Goal: Task Accomplishment & Management: Manage account settings

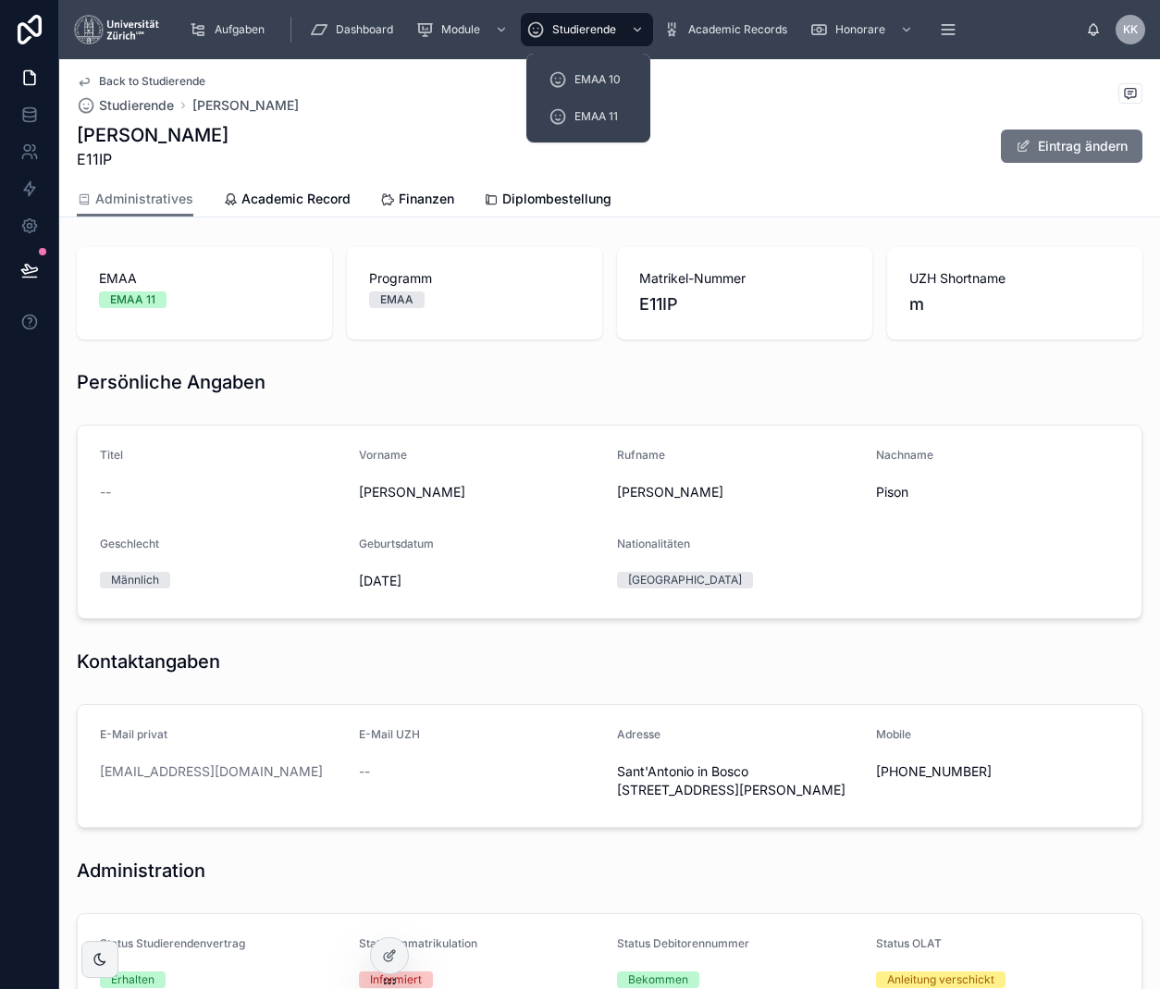
click at [605, 43] on div "Studierende" at bounding box center [586, 30] width 121 height 30
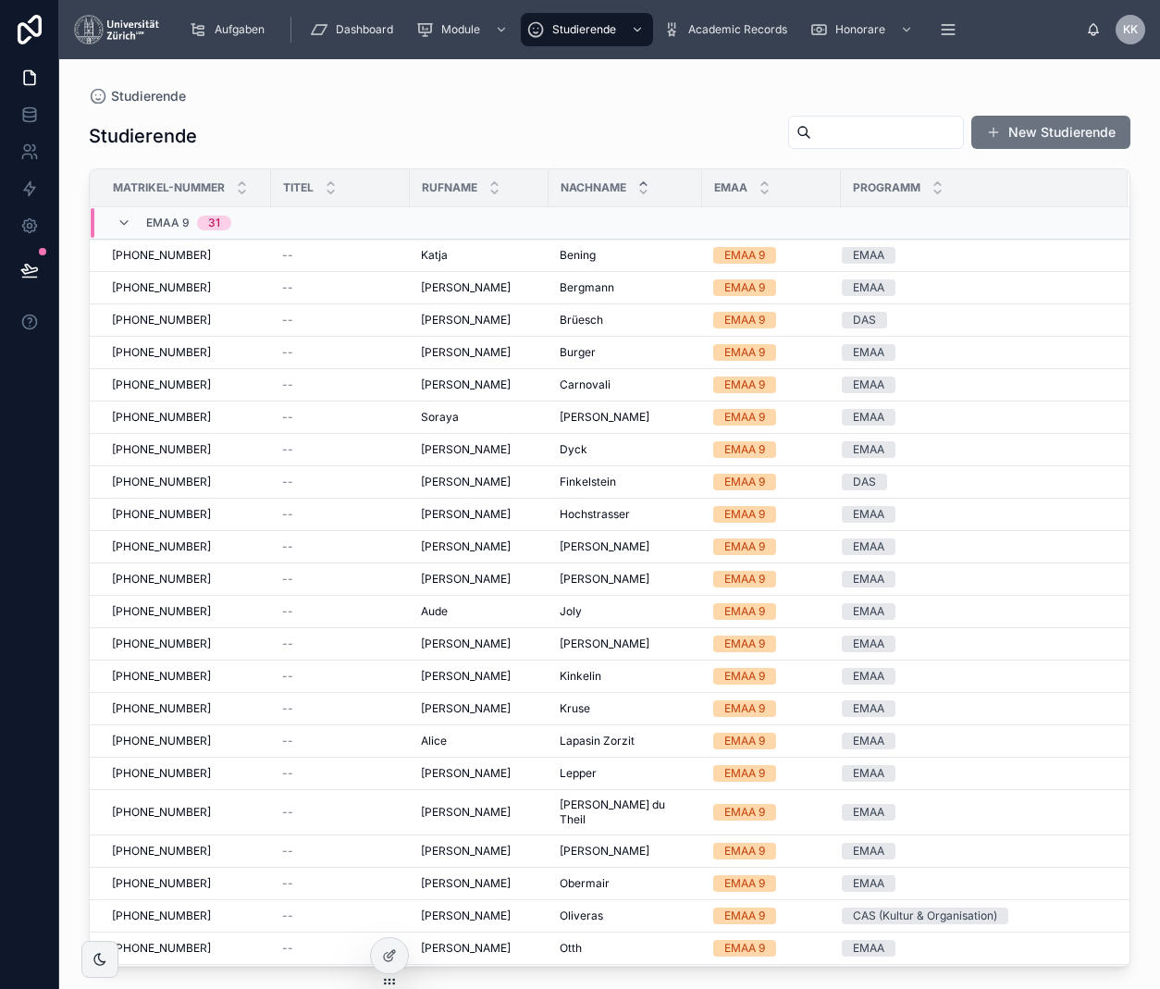
click at [811, 136] on input "text" at bounding box center [887, 132] width 152 height 26
type input "*****"
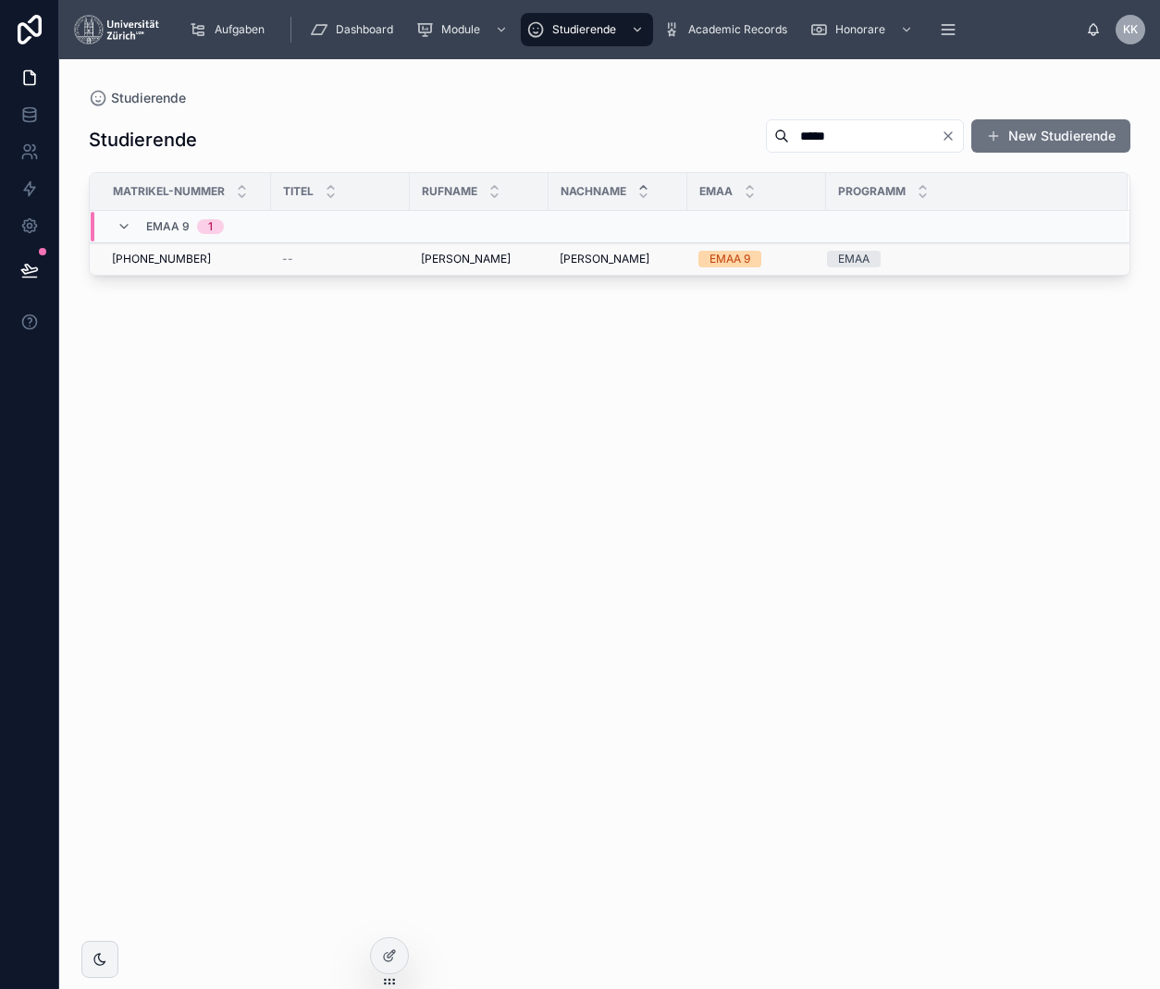
click at [433, 254] on span "[PERSON_NAME]" at bounding box center [466, 259] width 90 height 15
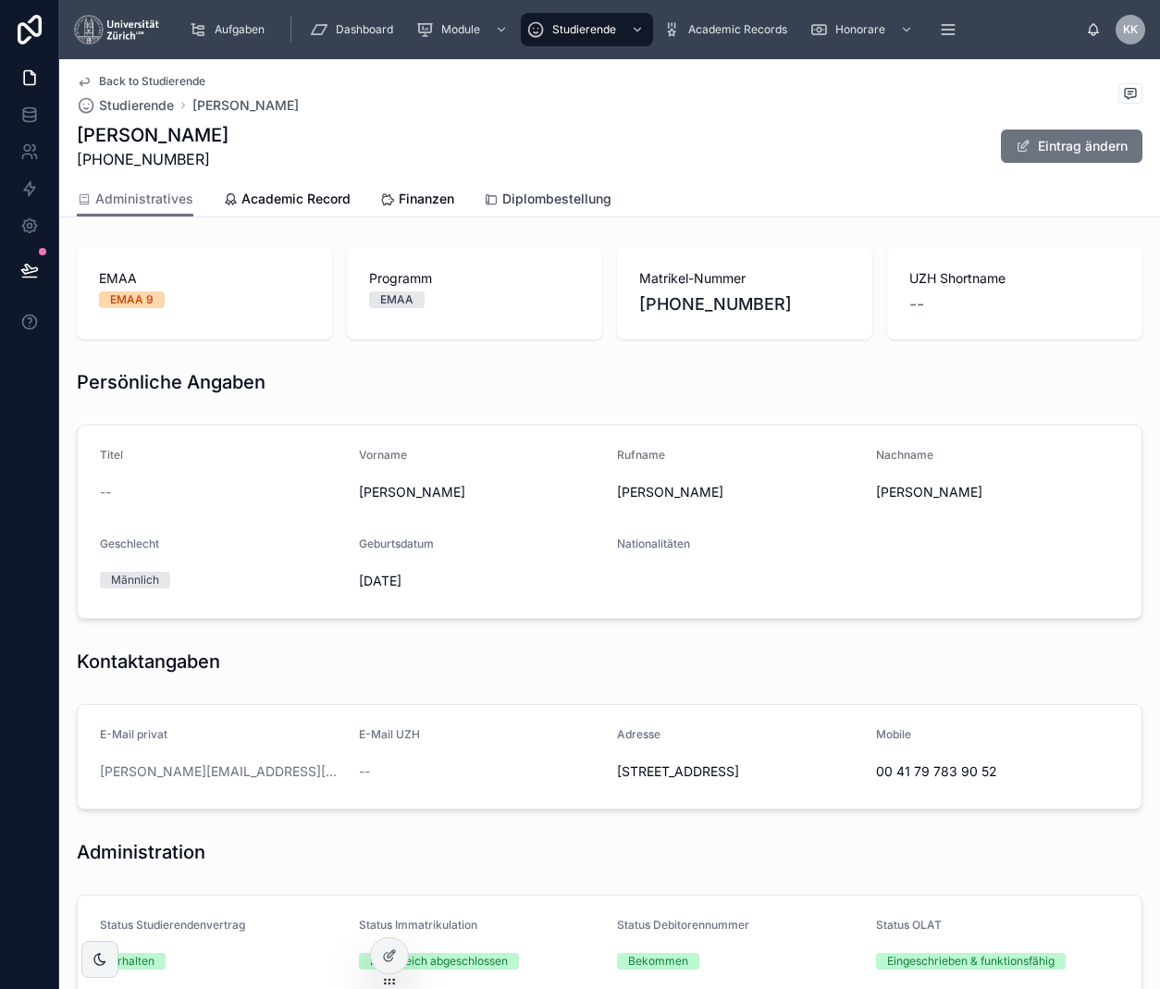
click at [505, 198] on span "Diplombestellung" at bounding box center [556, 199] width 109 height 19
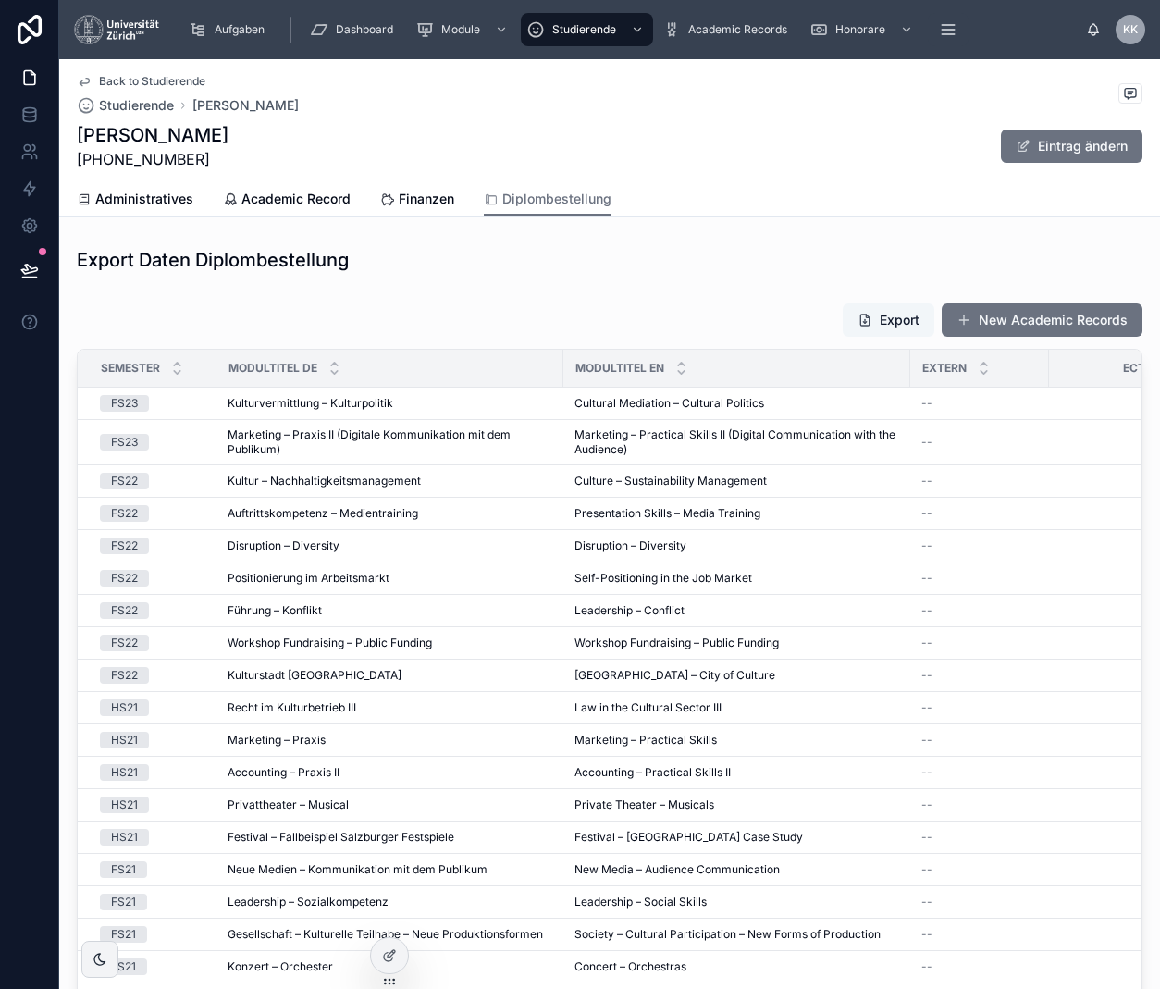
click at [883, 317] on button "Export" at bounding box center [889, 319] width 92 height 33
click at [384, 188] on link "Finanzen" at bounding box center [417, 200] width 74 height 37
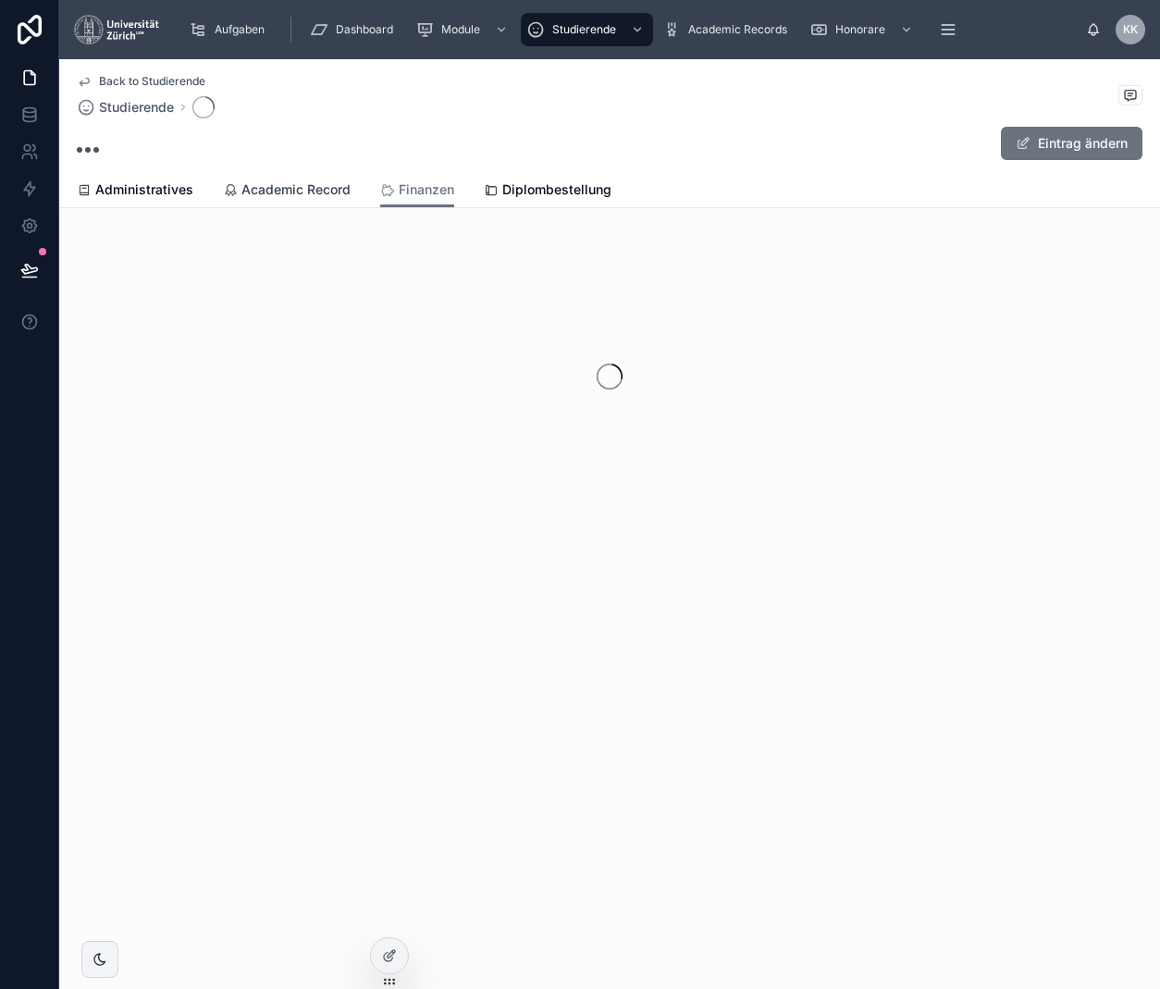
click at [266, 196] on span "Academic Record" at bounding box center [295, 189] width 109 height 19
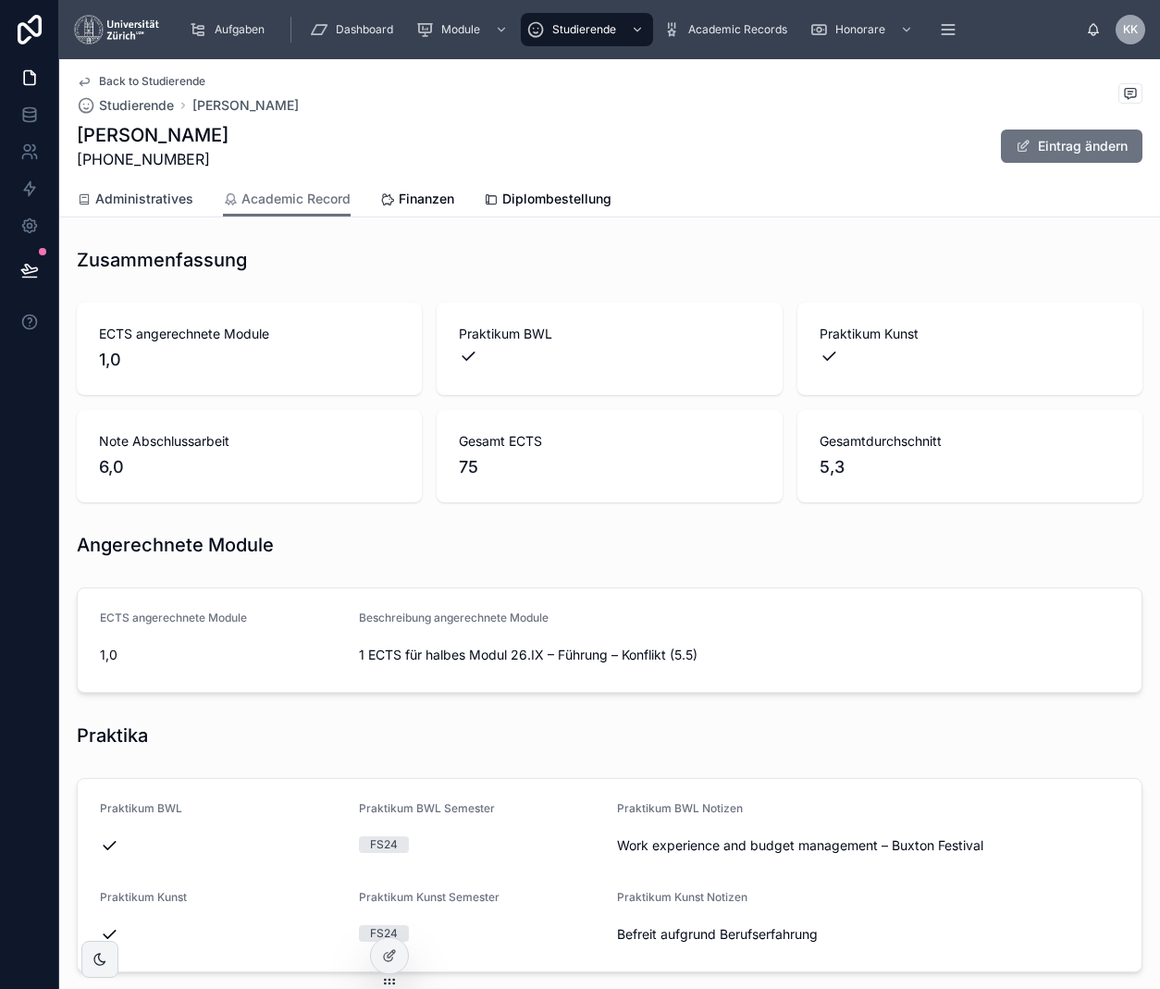
click at [164, 188] on link "Administratives" at bounding box center [135, 200] width 117 height 37
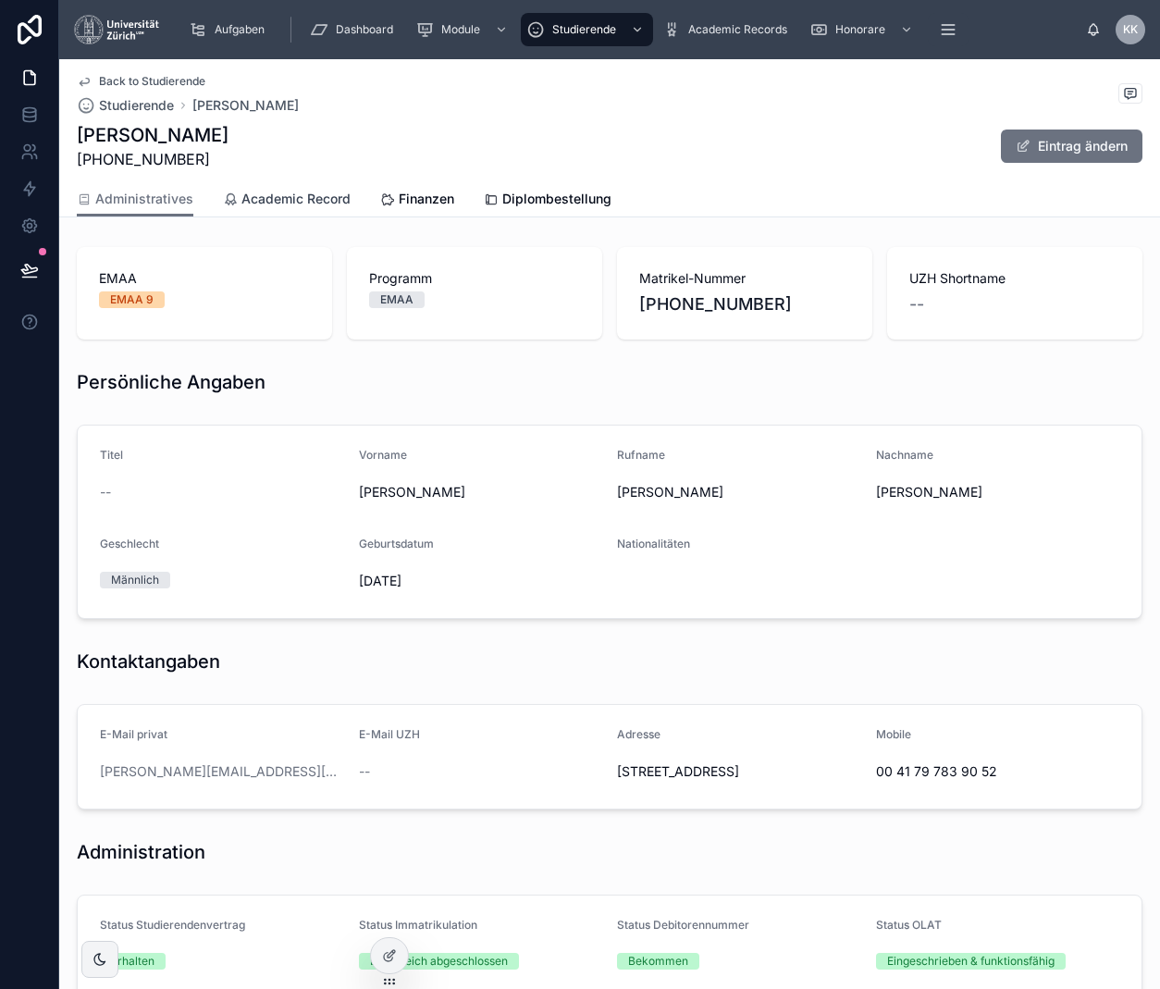
click at [221, 187] on div "Administratives Academic Record Finanzen Diplombestellung" at bounding box center [610, 198] width 1066 height 35
click at [270, 192] on span "Academic Record" at bounding box center [295, 199] width 109 height 19
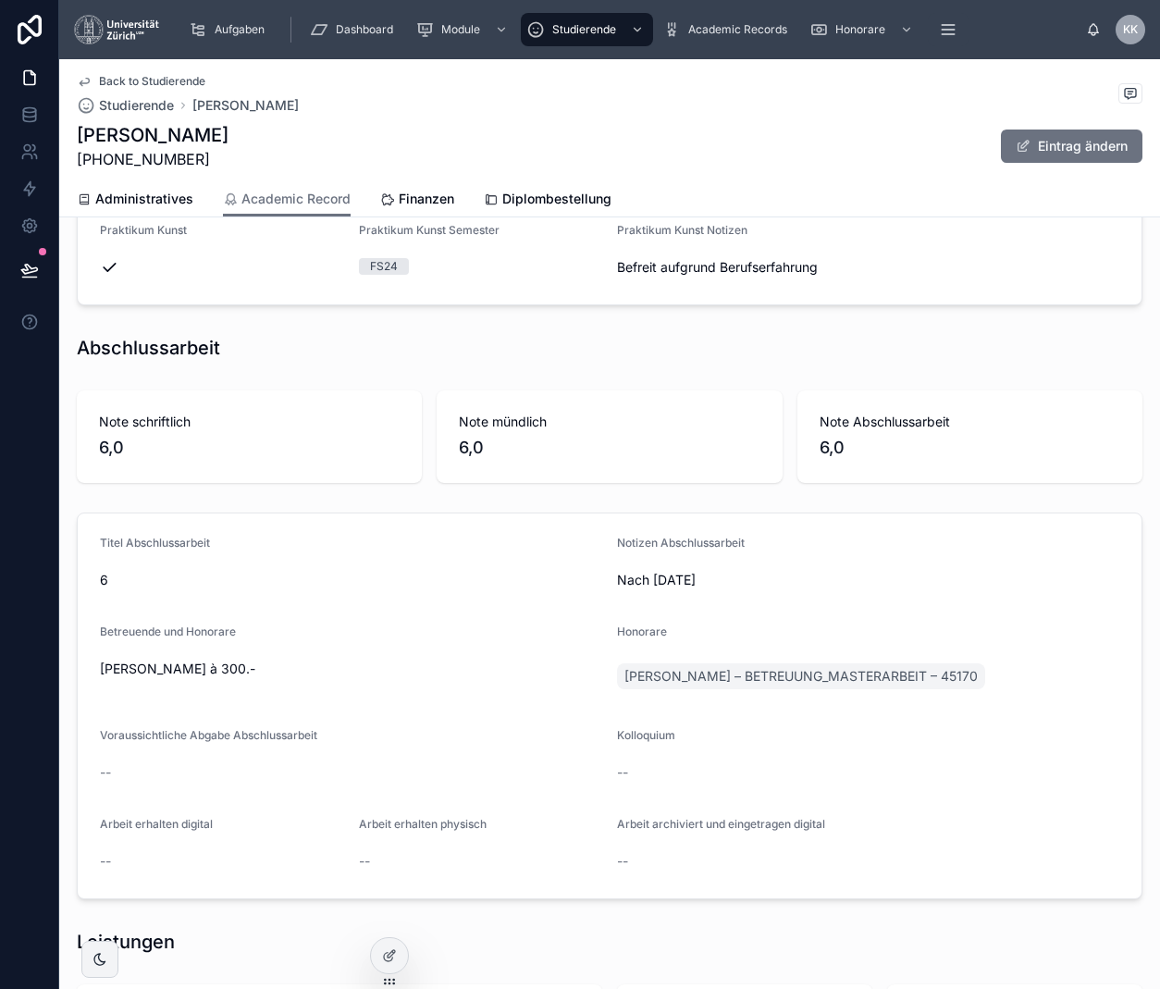
scroll to position [671, 0]
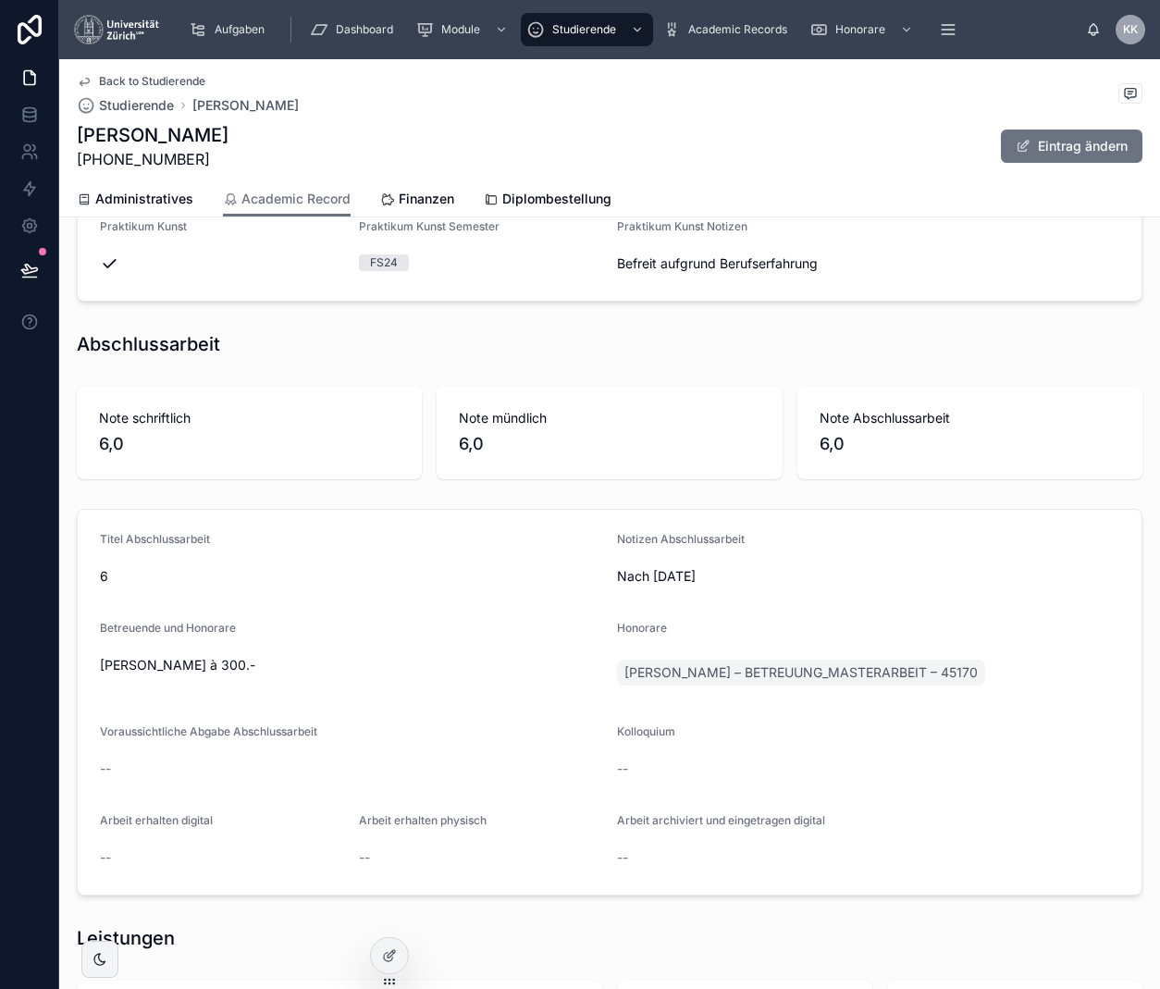
click at [272, 555] on div "Titel Abschlussarbeit 6" at bounding box center [351, 561] width 502 height 59
click at [196, 571] on span "6" at bounding box center [351, 576] width 502 height 19
click at [1077, 119] on div "Back to Studierende Studierende [PERSON_NAME] [PERSON_NAME] [PHONE_NUMBER] Eint…" at bounding box center [610, 120] width 1066 height 122
click at [1077, 130] on button "Eintrag ändern" at bounding box center [1072, 146] width 142 height 33
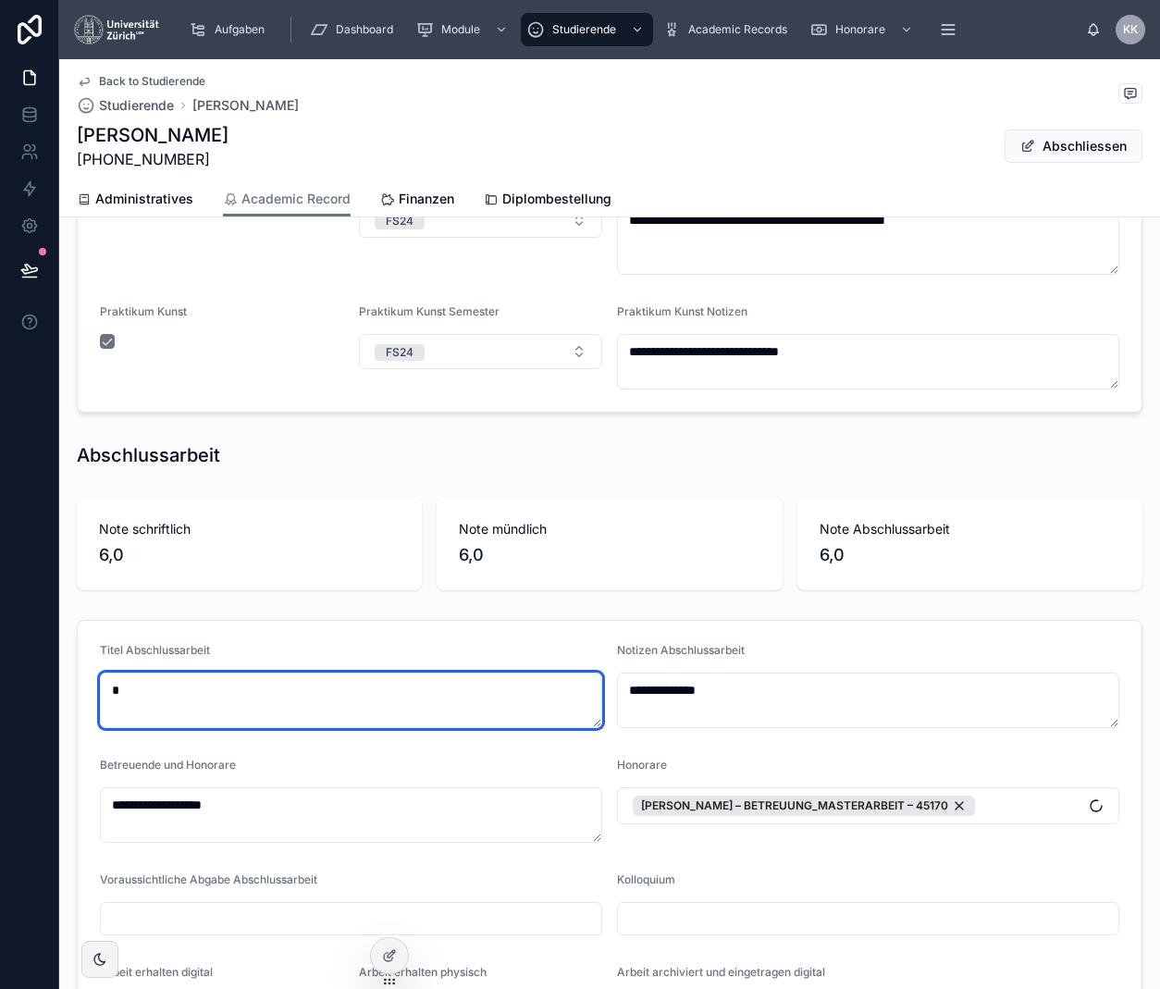
click at [178, 699] on textarea "*" at bounding box center [351, 701] width 502 height 56
click at [177, 703] on textarea "*" at bounding box center [351, 701] width 502 height 56
drag, startPoint x: 177, startPoint y: 703, endPoint x: -21, endPoint y: 662, distance: 202.1
click at [0, 662] on html "**********" at bounding box center [580, 494] width 1160 height 989
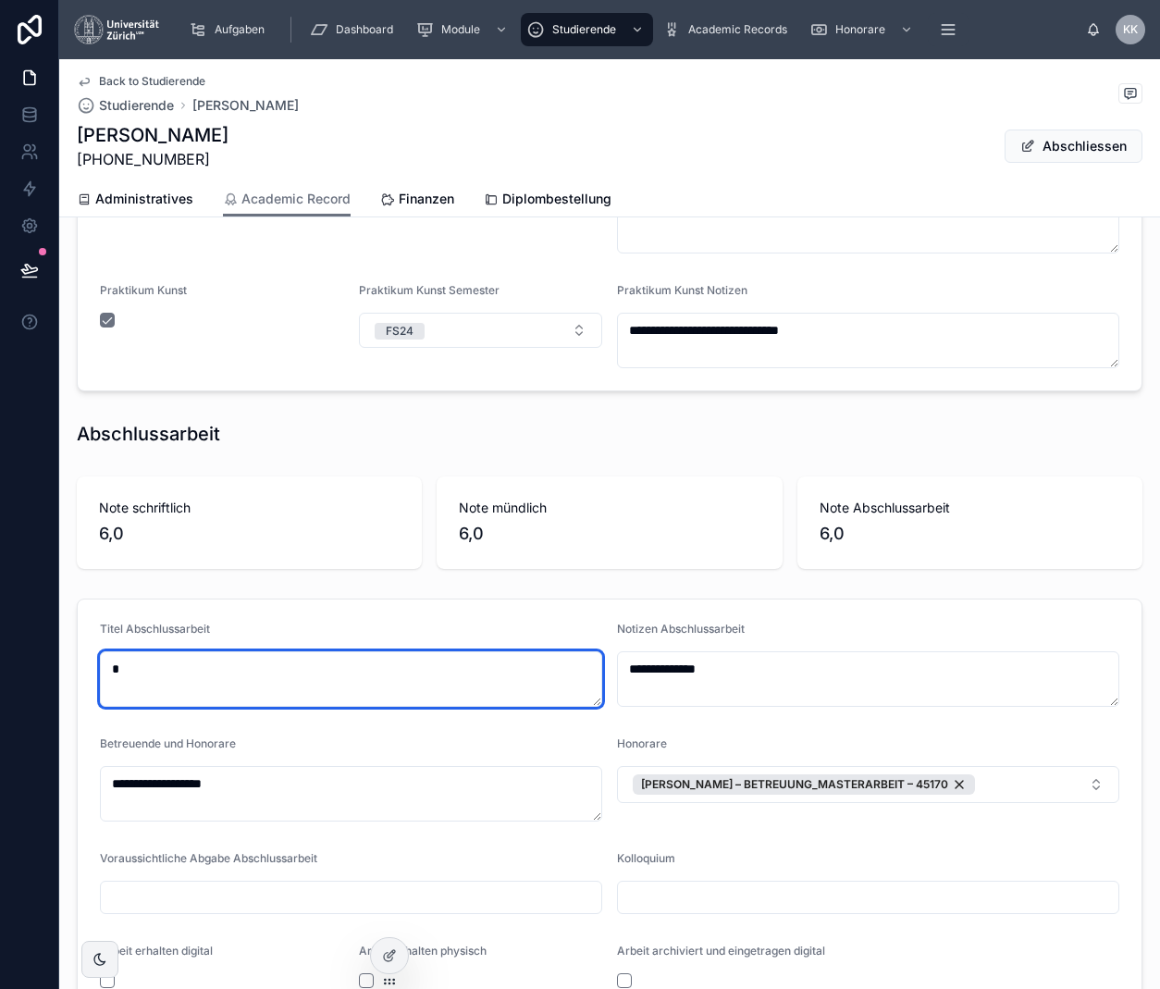
scroll to position [856, 0]
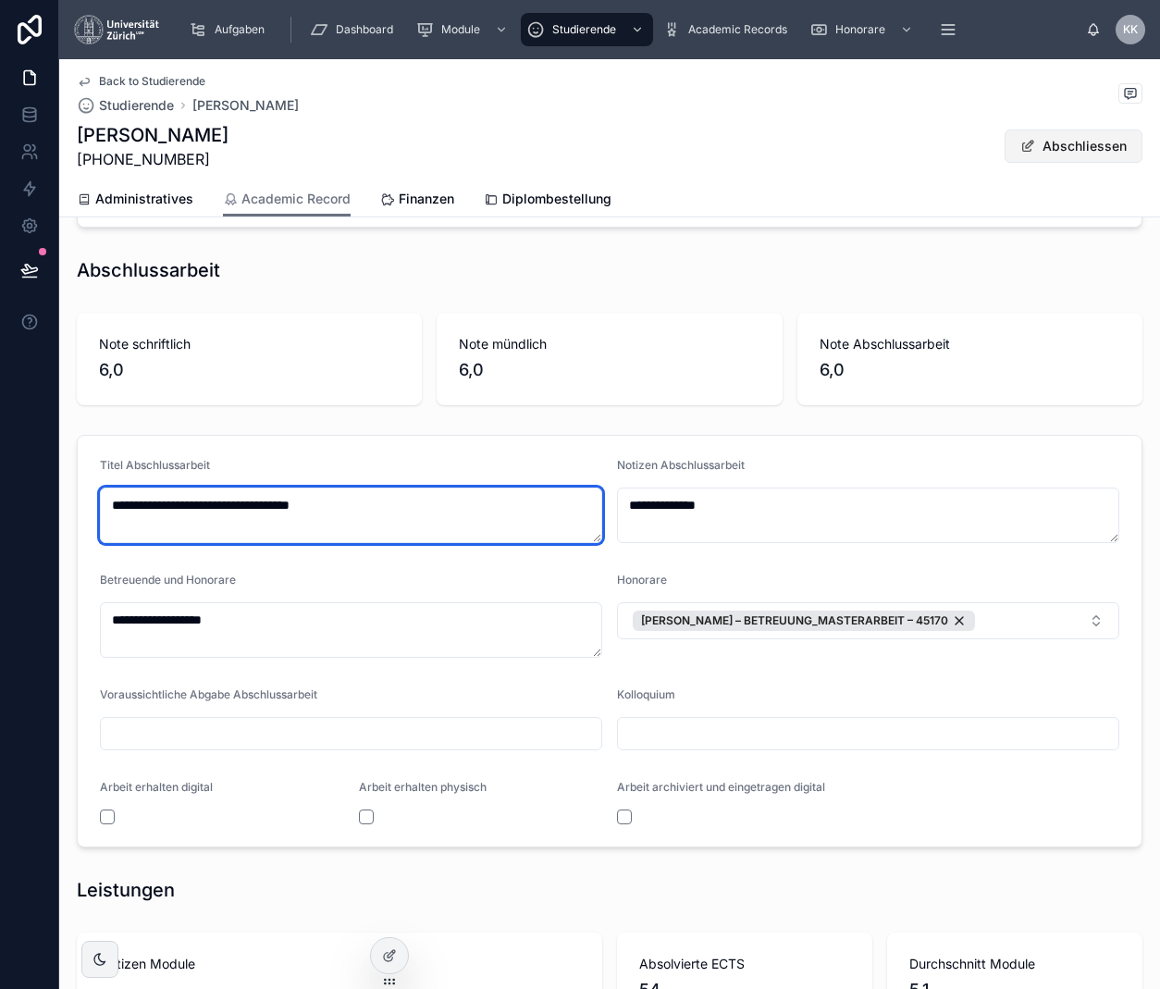
type textarea "**********"
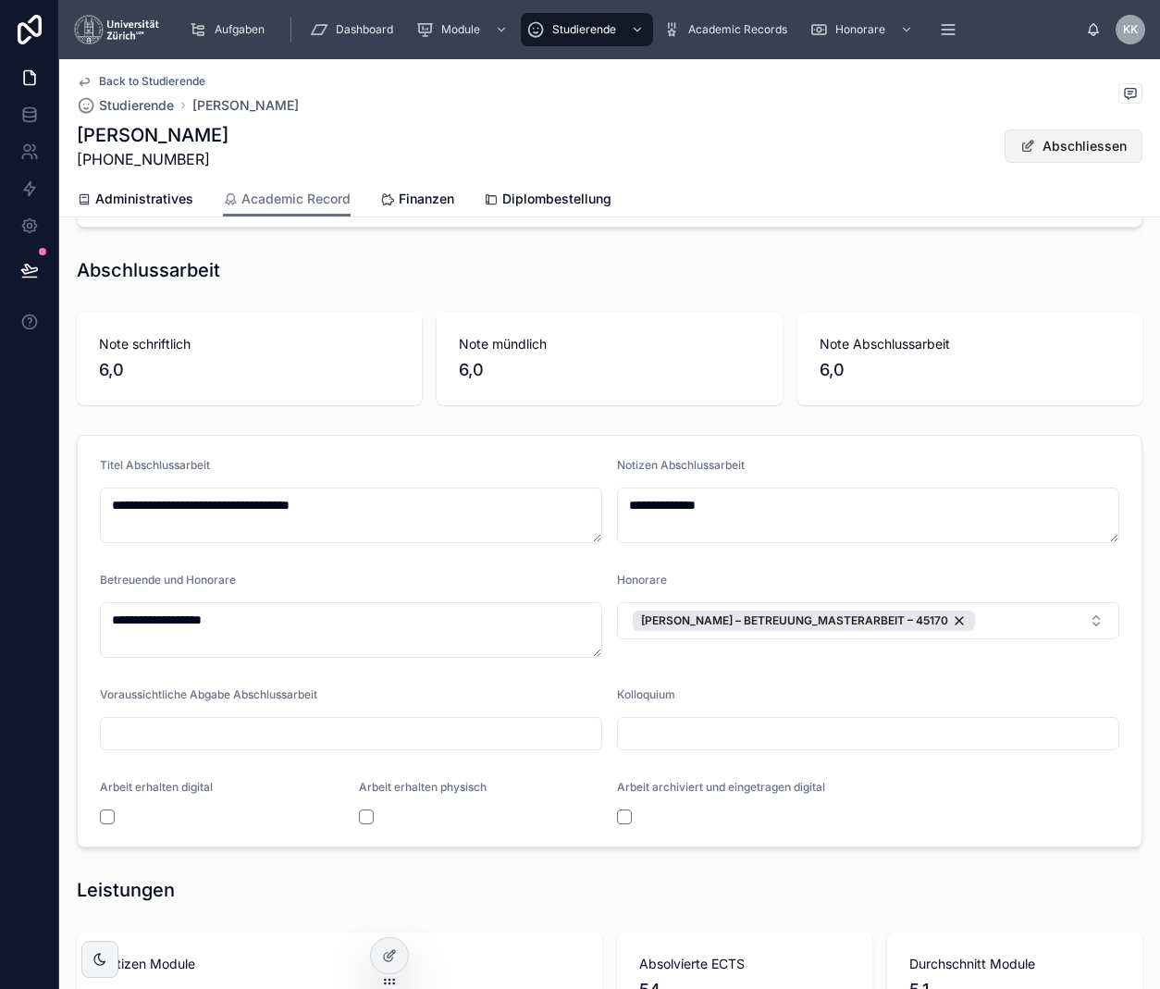
click at [1075, 136] on button "Abschliessen" at bounding box center [1074, 146] width 138 height 33
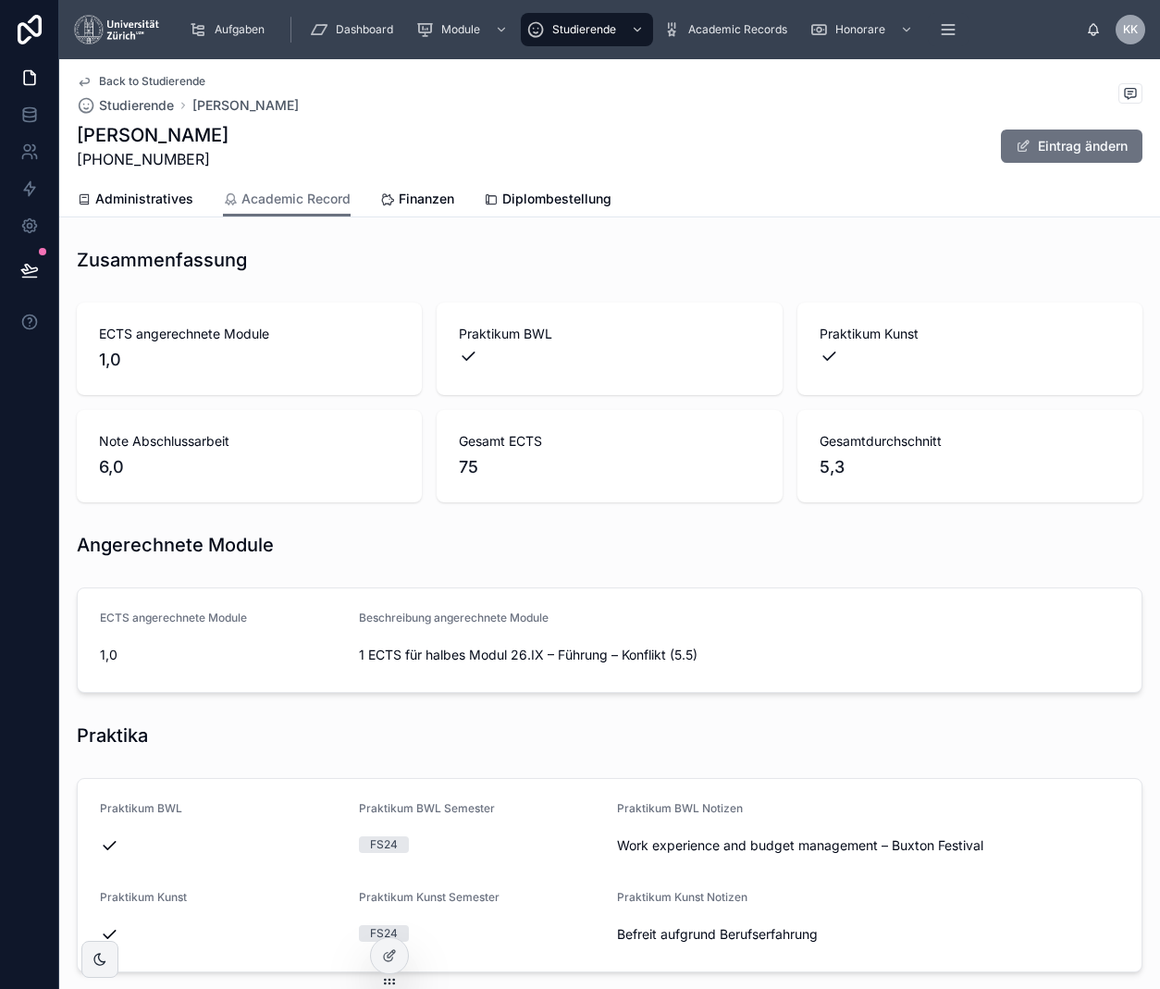
scroll to position [37, 0]
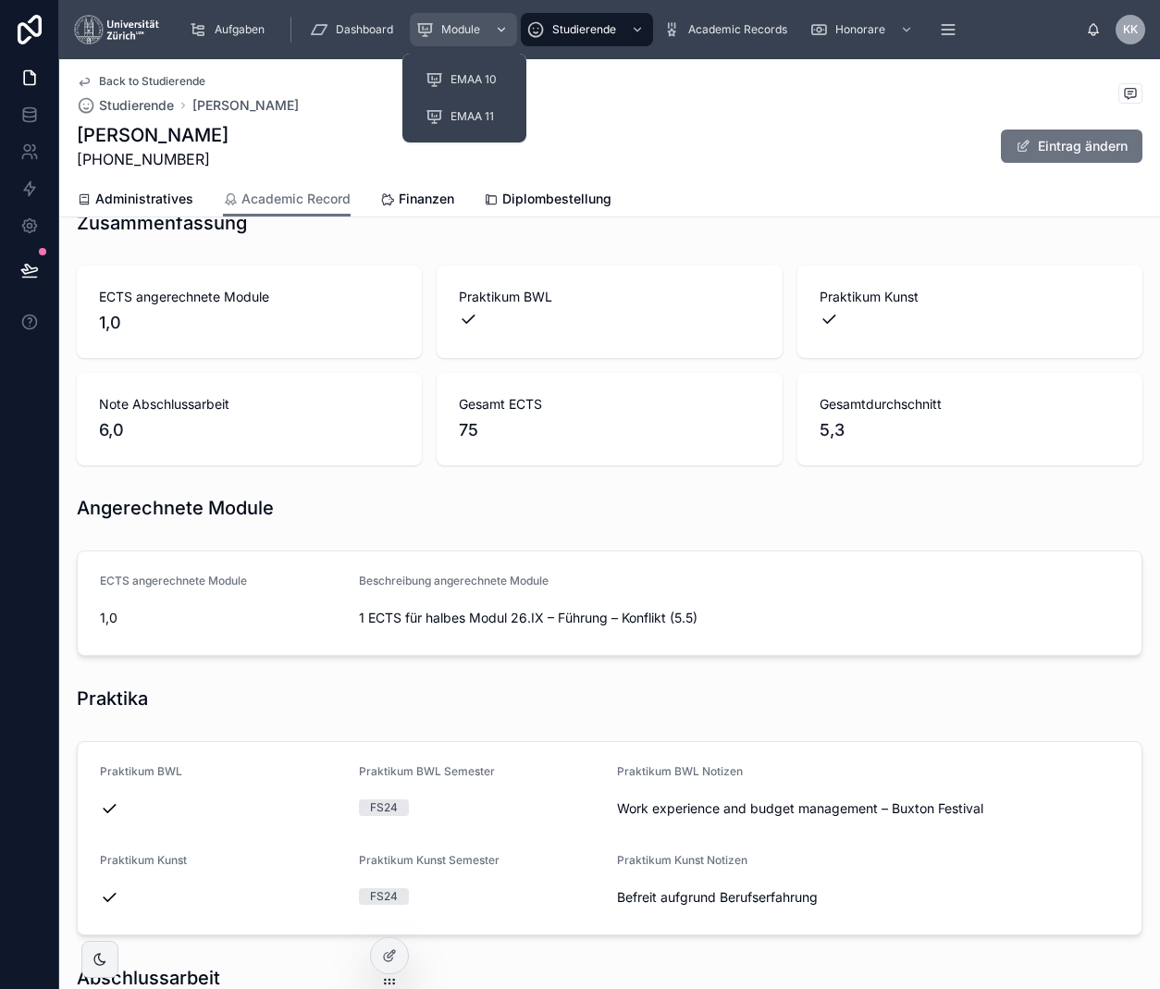
click at [488, 35] on div "Module" at bounding box center [463, 30] width 96 height 30
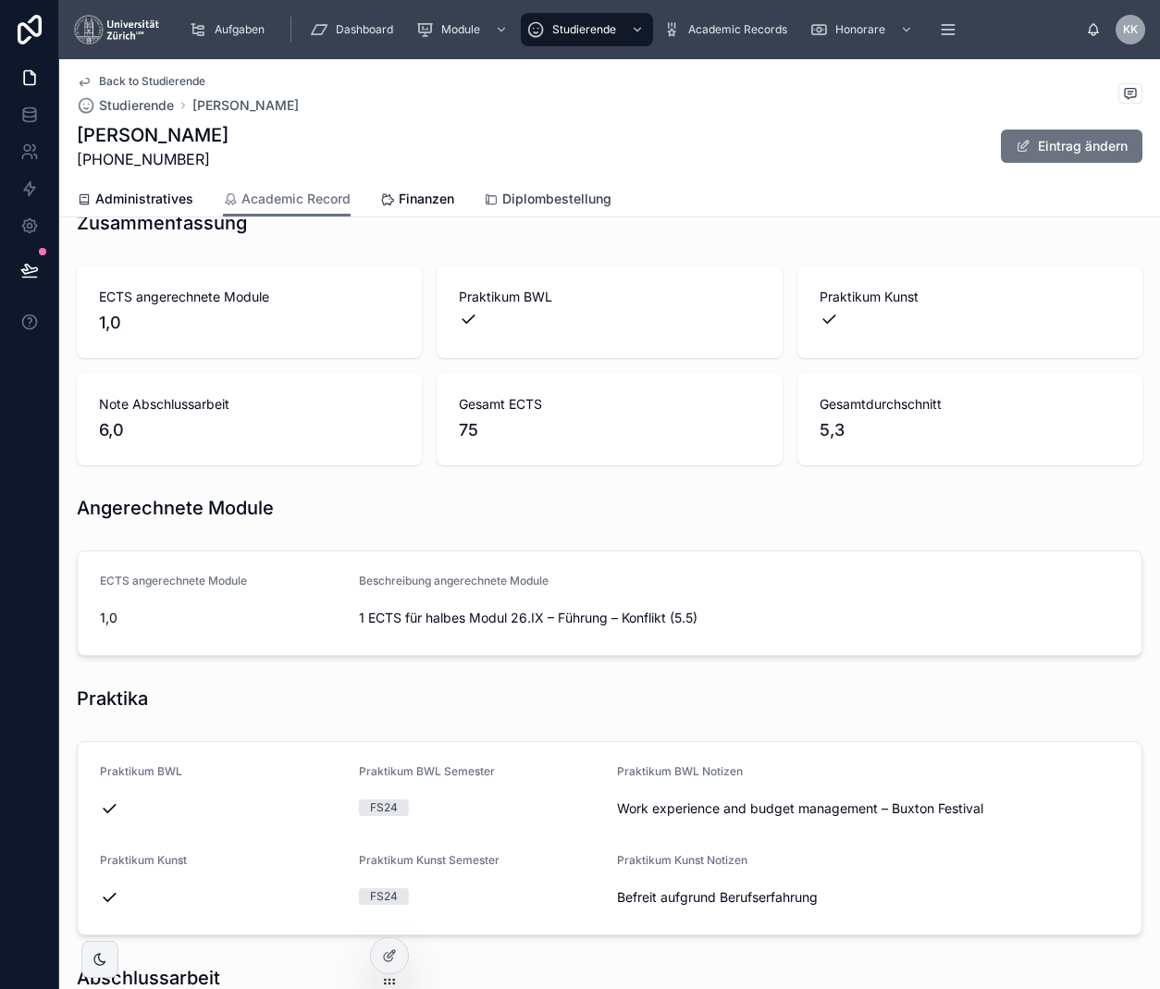
click at [588, 210] on link "Diplombestellung" at bounding box center [548, 200] width 128 height 37
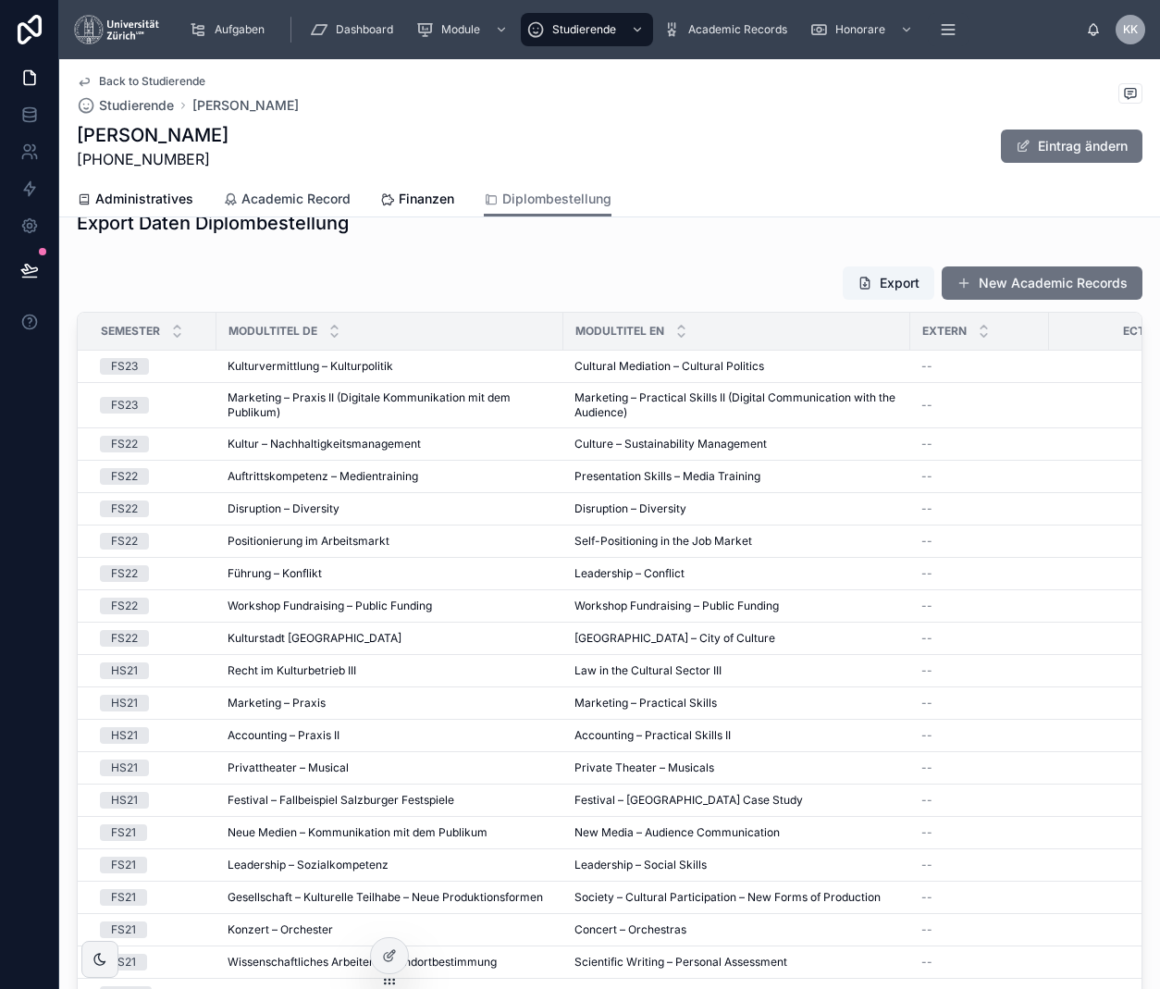
click at [251, 202] on span "Academic Record" at bounding box center [295, 199] width 109 height 19
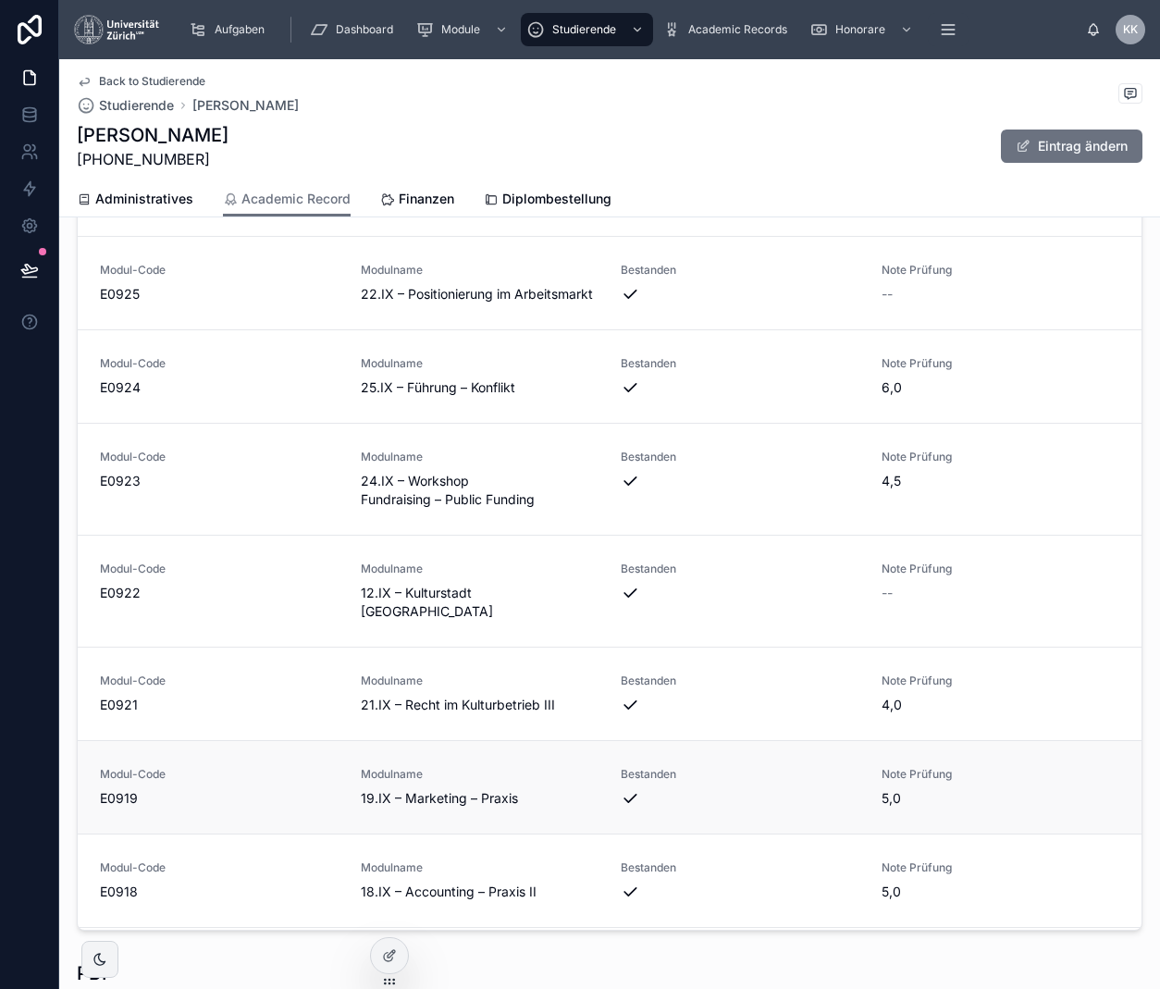
scroll to position [313, 0]
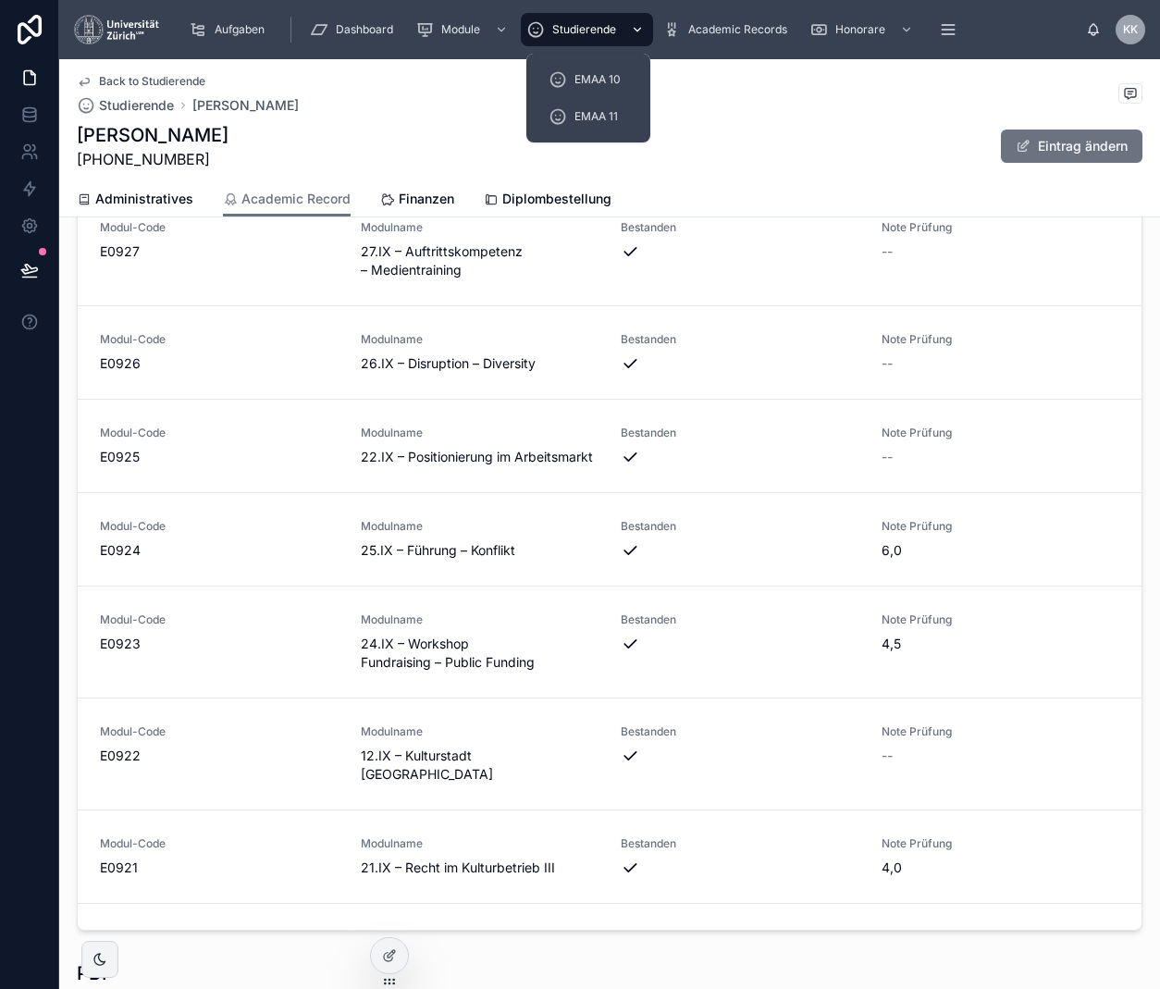
click at [560, 41] on div "Studierende" at bounding box center [586, 30] width 121 height 30
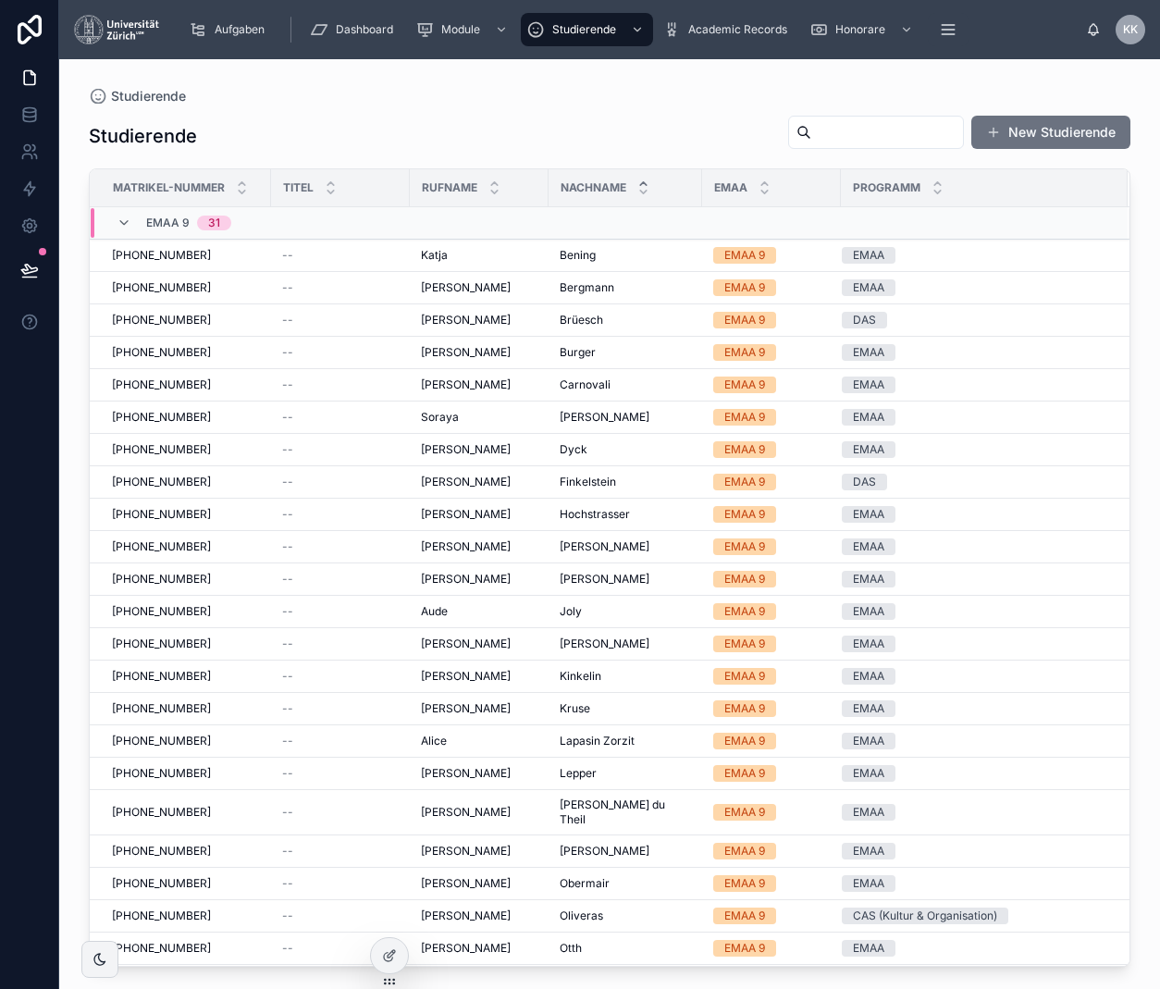
click at [777, 109] on div "Studierende New Studierende Matrikel-Nummer Titel Rufname Nachname EMAA Program…" at bounding box center [610, 535] width 1042 height 863
click at [835, 155] on div "Studierende New Studierende" at bounding box center [610, 136] width 1042 height 43
click at [835, 130] on input "text" at bounding box center [887, 132] width 152 height 26
type input "****"
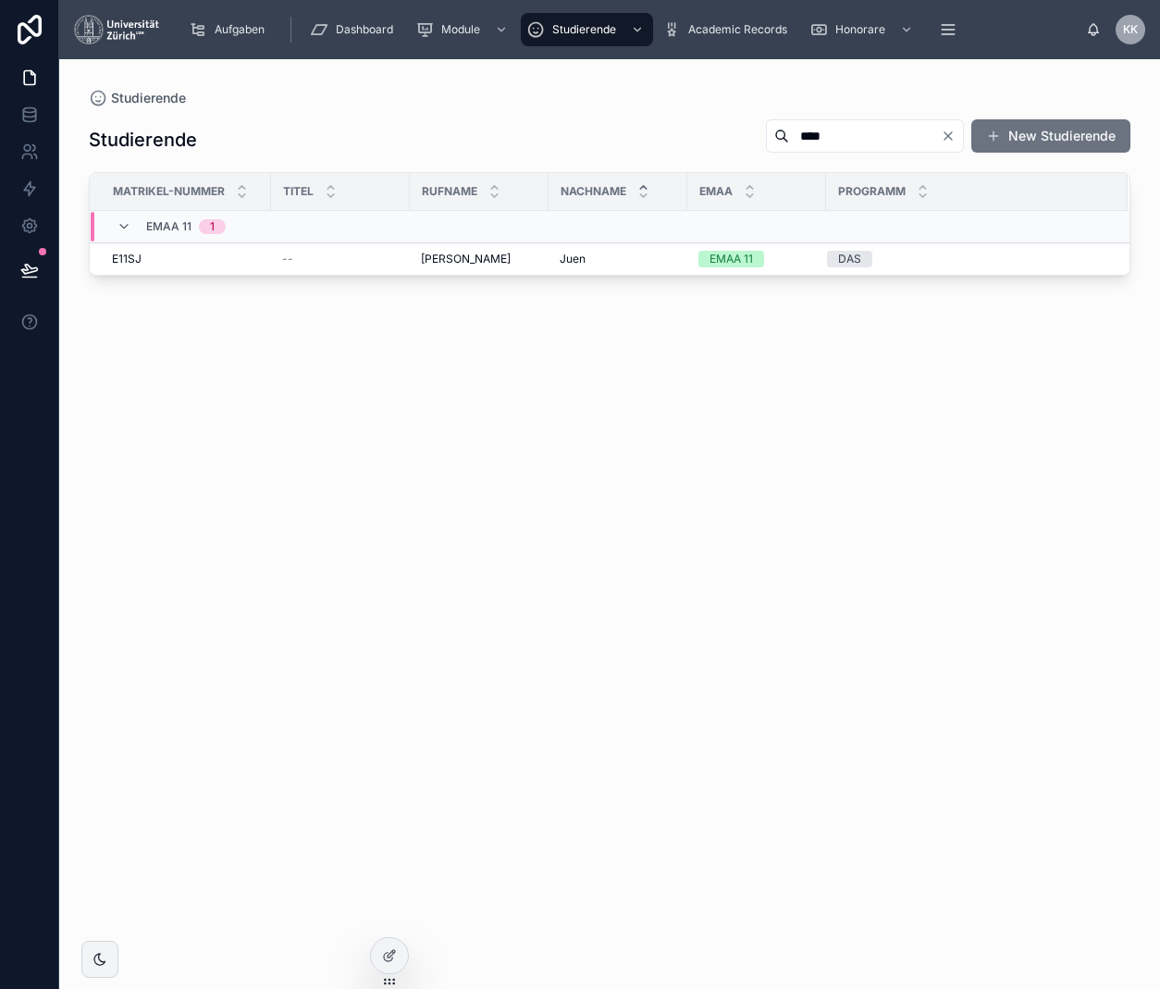
click at [5, 458] on div at bounding box center [29, 494] width 59 height 989
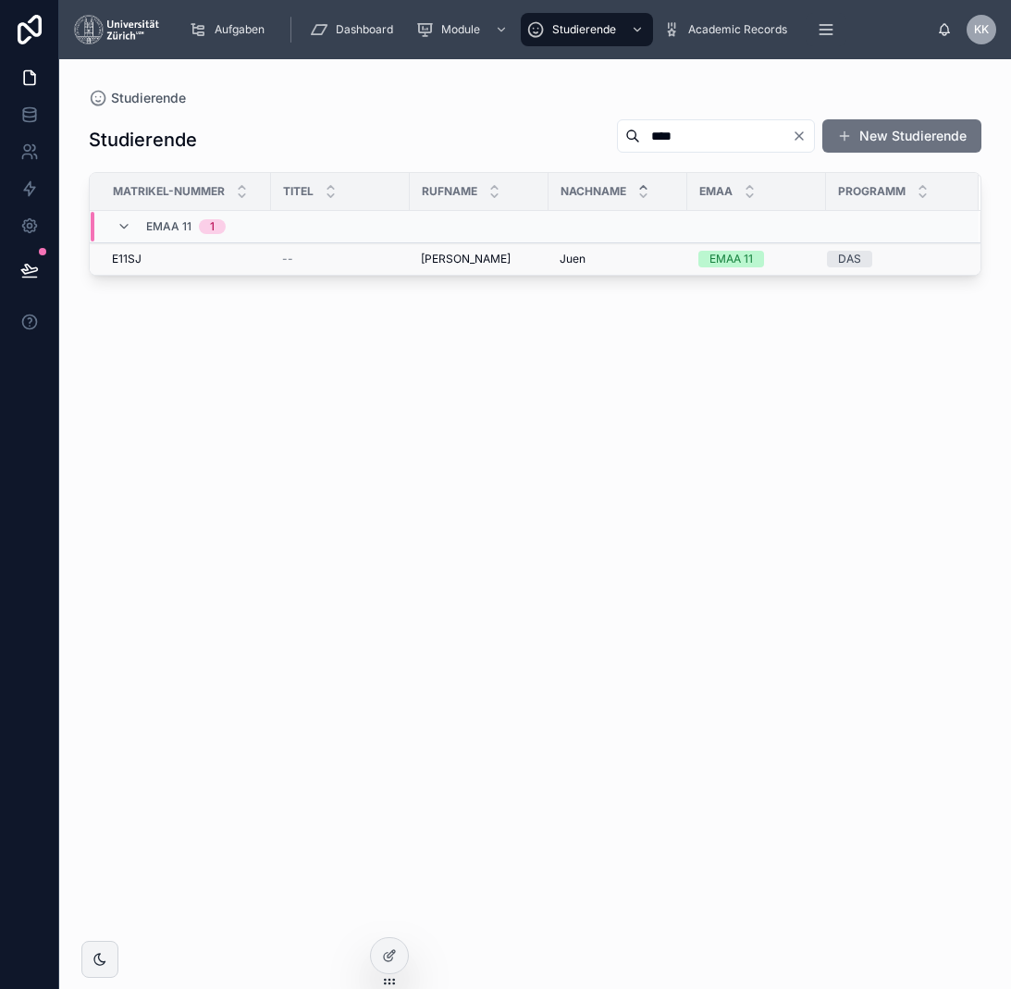
click at [436, 251] on td "[PERSON_NAME]" at bounding box center [479, 259] width 139 height 32
click at [439, 254] on span "[PERSON_NAME]" at bounding box center [466, 259] width 90 height 15
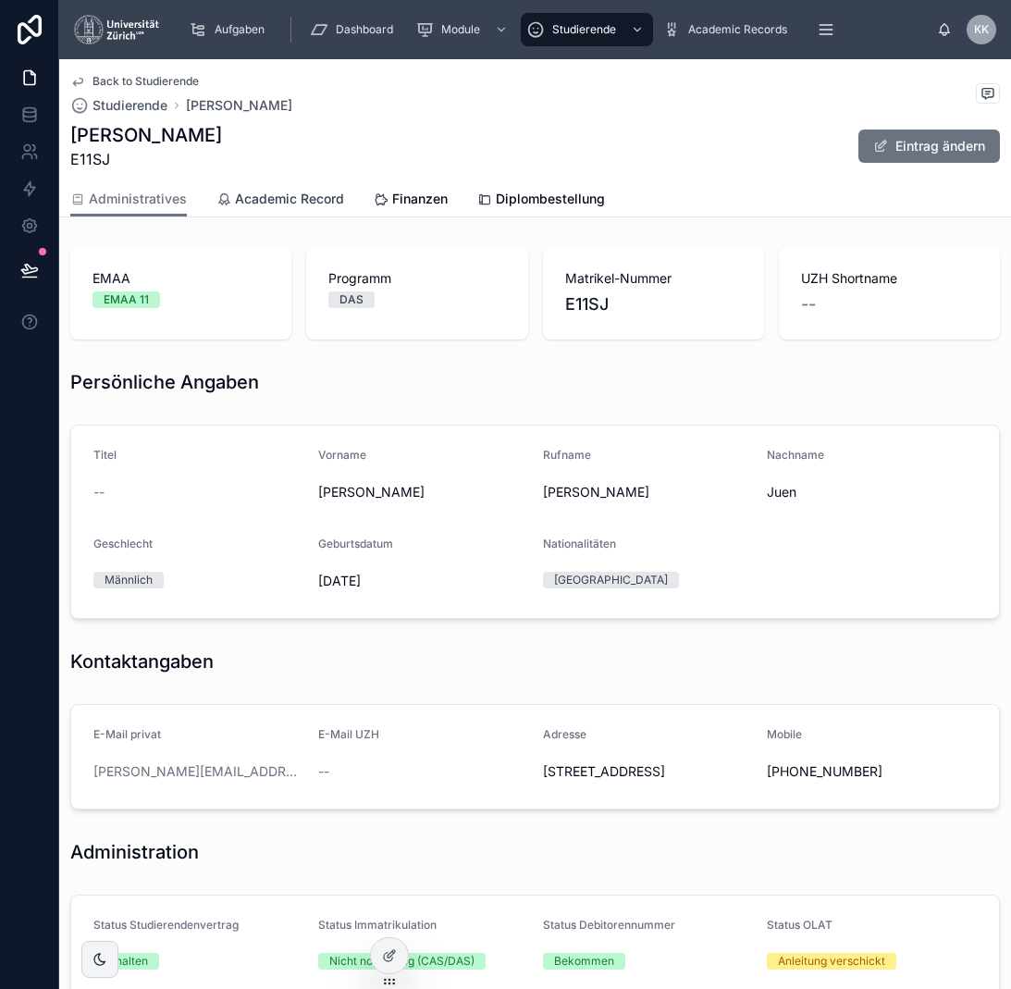
click at [295, 202] on span "Academic Record" at bounding box center [289, 199] width 109 height 19
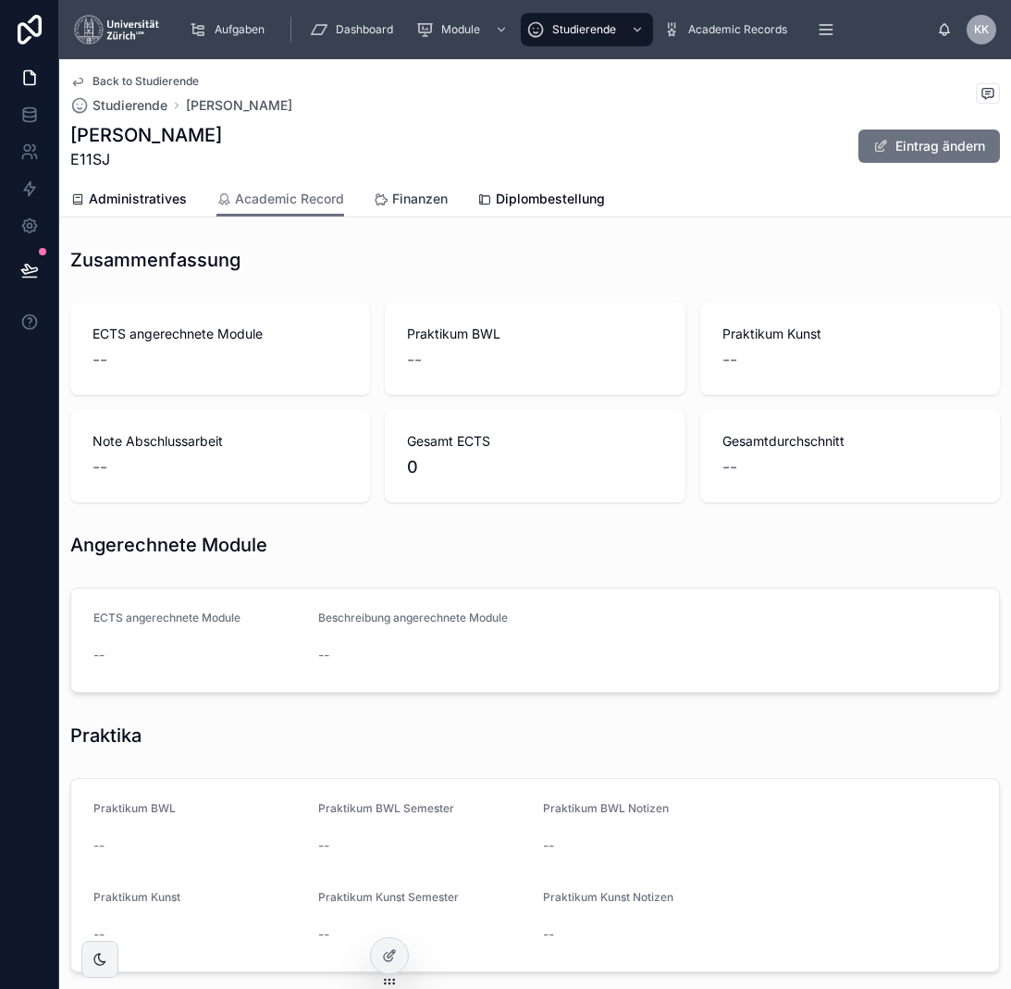
click at [435, 203] on span "Finanzen" at bounding box center [420, 199] width 56 height 19
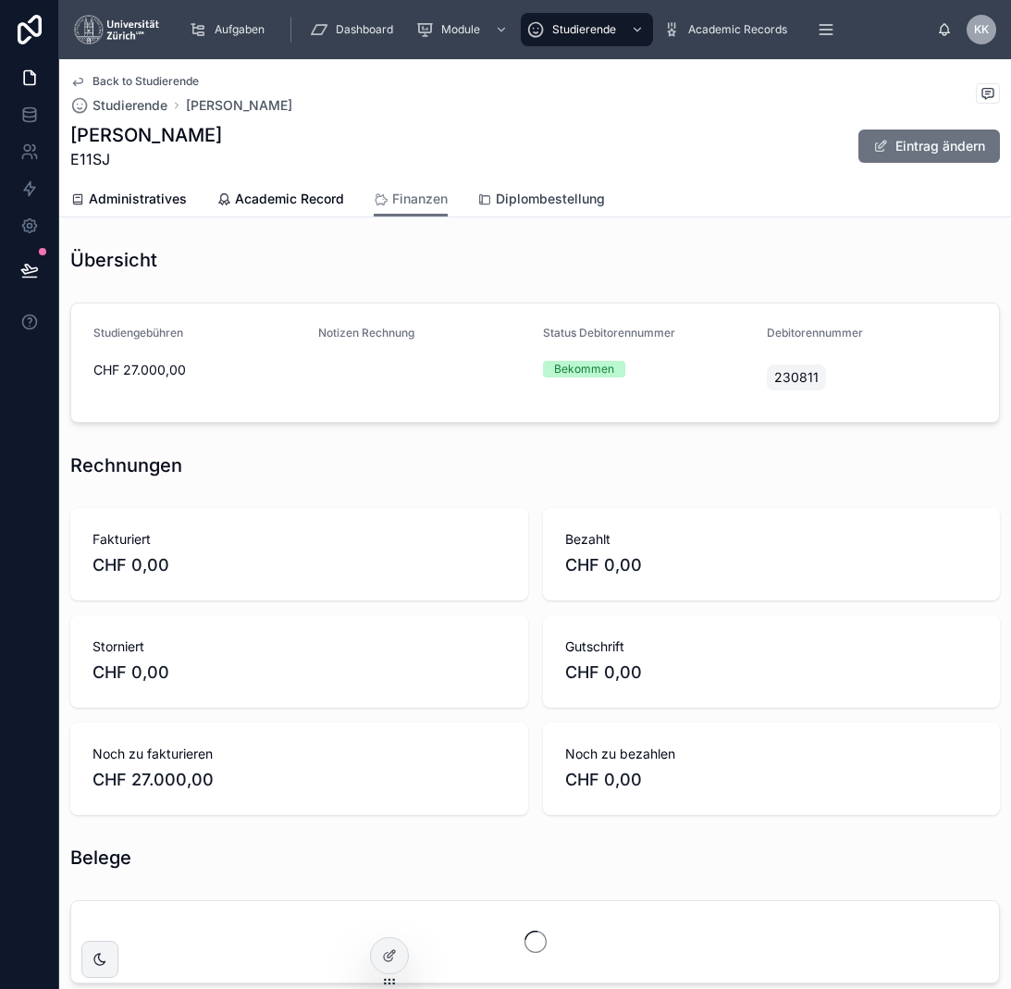
click at [543, 187] on link "Diplombestellung" at bounding box center [541, 200] width 128 height 37
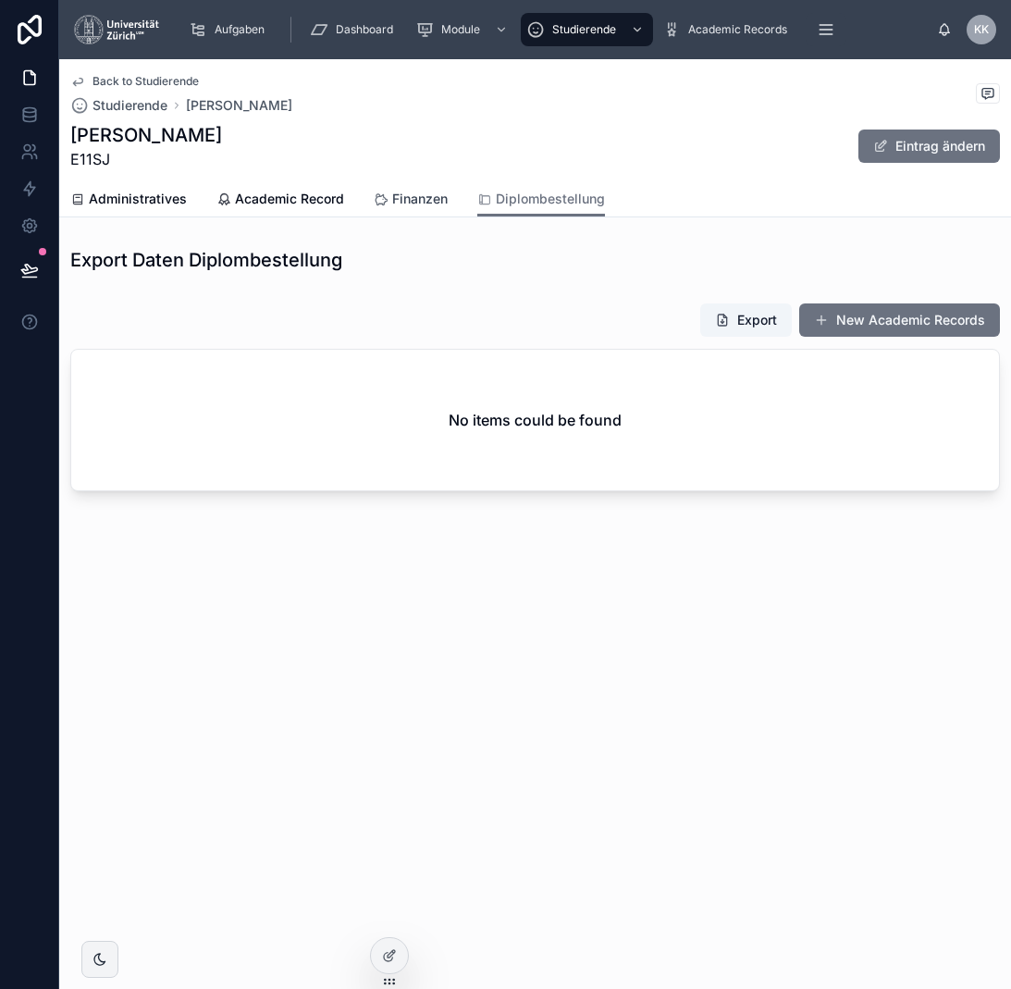
click at [409, 205] on span "Finanzen" at bounding box center [420, 199] width 56 height 19
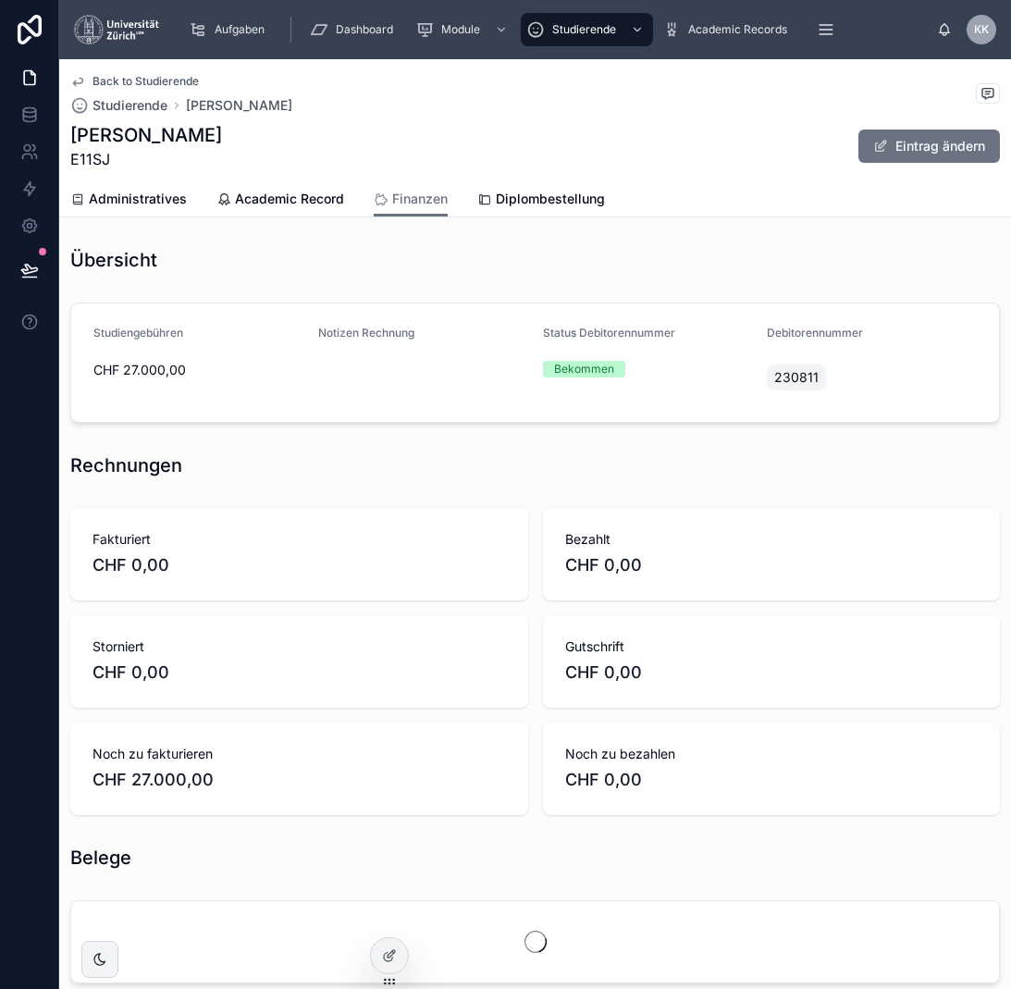
click at [257, 217] on div "Back to Studierende Studierende [PERSON_NAME] [PERSON_NAME] E11SJ Eintrag änder…" at bounding box center [535, 588] width 952 height 1058
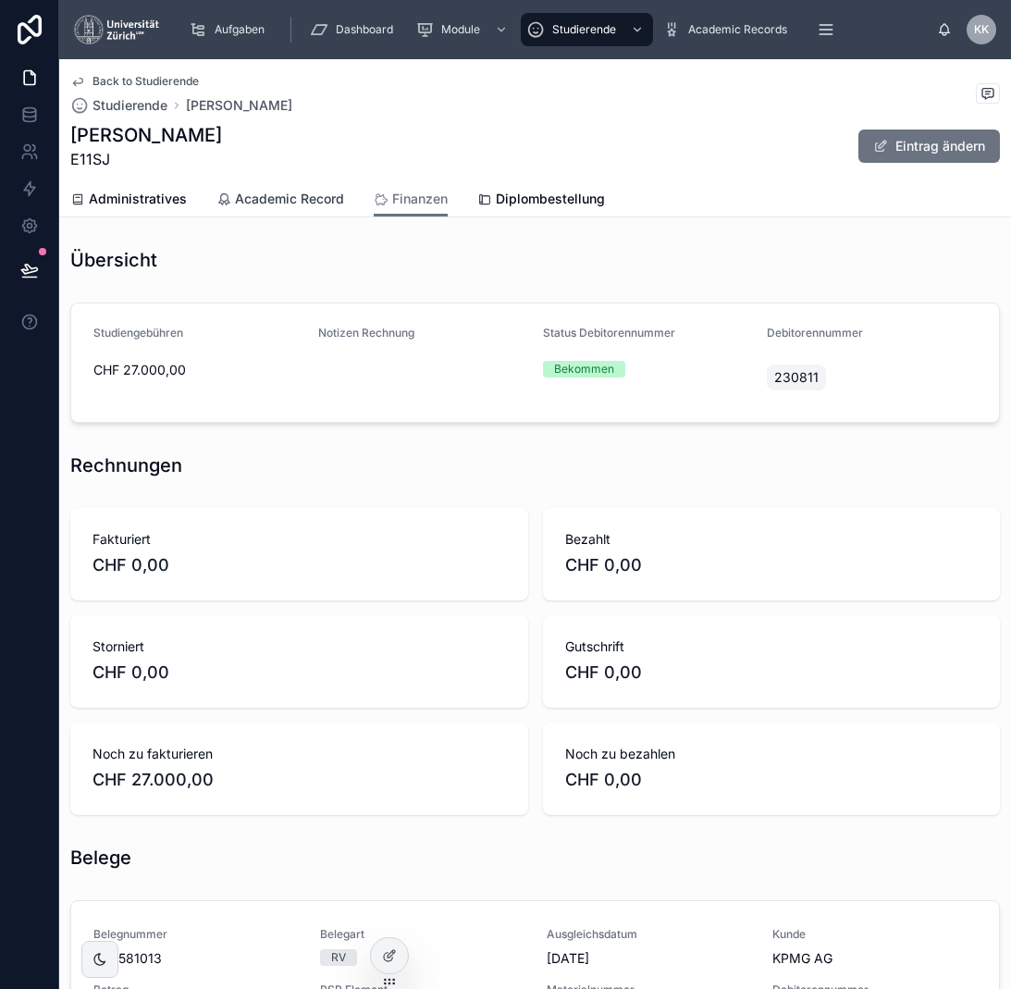
click at [258, 215] on link "Academic Record" at bounding box center [281, 200] width 128 height 37
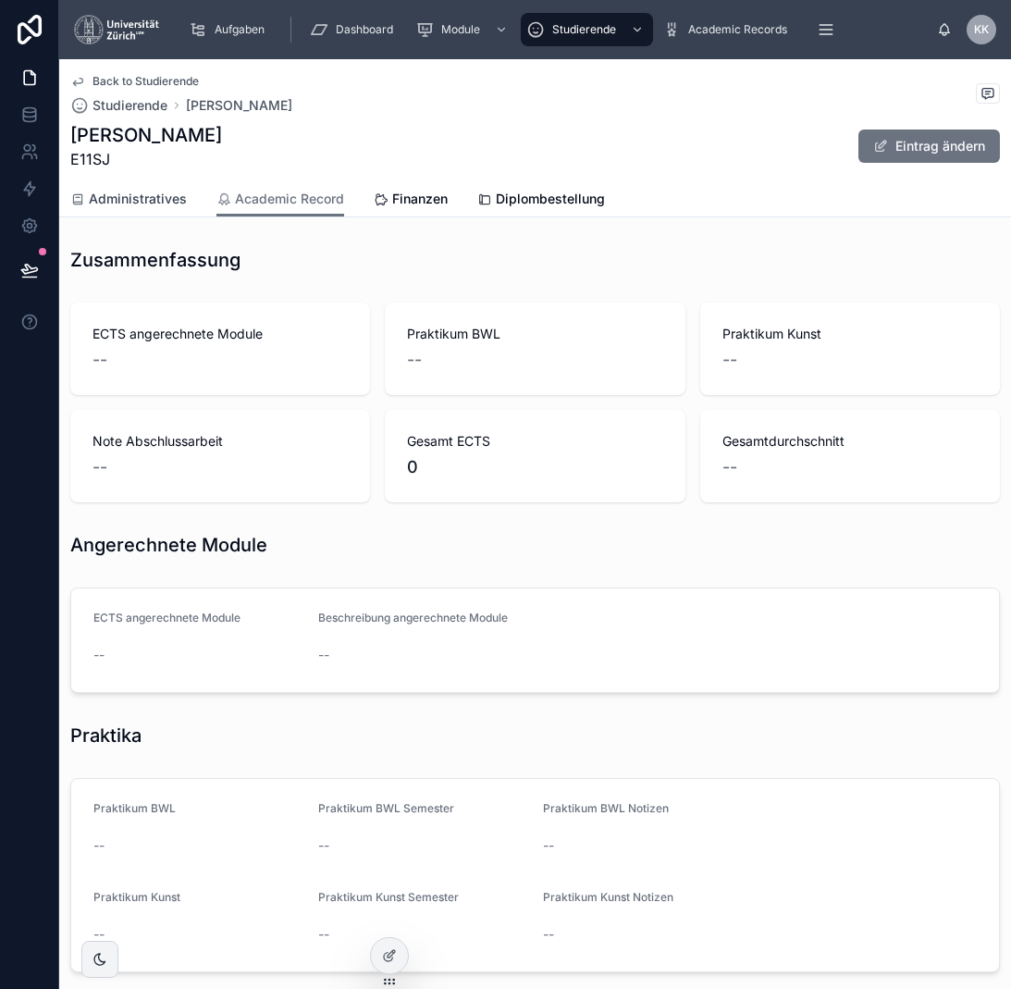
click at [143, 204] on span "Administratives" at bounding box center [138, 199] width 98 height 19
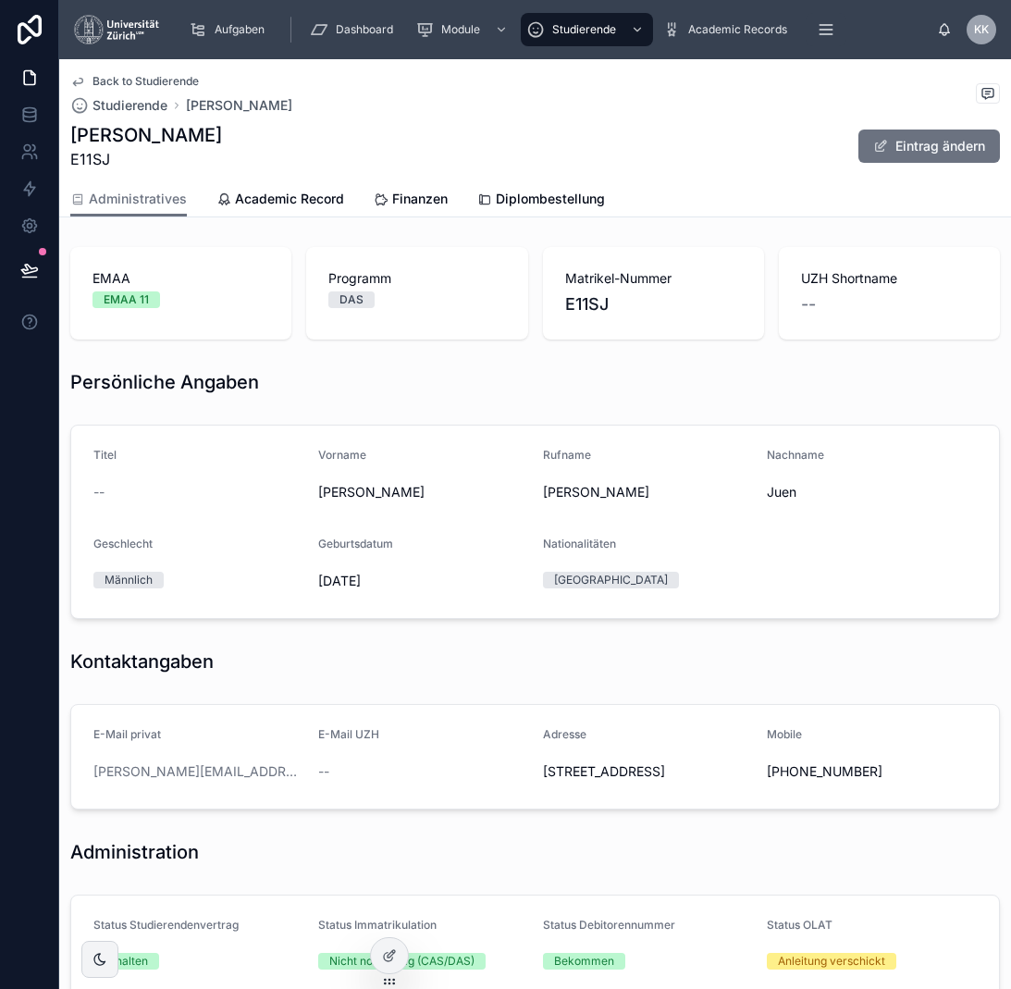
scroll to position [307, 0]
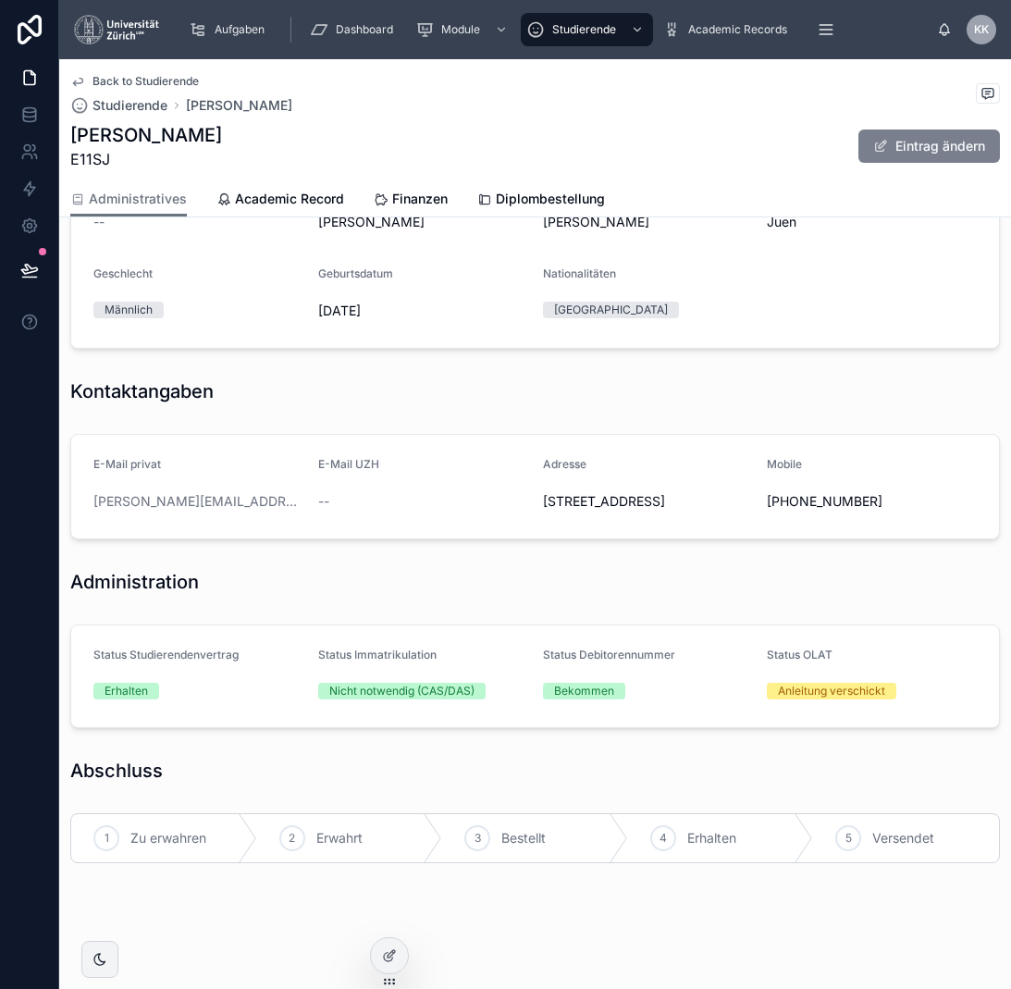
click at [969, 138] on button "Eintrag ändern" at bounding box center [930, 146] width 142 height 33
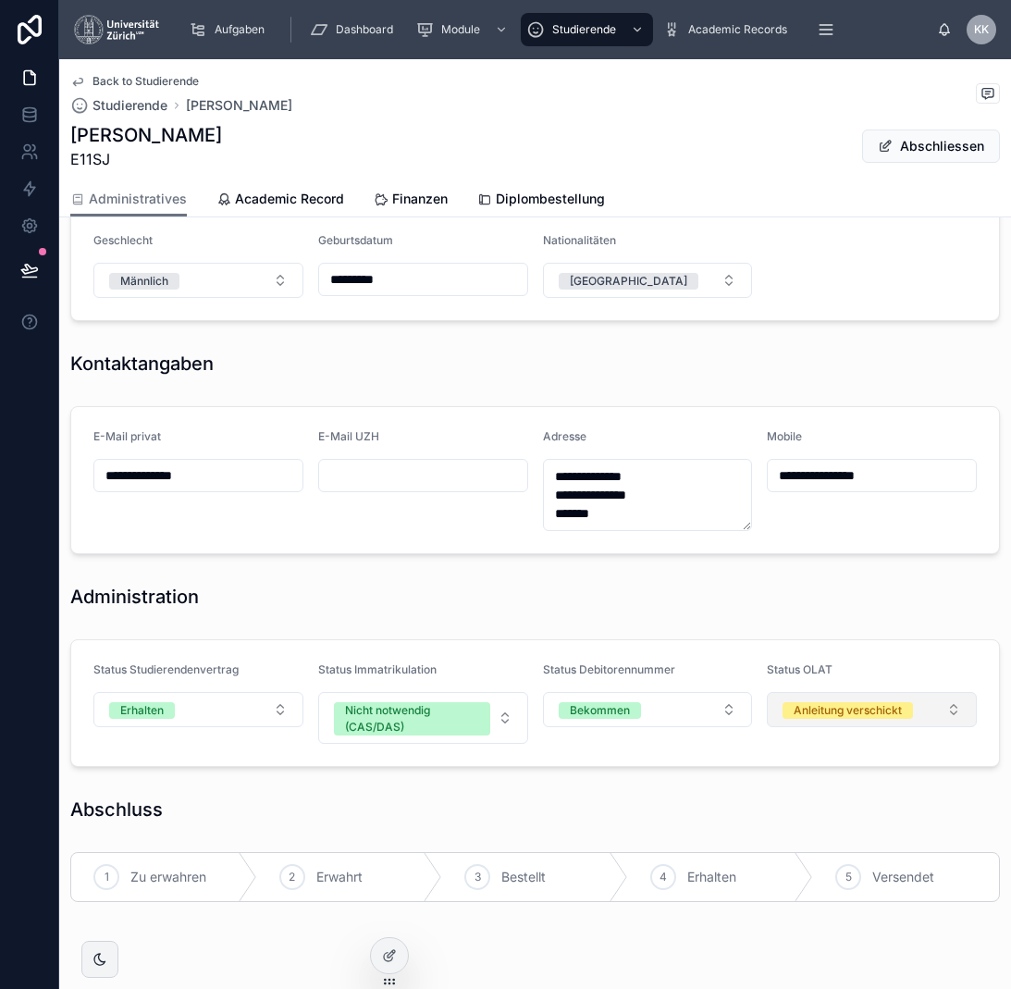
click at [874, 722] on button "Anleitung verschickt" at bounding box center [872, 709] width 210 height 35
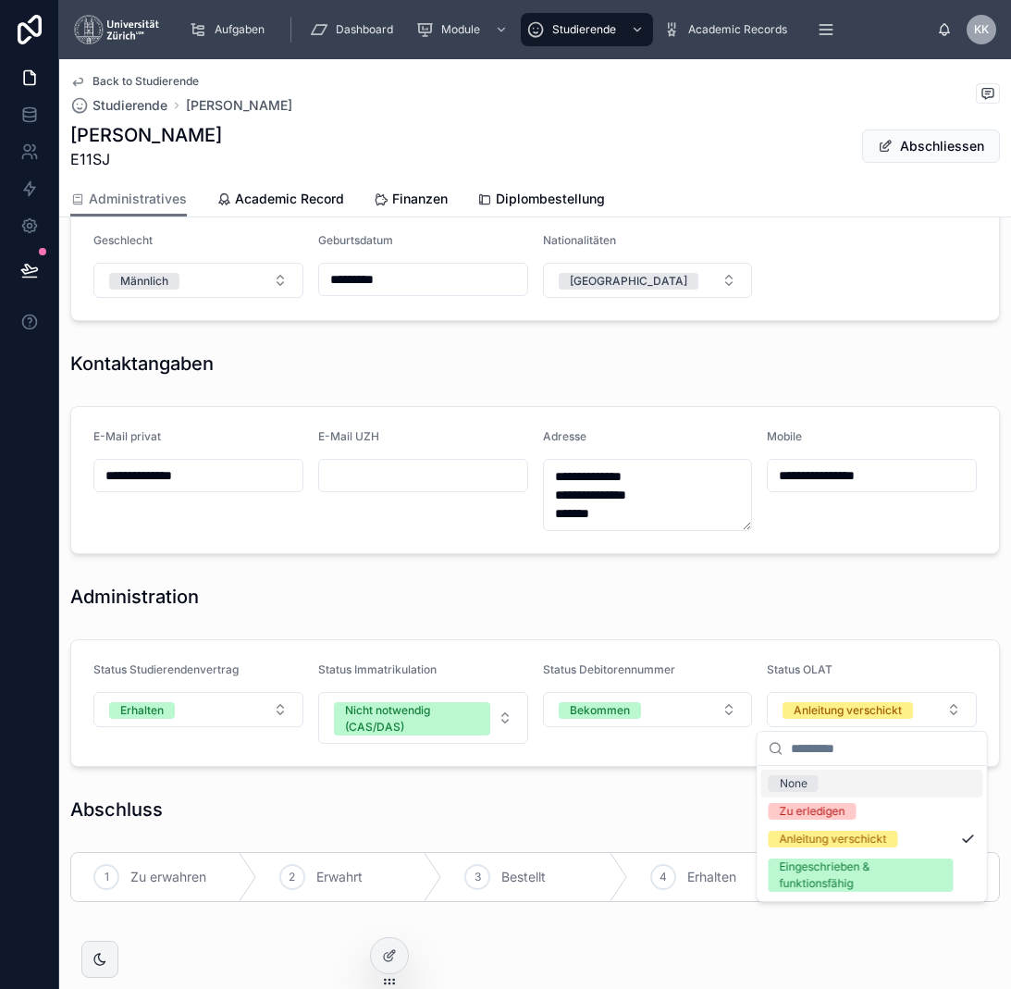
click at [818, 620] on div "**********" at bounding box center [535, 420] width 952 height 977
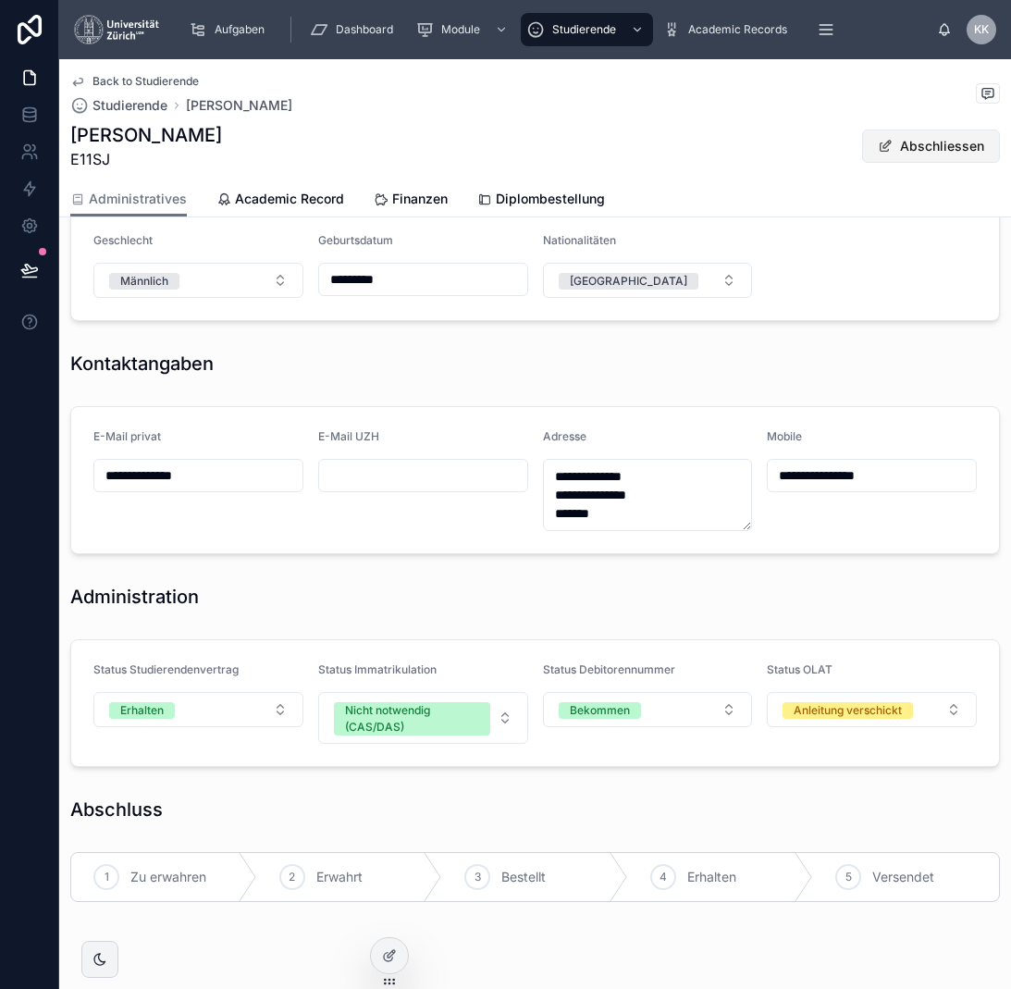
click at [931, 130] on button "Abschliessen" at bounding box center [931, 146] width 138 height 33
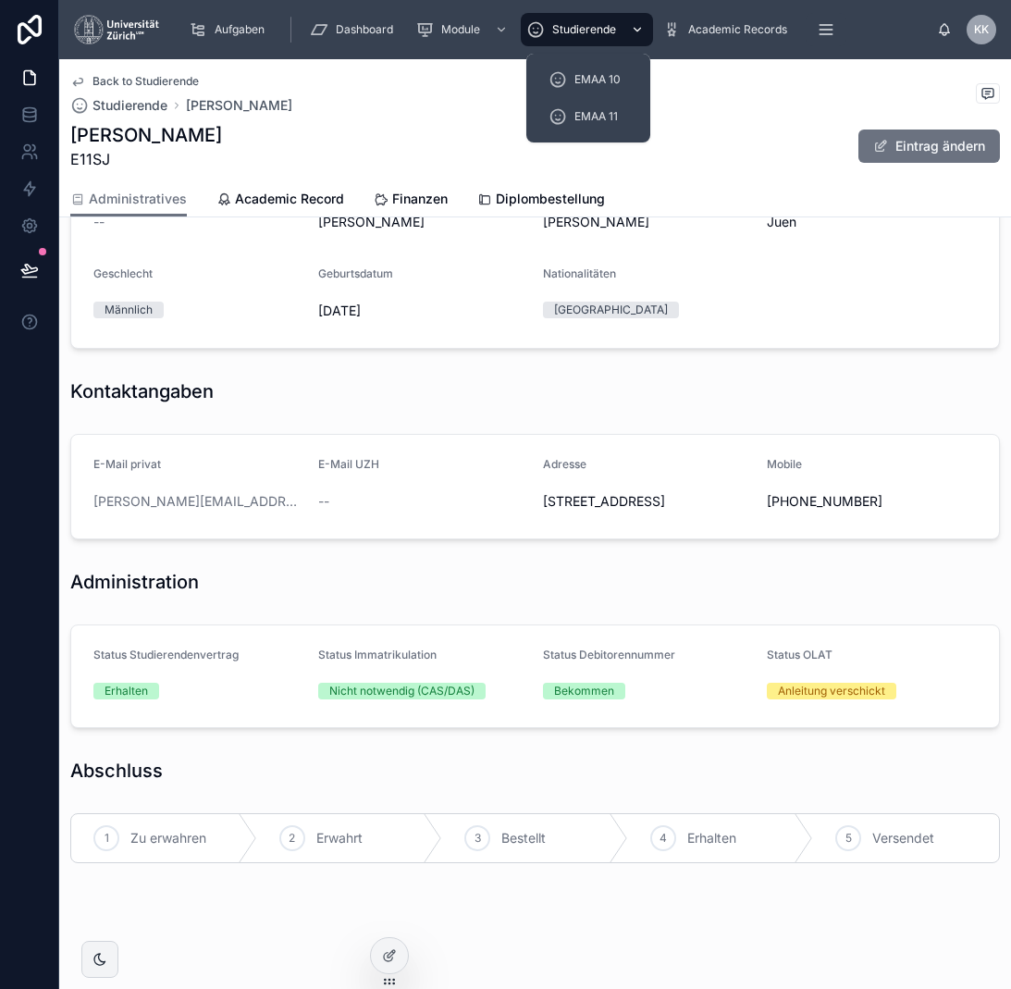
click at [608, 22] on span "Studierende" at bounding box center [584, 29] width 64 height 15
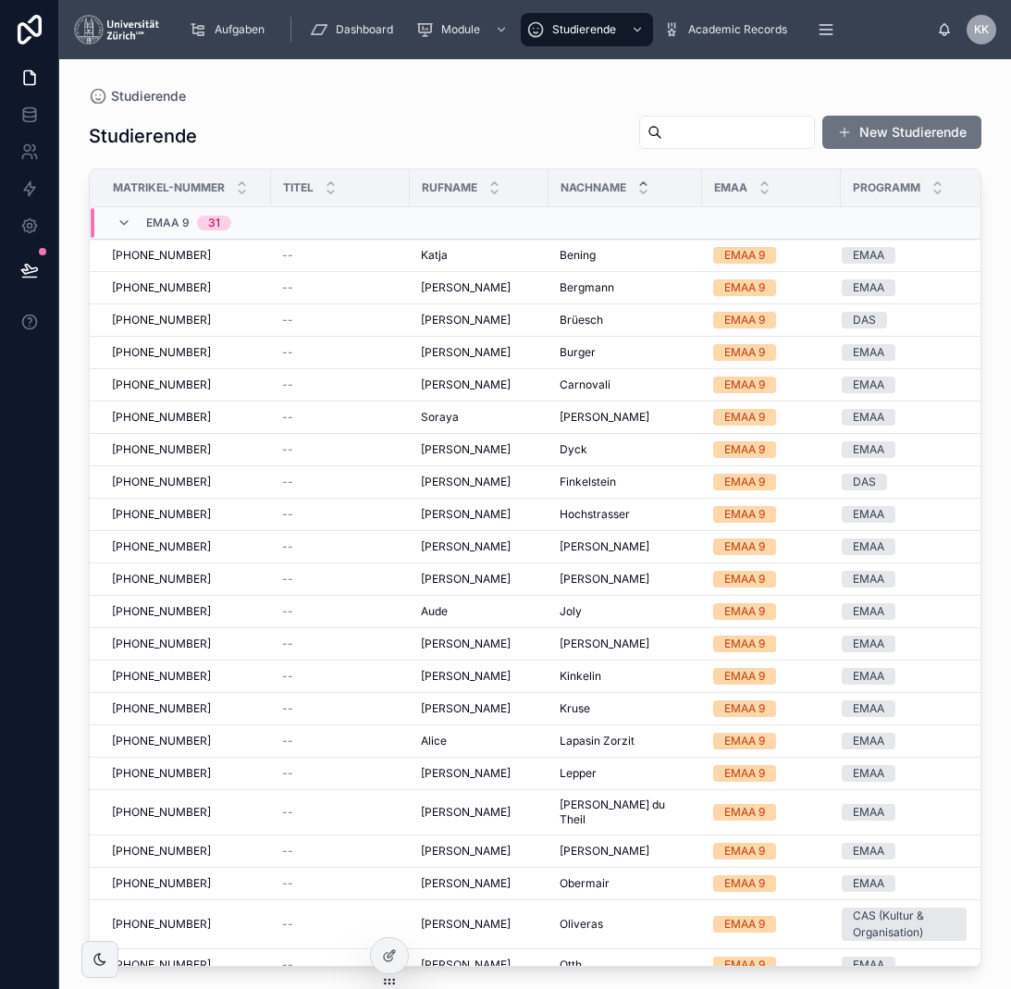
click at [721, 151] on div "Studierende New Studierende" at bounding box center [535, 136] width 893 height 43
click at [720, 140] on input "text" at bounding box center [738, 132] width 152 height 26
type input "********"
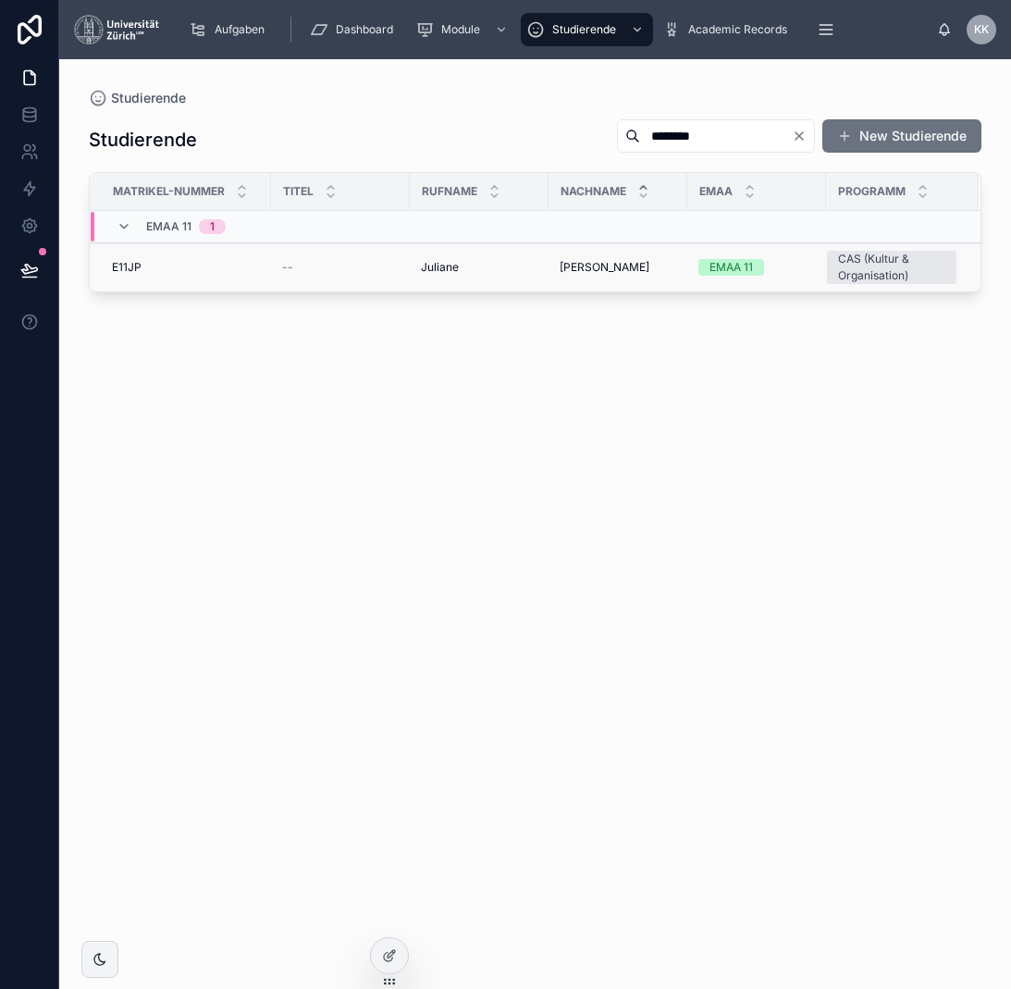
click at [574, 260] on span "[PERSON_NAME]" at bounding box center [605, 267] width 90 height 15
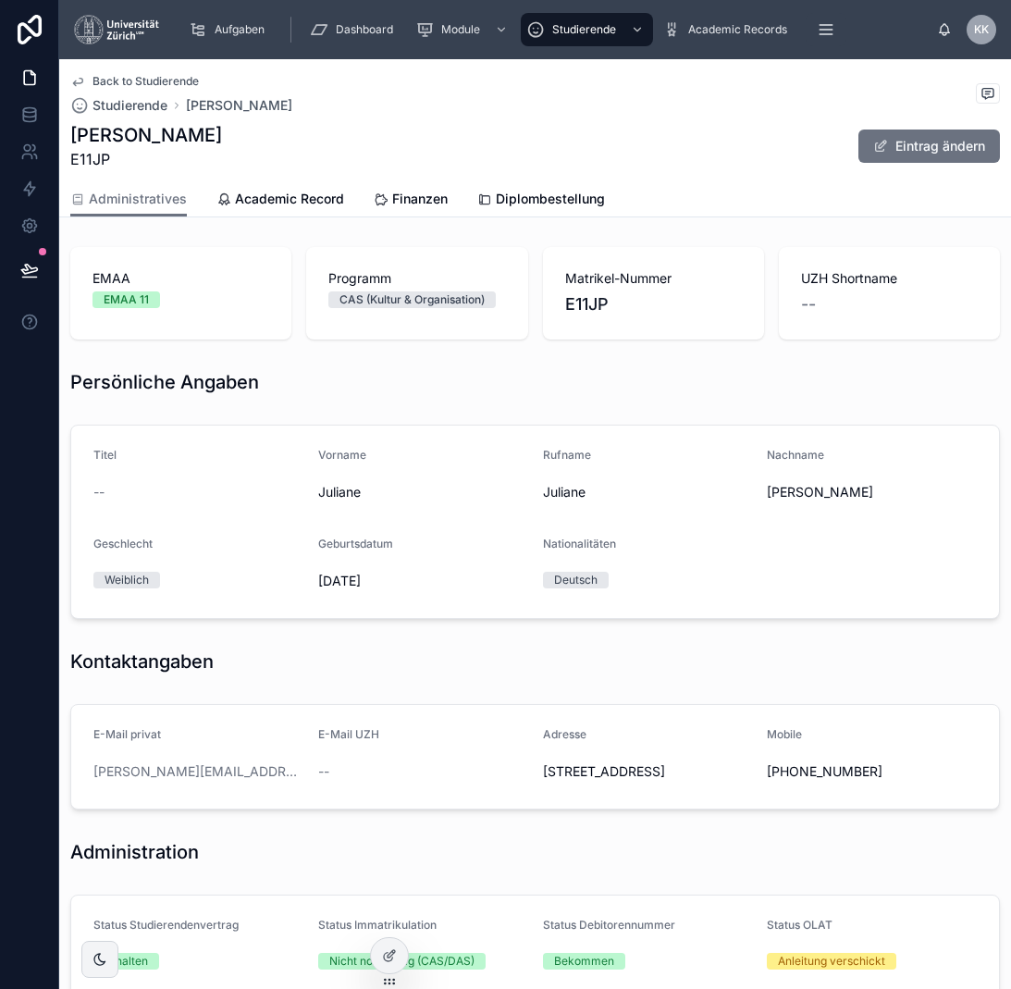
scroll to position [307, 0]
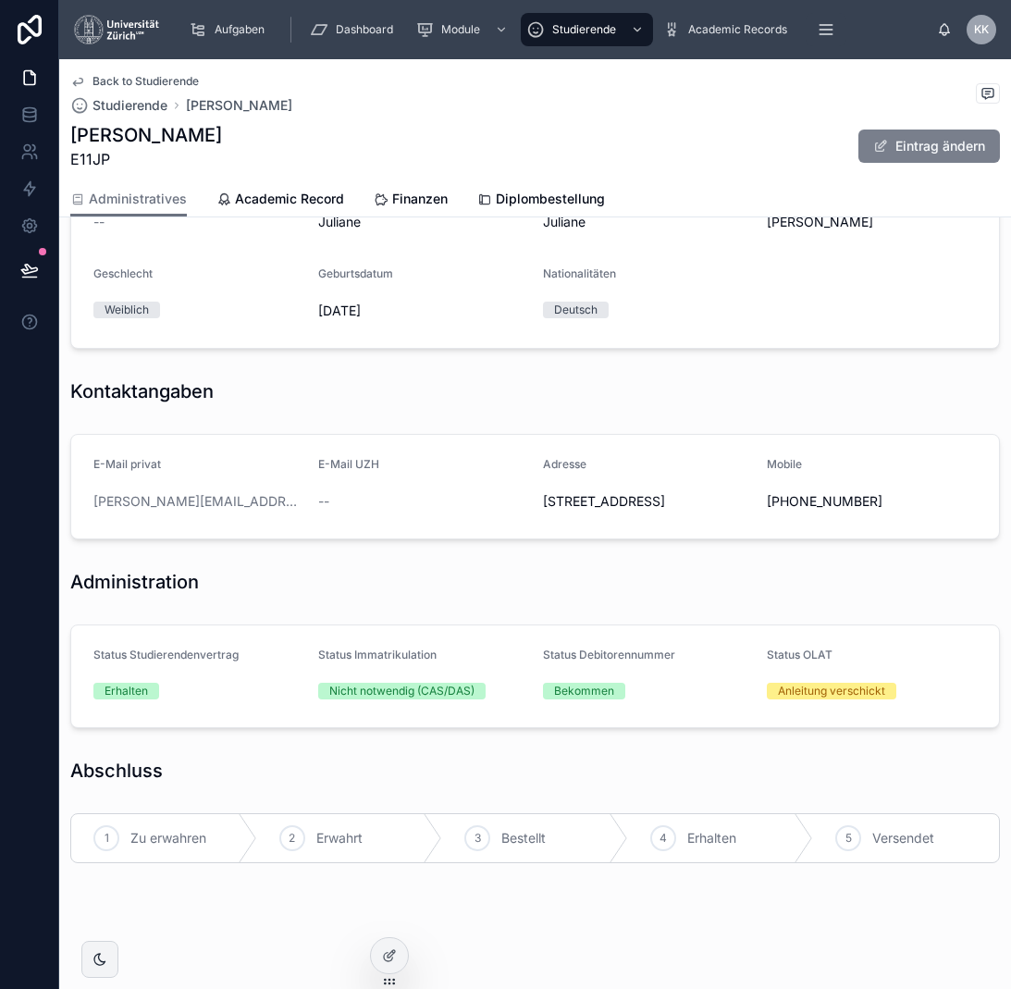
click at [897, 155] on button "Eintrag ändern" at bounding box center [930, 146] width 142 height 33
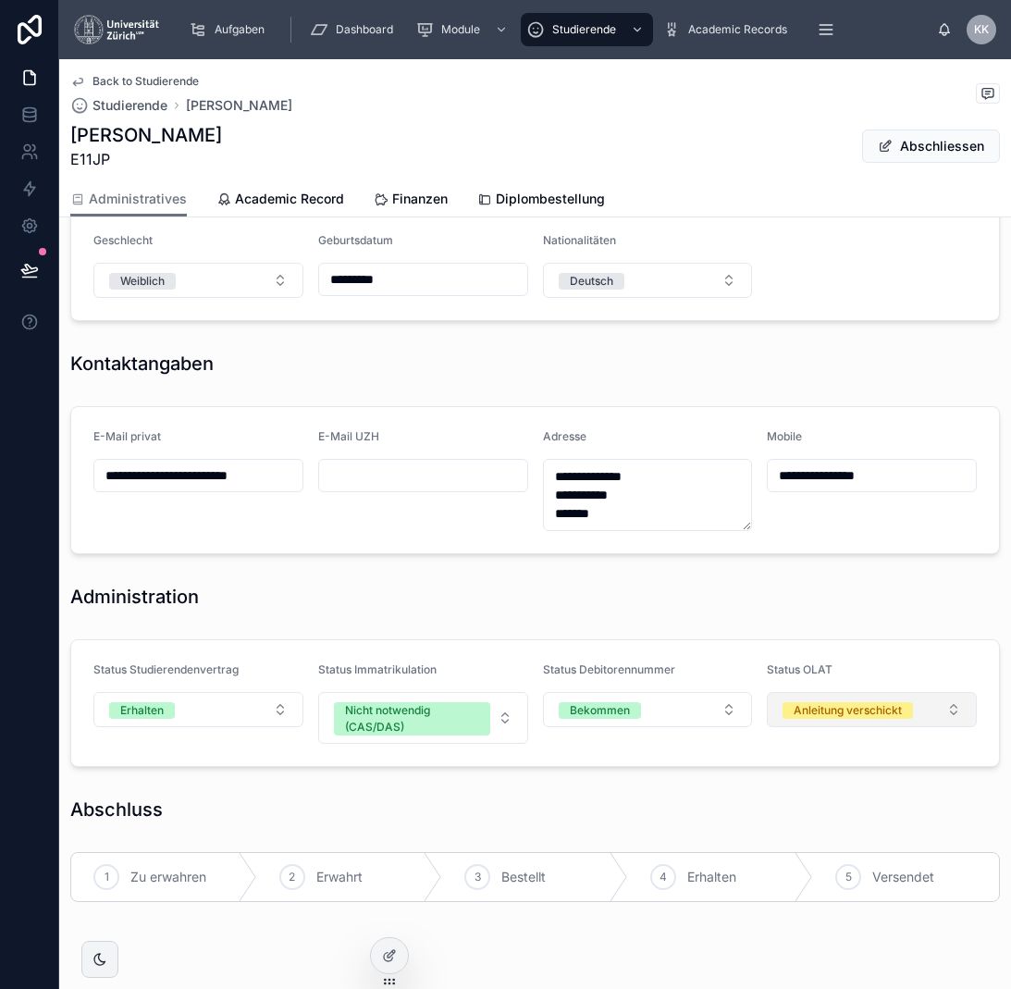
click at [865, 711] on div "Anleitung verschickt" at bounding box center [848, 710] width 108 height 17
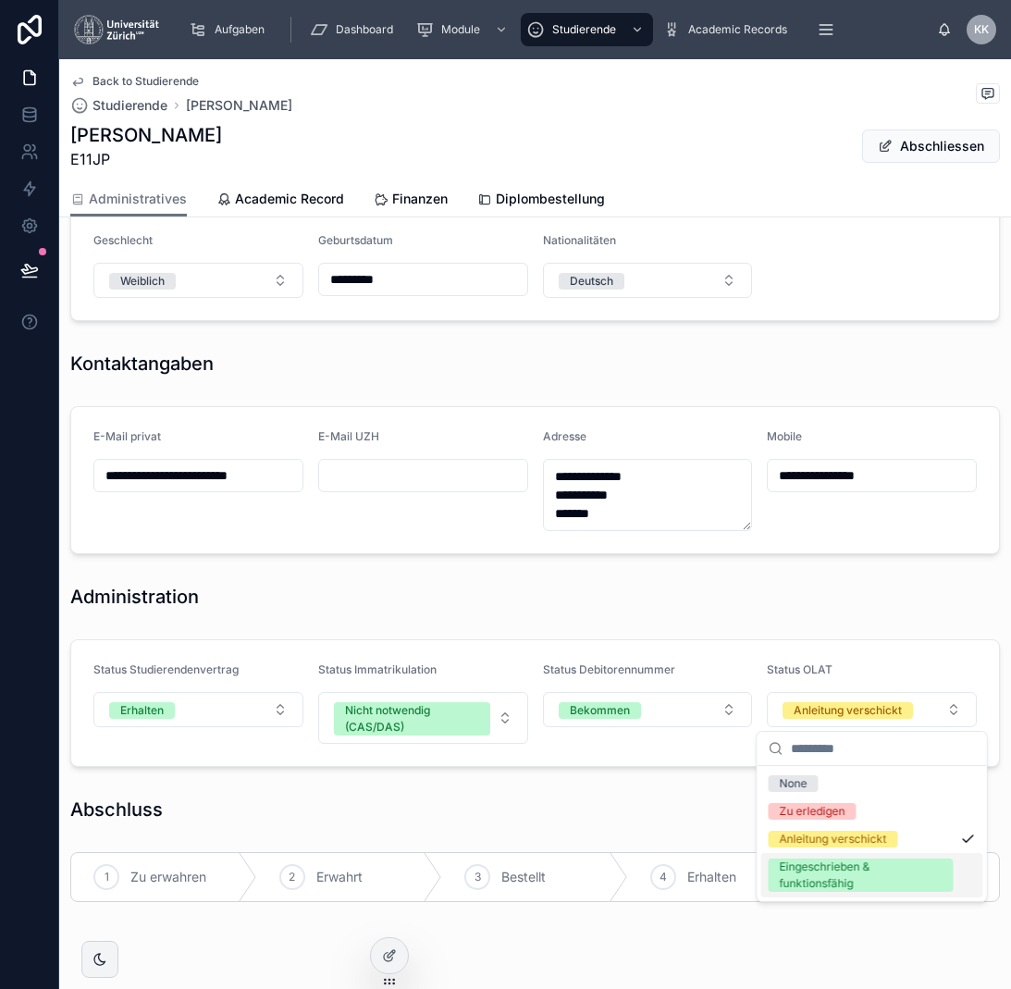
click at [868, 870] on div "Eingeschrieben & funktionsfähig" at bounding box center [861, 875] width 163 height 33
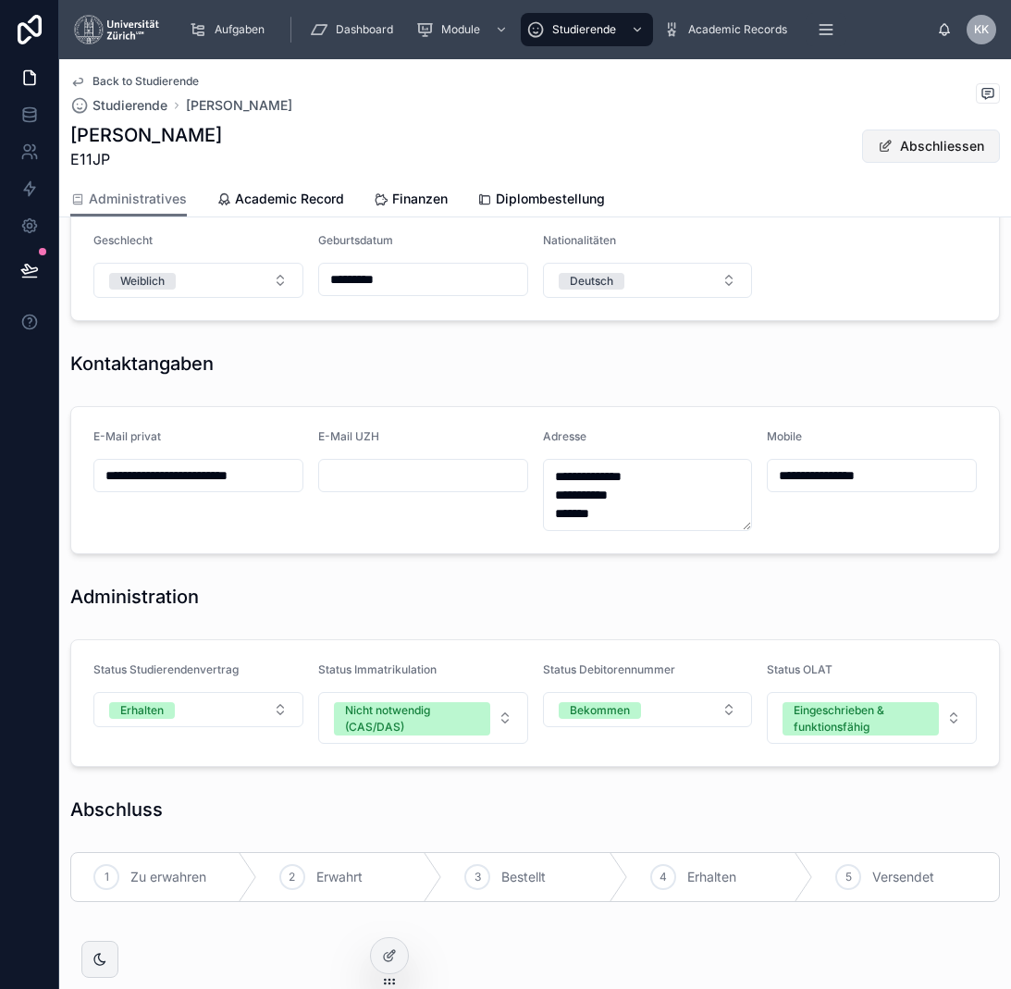
click at [901, 156] on button "Abschliessen" at bounding box center [931, 146] width 138 height 33
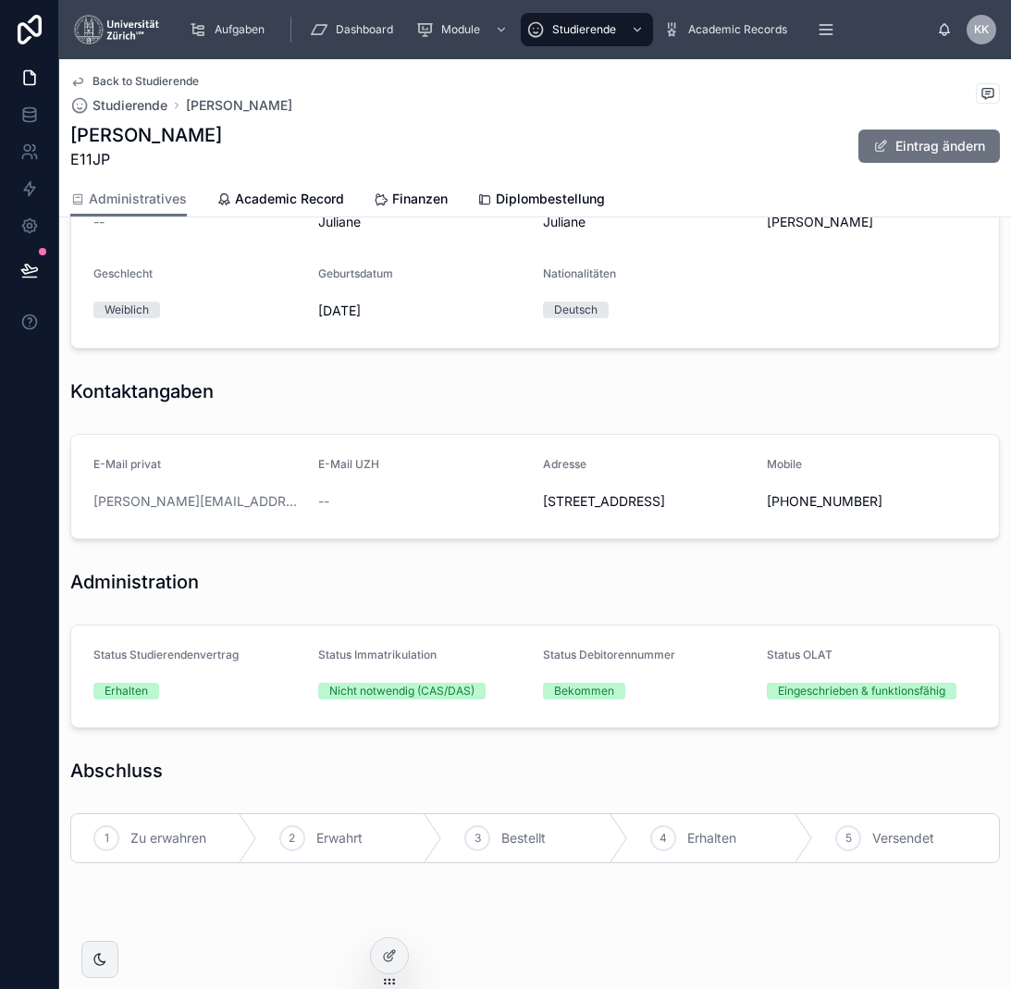
scroll to position [0, 0]
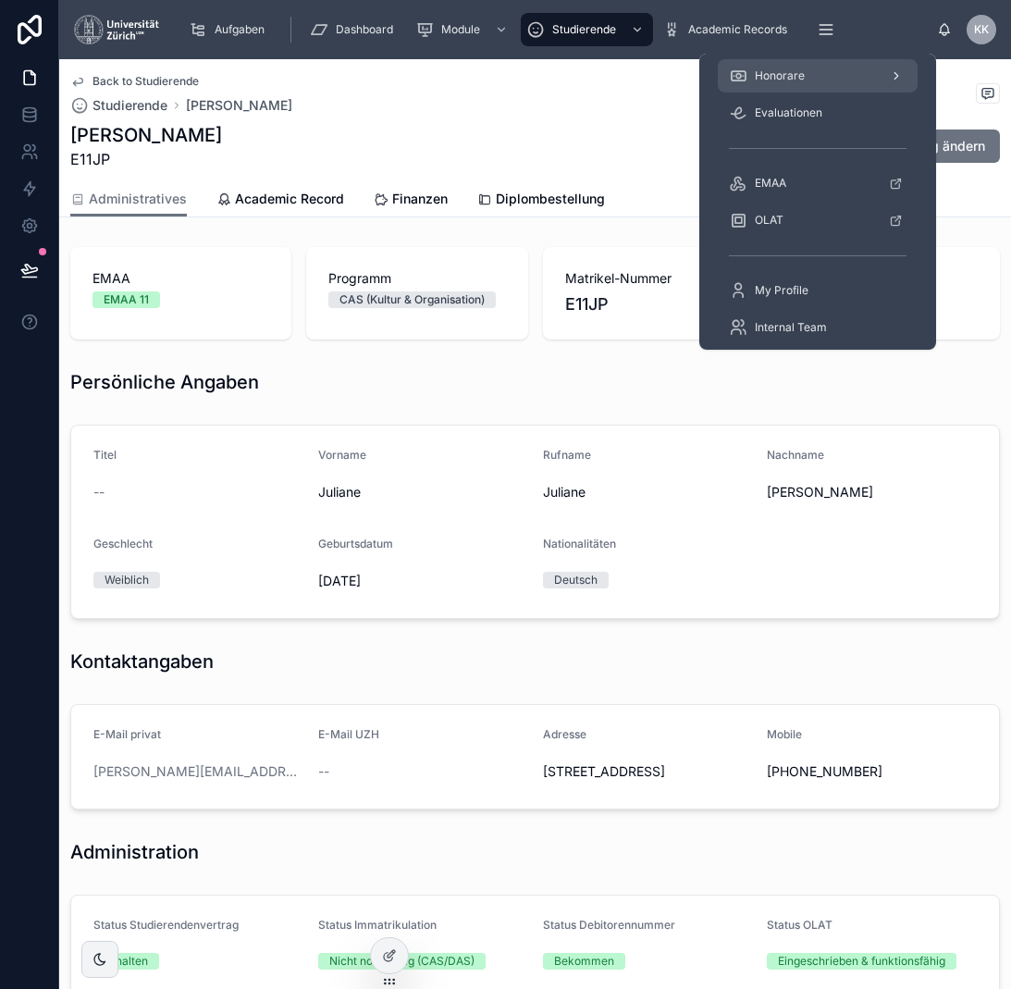
click at [809, 68] on div "Honorare" at bounding box center [818, 76] width 178 height 30
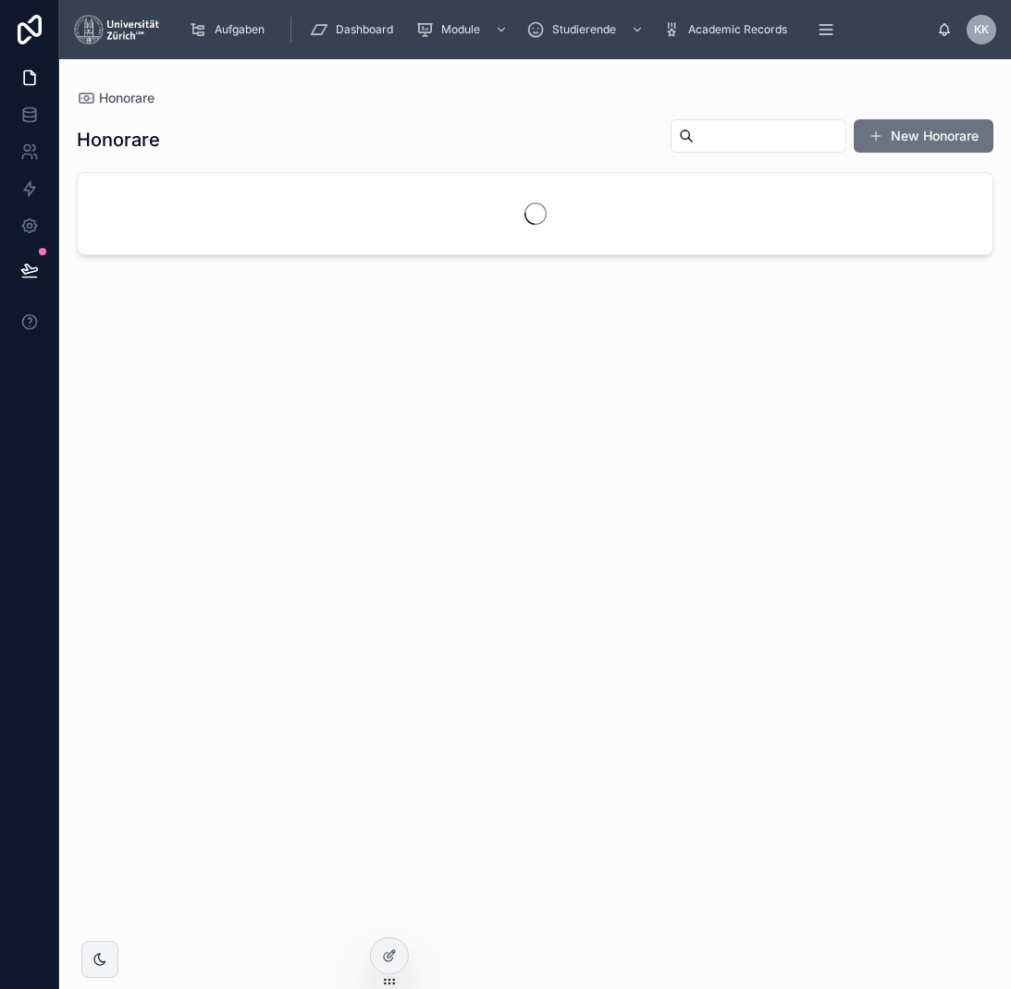
click at [694, 139] on input "text" at bounding box center [770, 136] width 152 height 26
type input "*****"
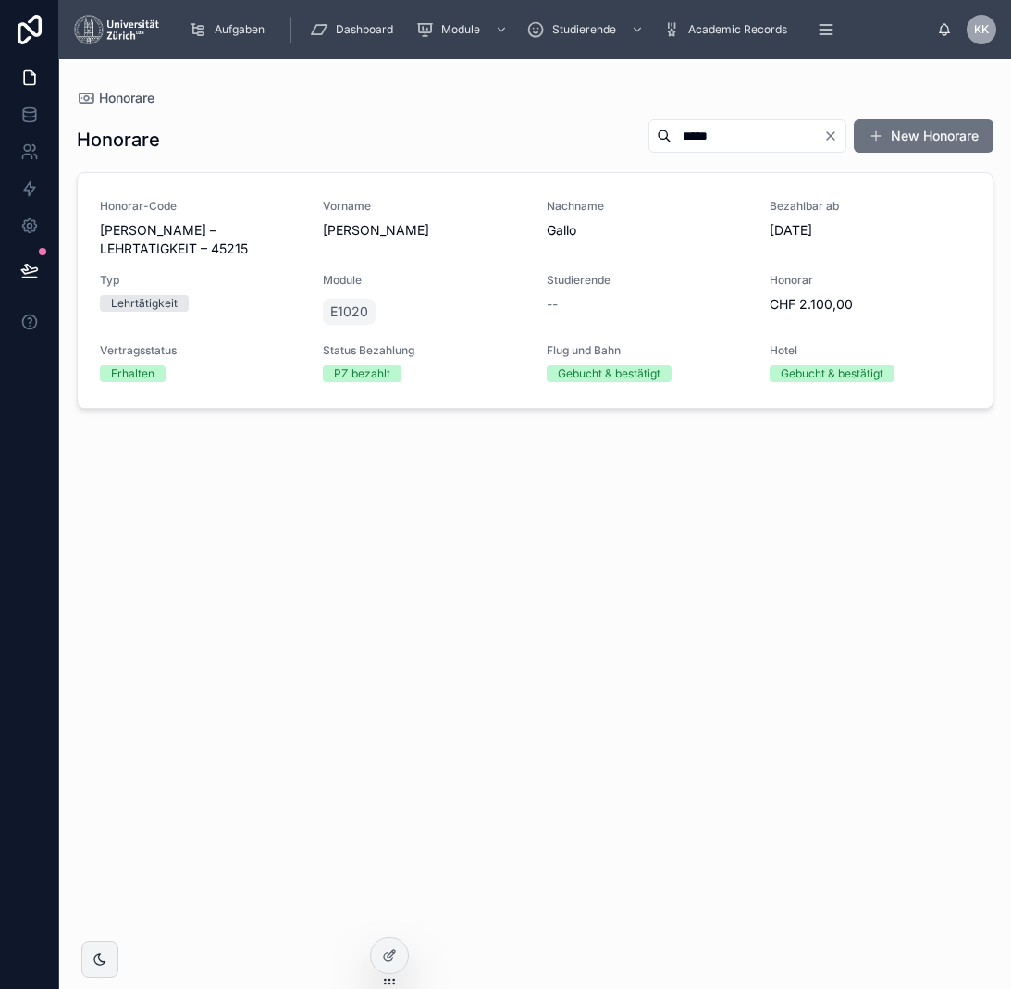
click at [495, 310] on div "E1020" at bounding box center [423, 311] width 201 height 33
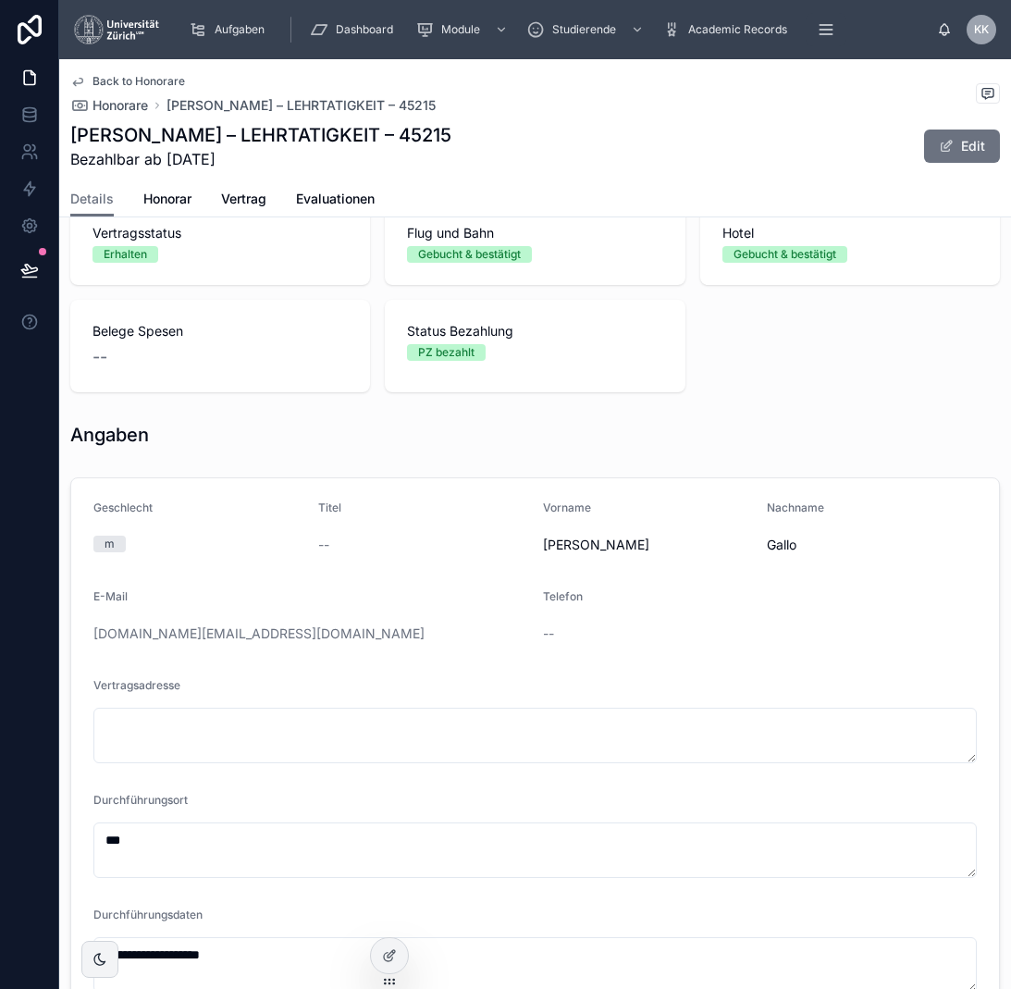
scroll to position [263, 0]
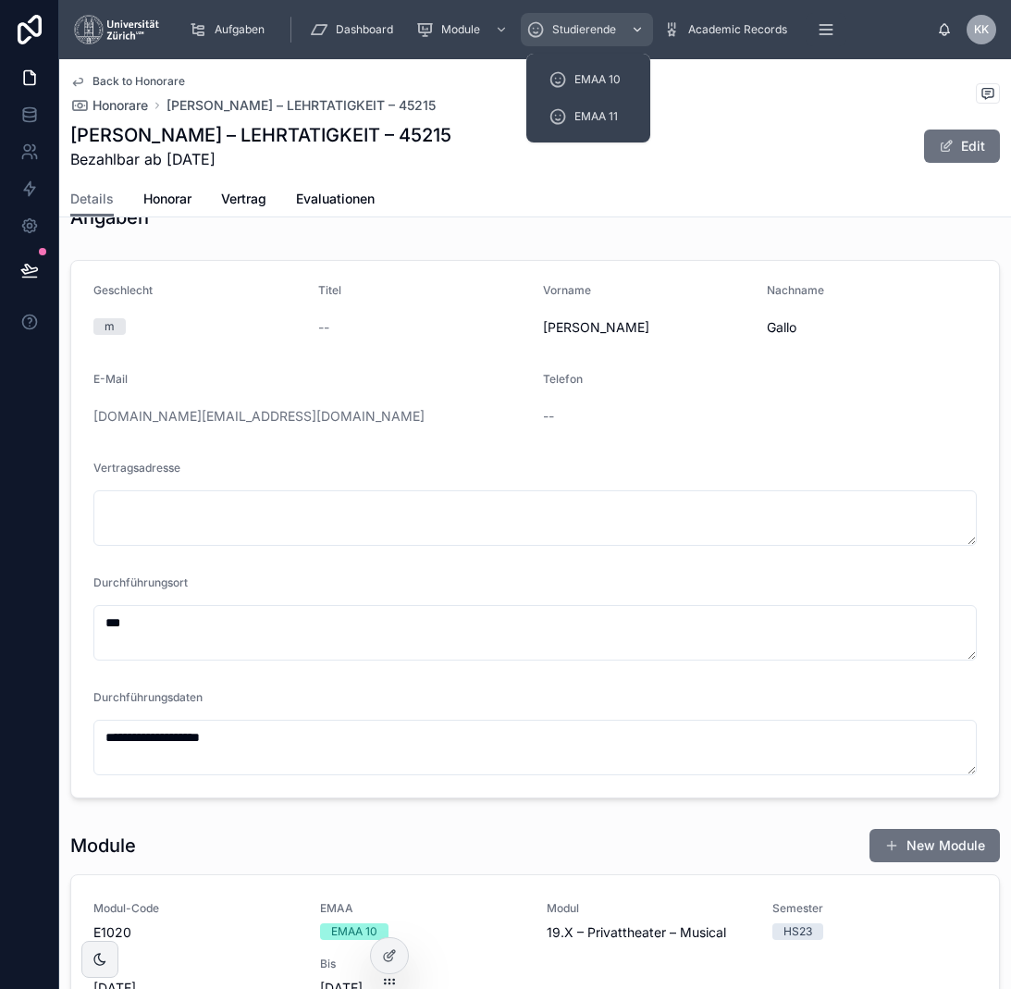
click at [563, 16] on div "Studierende" at bounding box center [586, 30] width 121 height 30
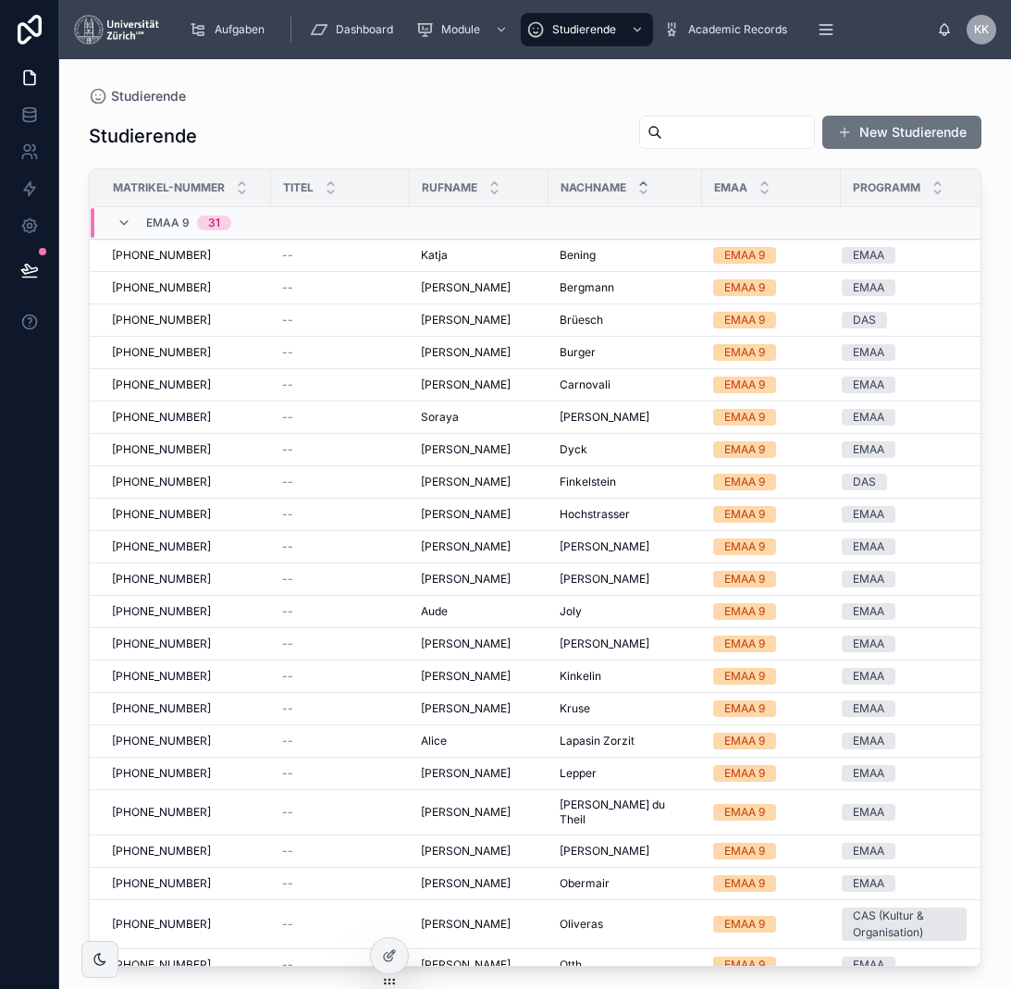
click at [707, 121] on input "text" at bounding box center [738, 132] width 152 height 26
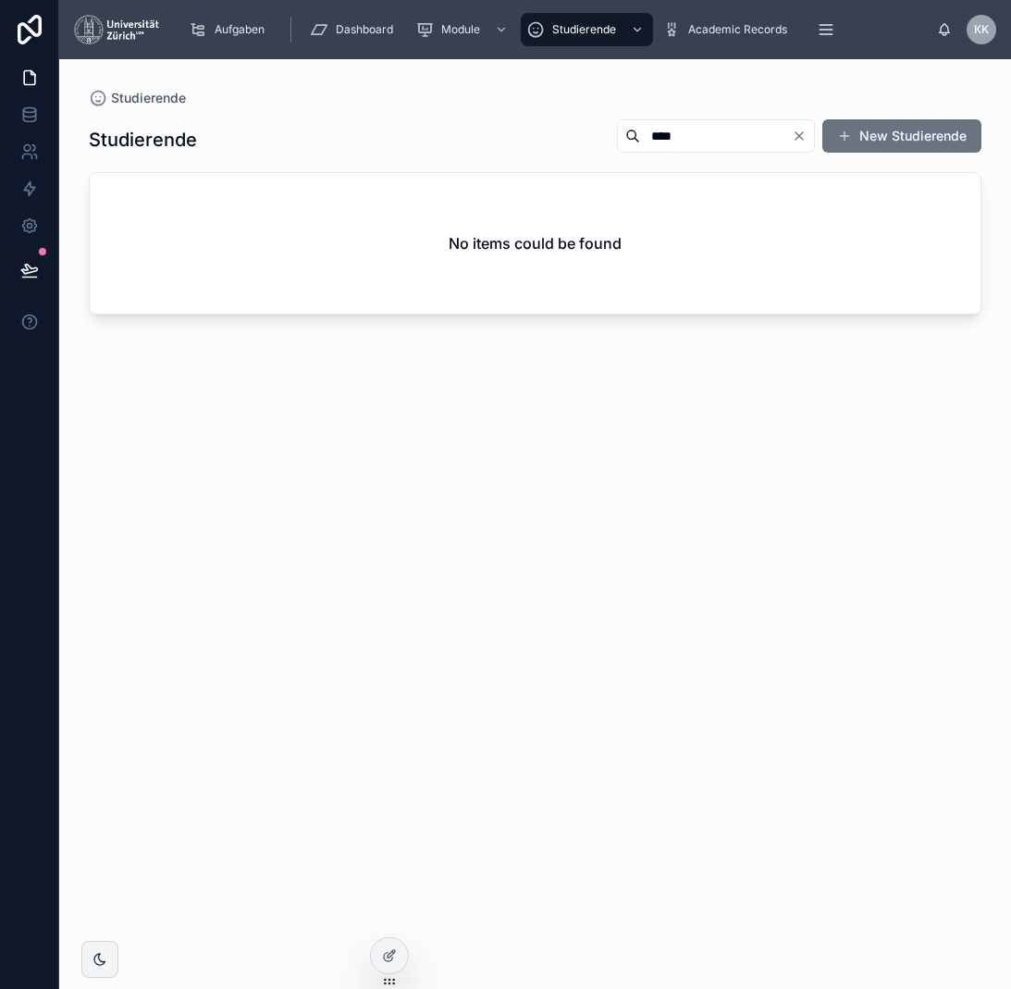
type input "****"
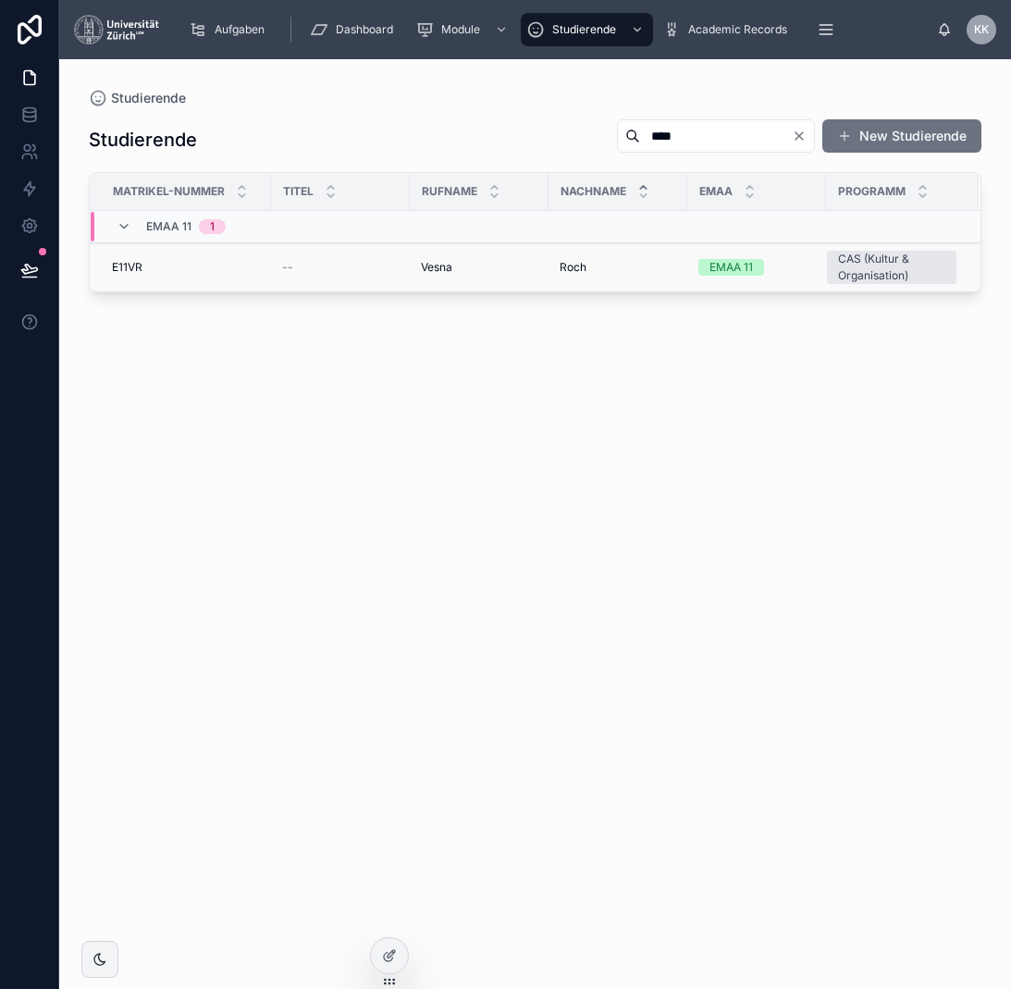
click at [620, 270] on div "[PERSON_NAME]" at bounding box center [618, 267] width 117 height 15
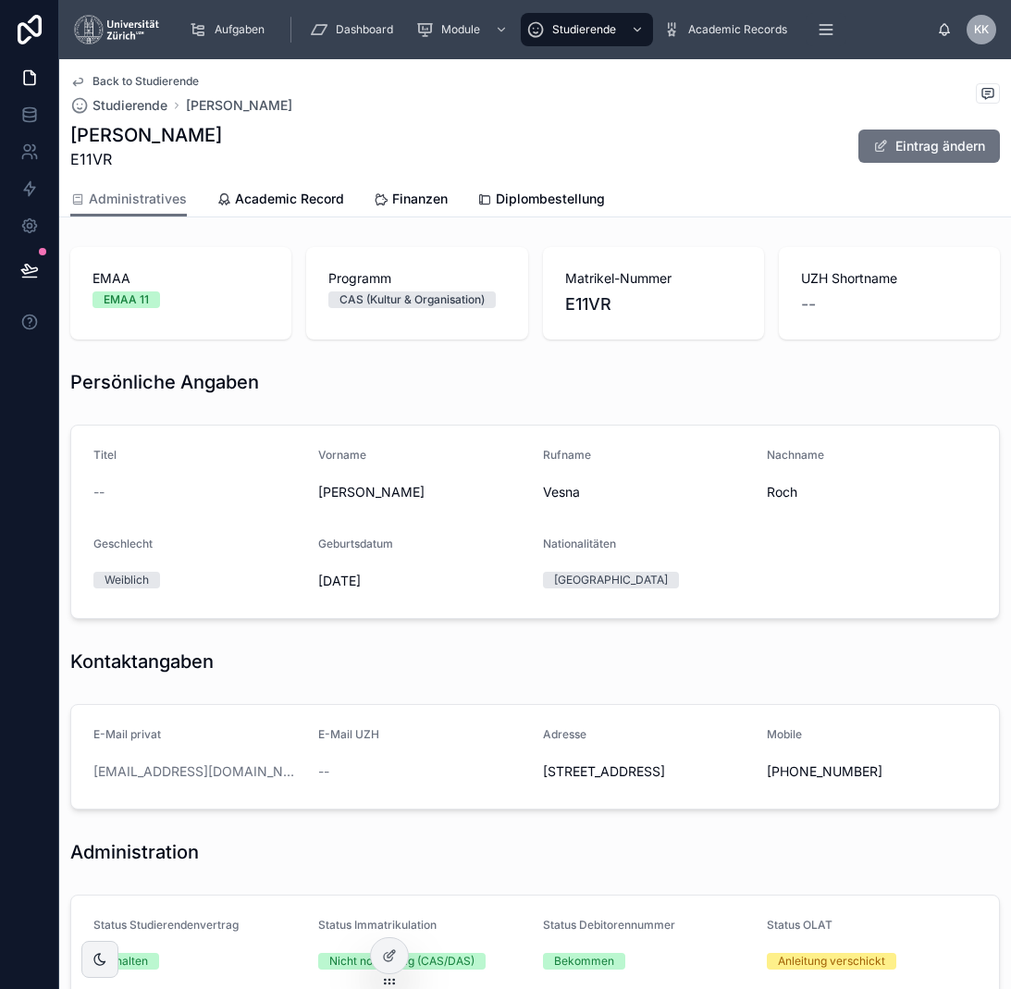
scroll to position [307, 0]
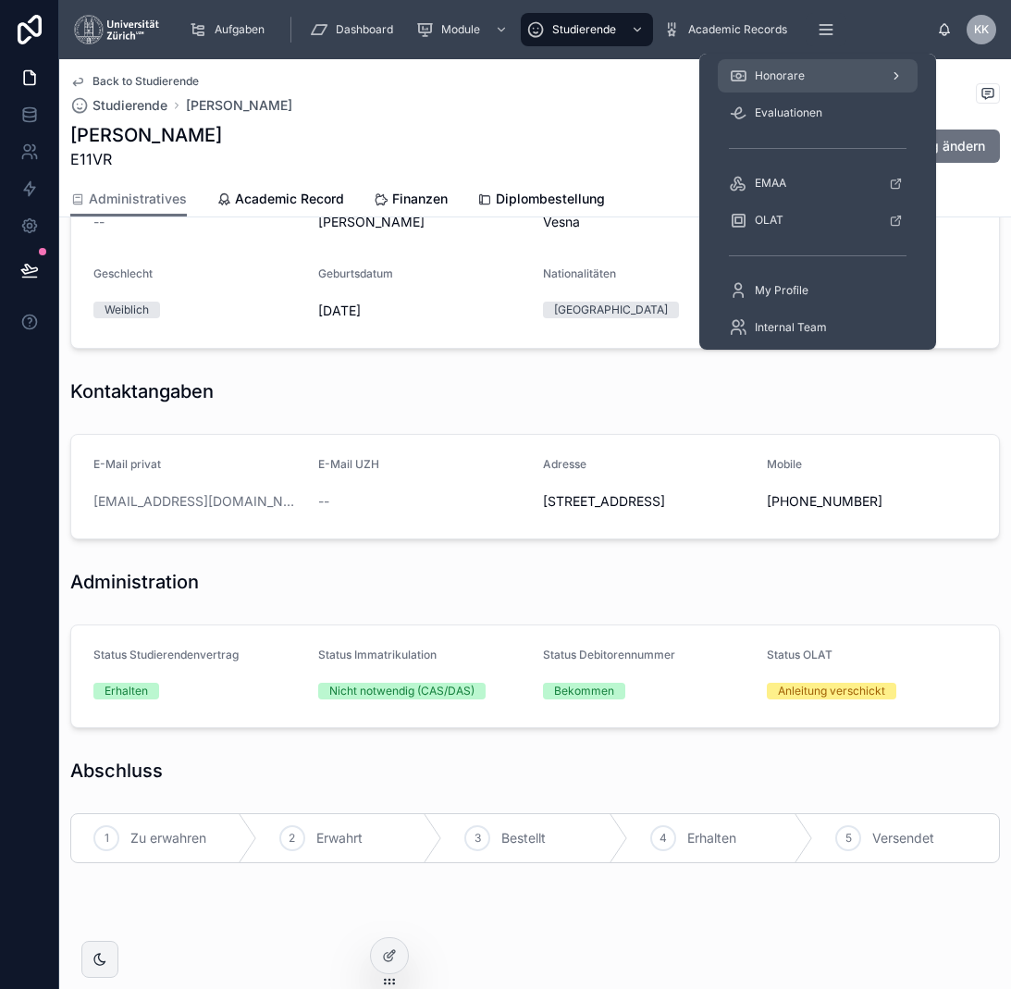
click at [812, 83] on div "Honorare" at bounding box center [818, 76] width 178 height 30
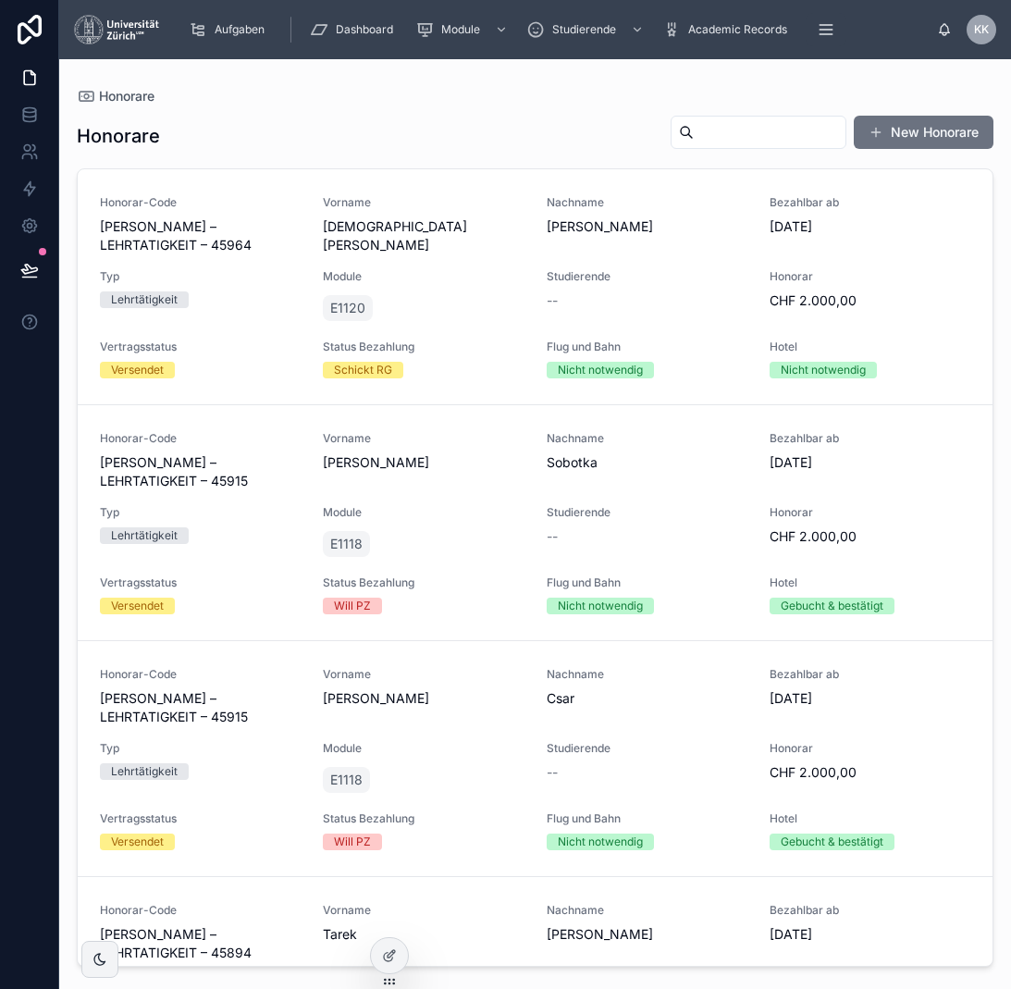
click at [694, 134] on input "text" at bounding box center [770, 132] width 152 height 26
type input "*******"
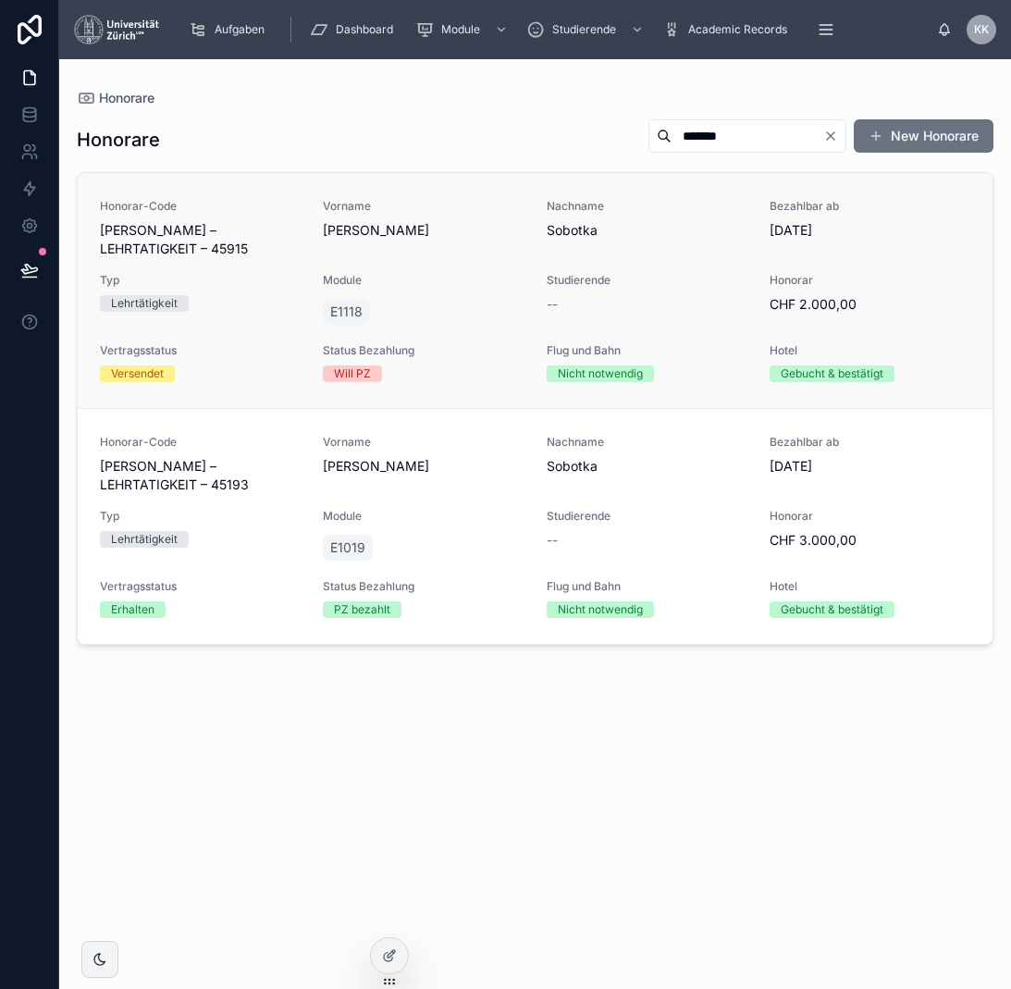
click at [593, 271] on div "Honorar-Code [PERSON_NAME] – LEHRTATIGKEIT – 45915 Vorname [PERSON_NAME] Nachna…" at bounding box center [535, 290] width 871 height 183
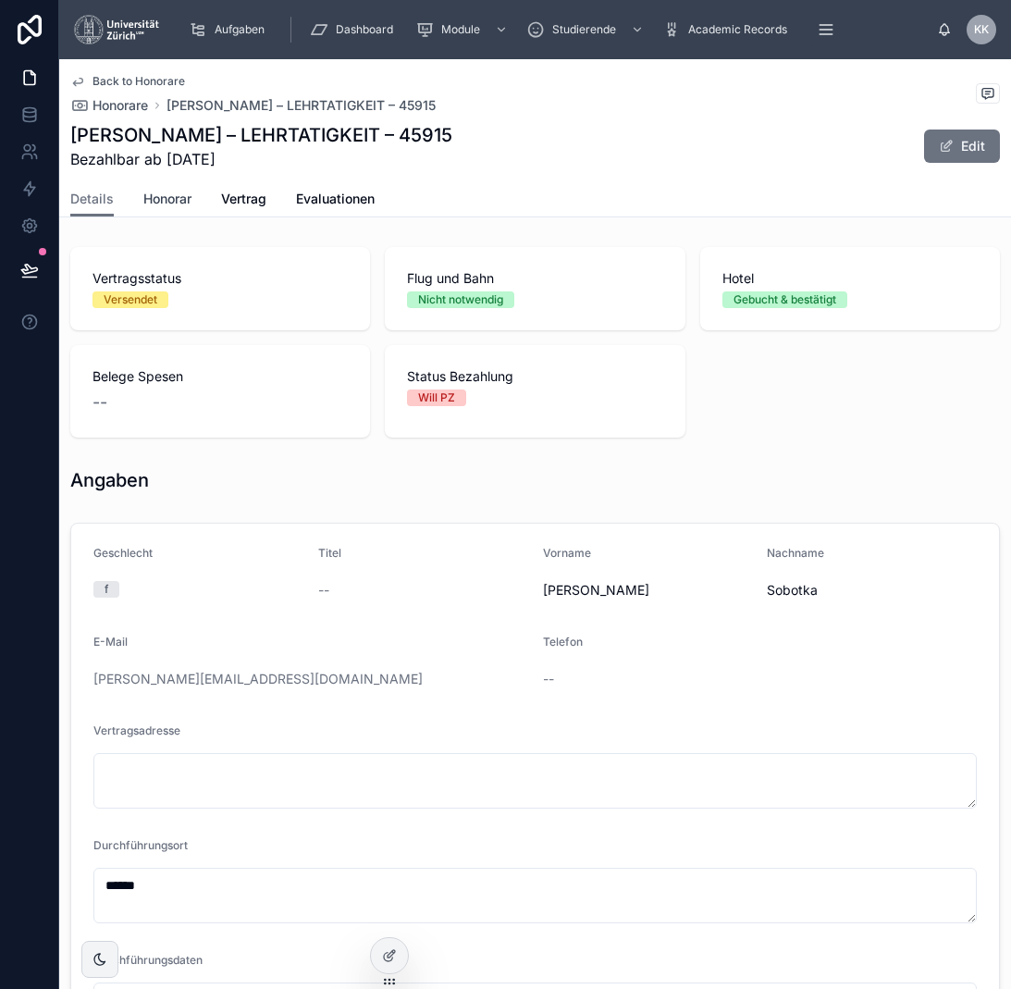
click at [192, 202] on span "Honorar" at bounding box center [167, 199] width 48 height 19
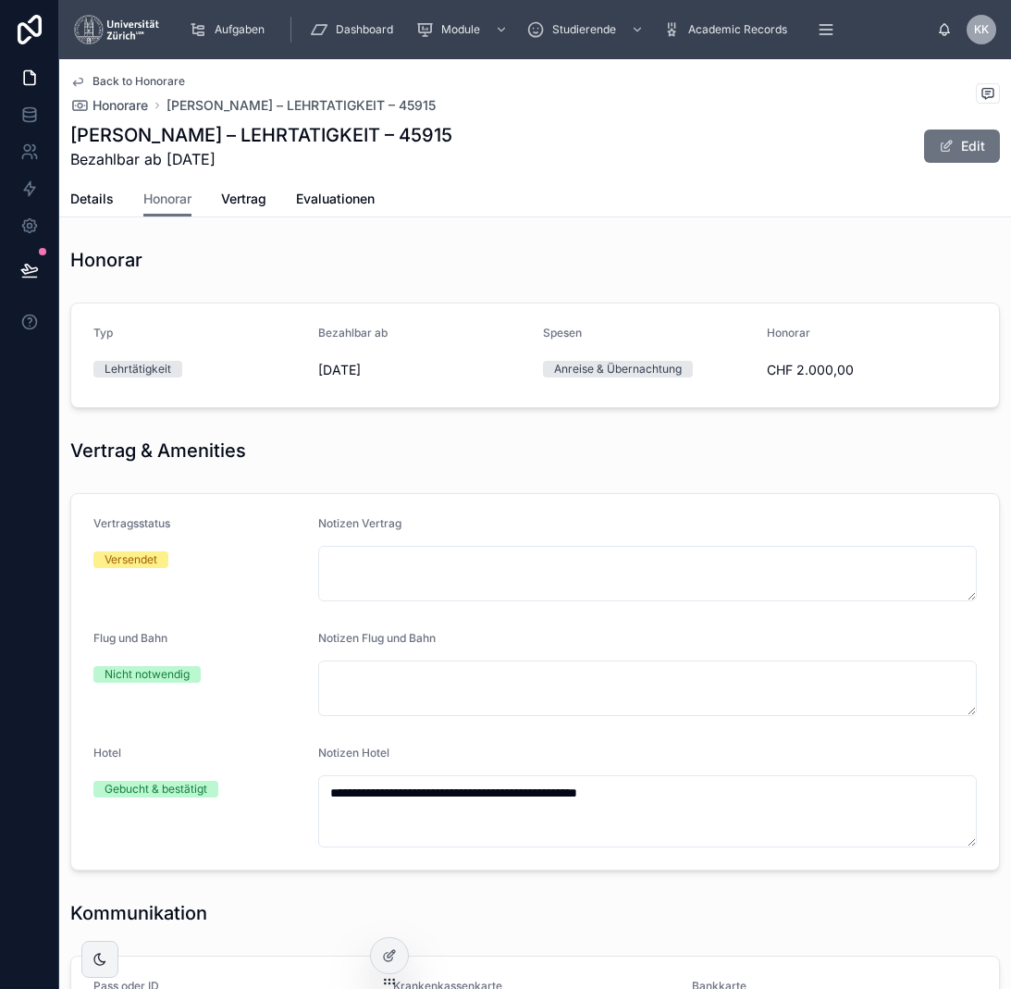
click at [221, 202] on div "Details Honorar Vertrag Evaluationen" at bounding box center [535, 198] width 930 height 35
click at [225, 202] on span "Vertrag" at bounding box center [243, 199] width 45 height 19
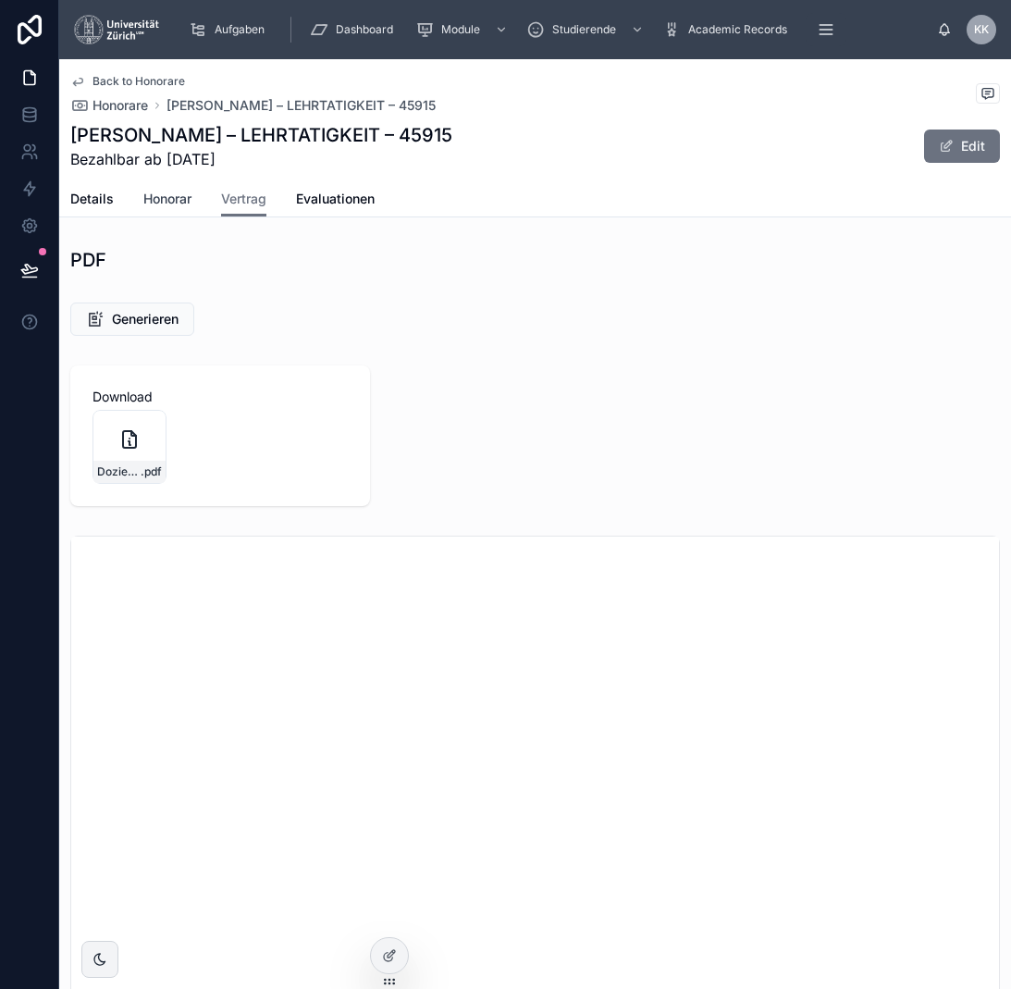
click at [179, 203] on span "Honorar" at bounding box center [167, 199] width 48 height 19
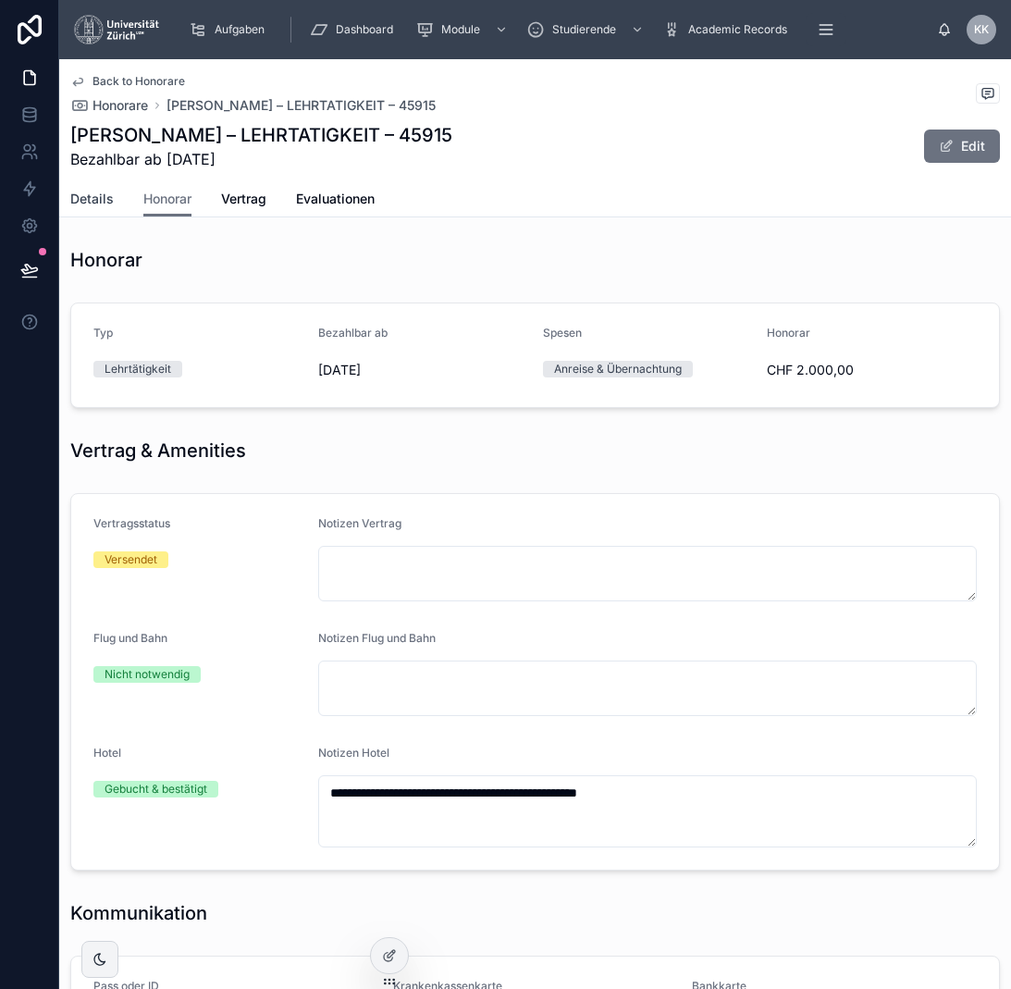
click at [108, 198] on span "Details" at bounding box center [91, 199] width 43 height 19
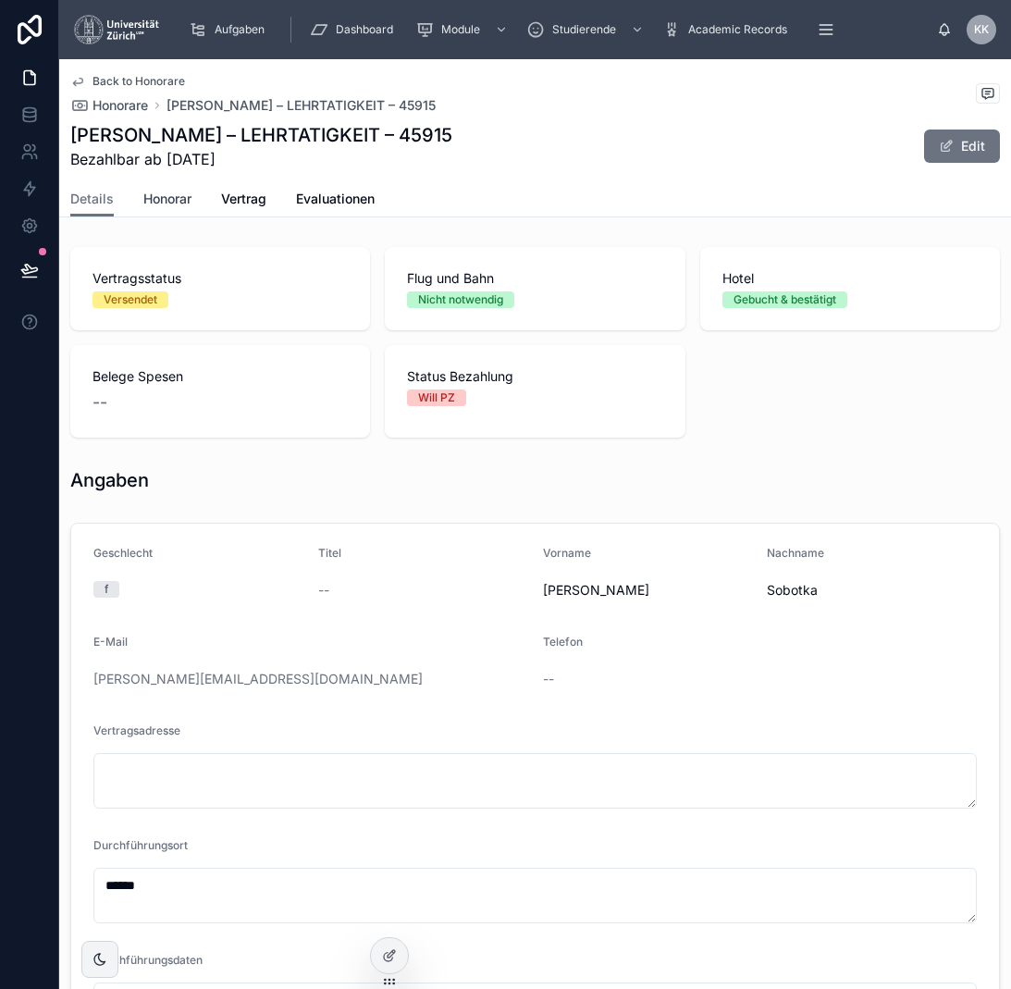
click at [171, 198] on span "Honorar" at bounding box center [167, 199] width 48 height 19
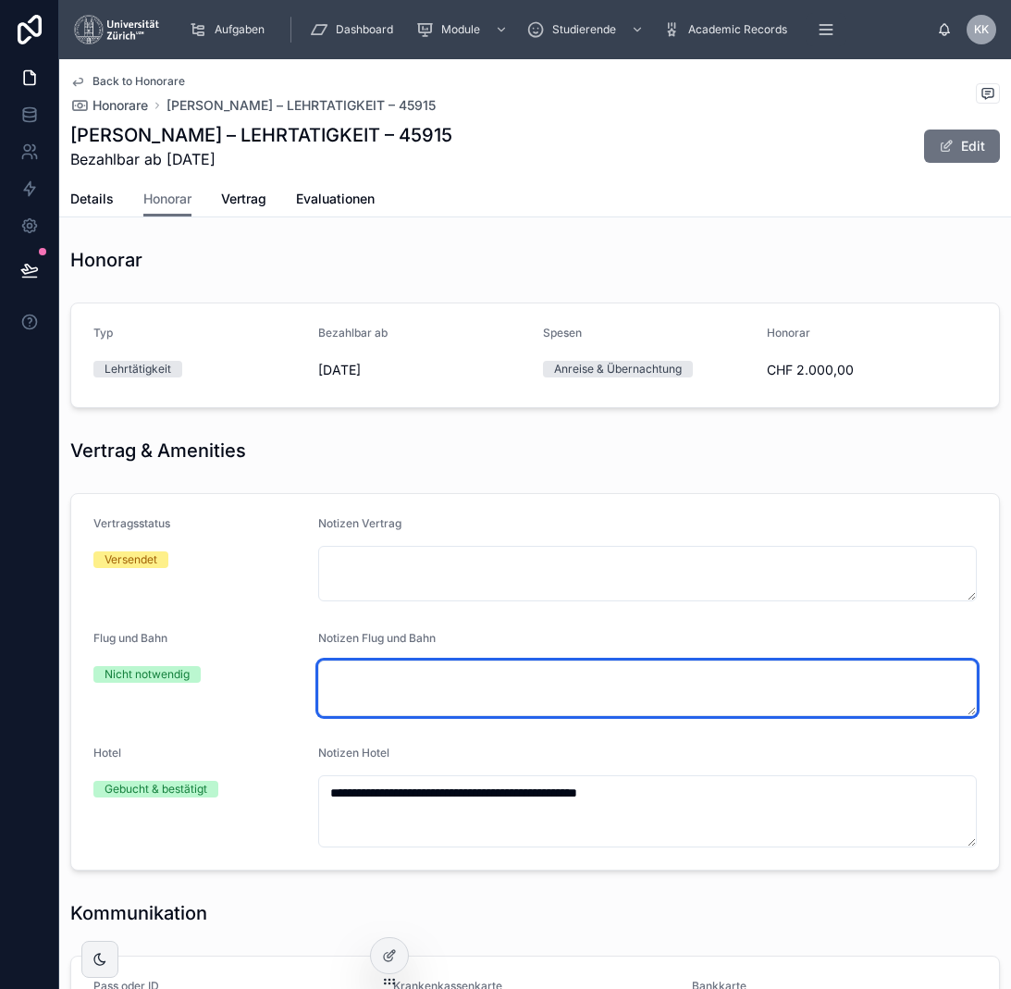
click at [501, 668] on textarea at bounding box center [647, 689] width 659 height 56
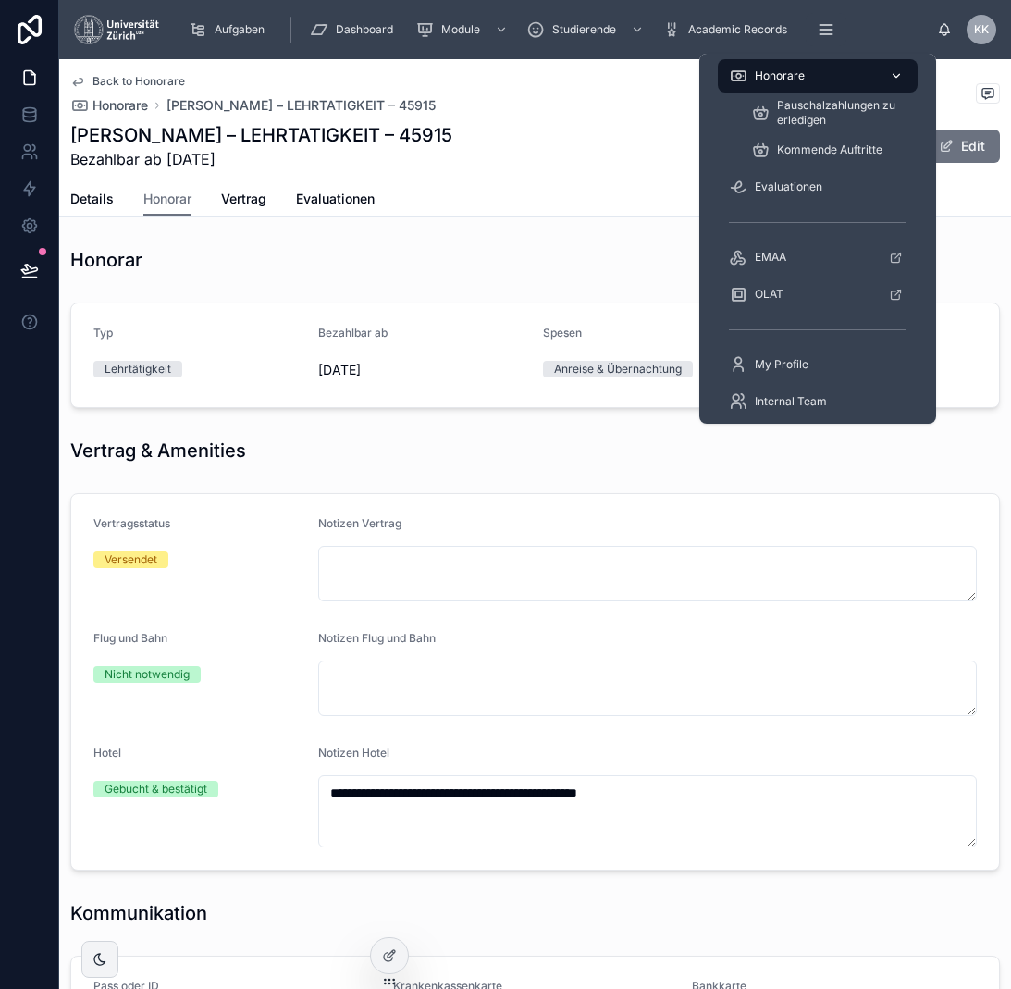
click at [814, 66] on div "Honorare" at bounding box center [818, 76] width 178 height 30
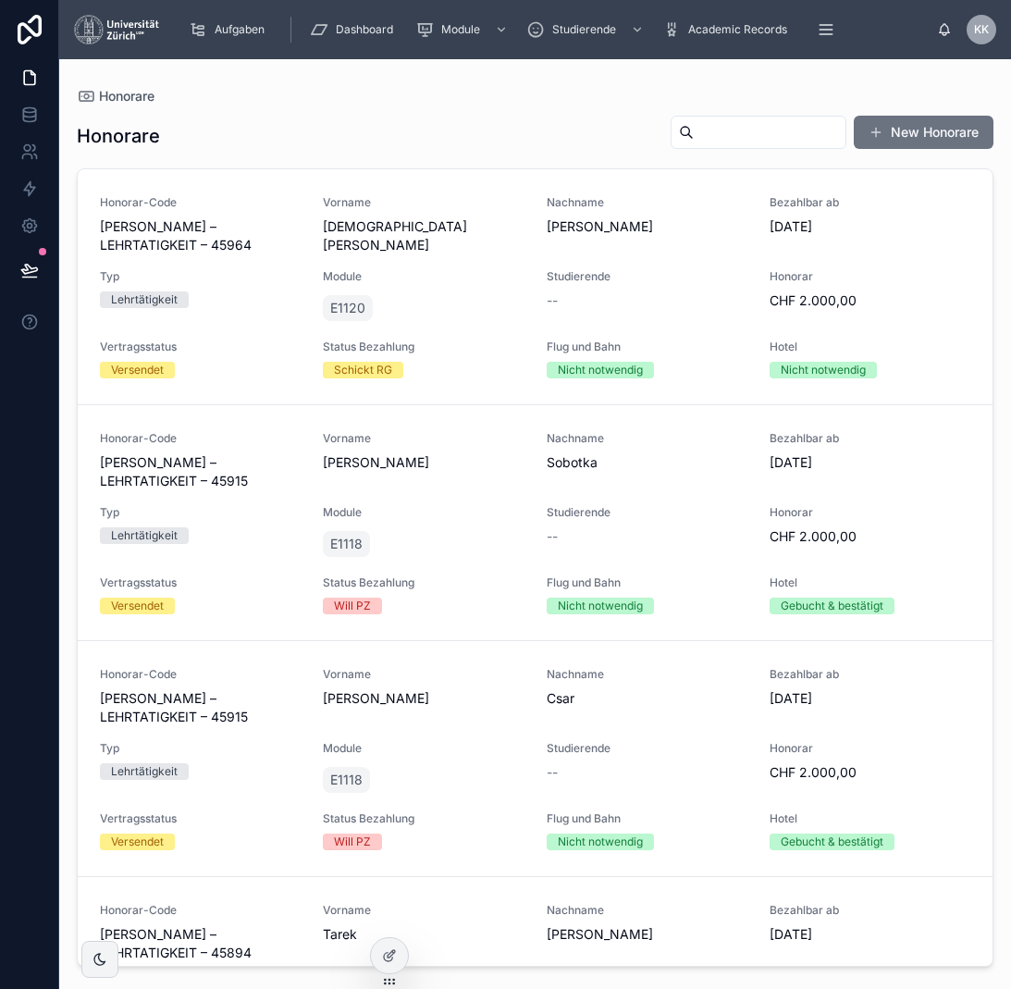
click at [694, 129] on input "text" at bounding box center [770, 132] width 152 height 26
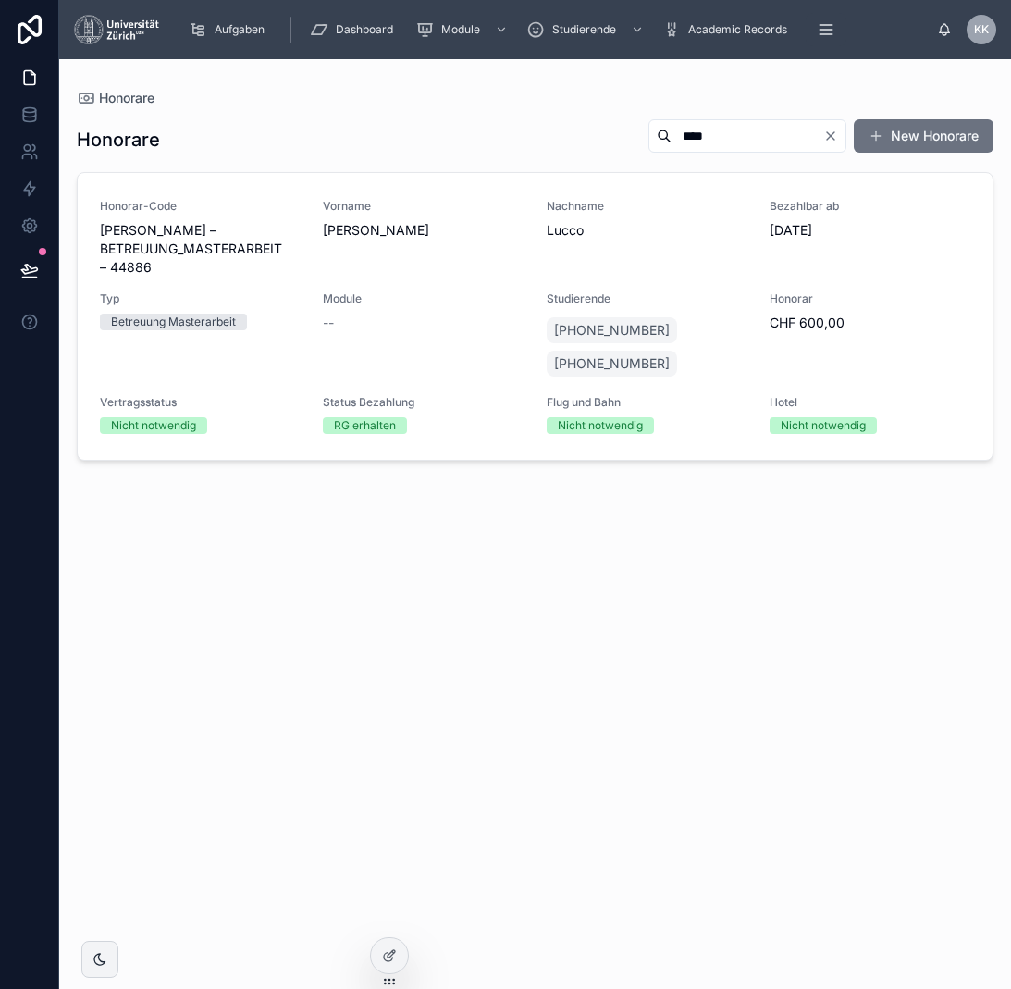
type input "****"
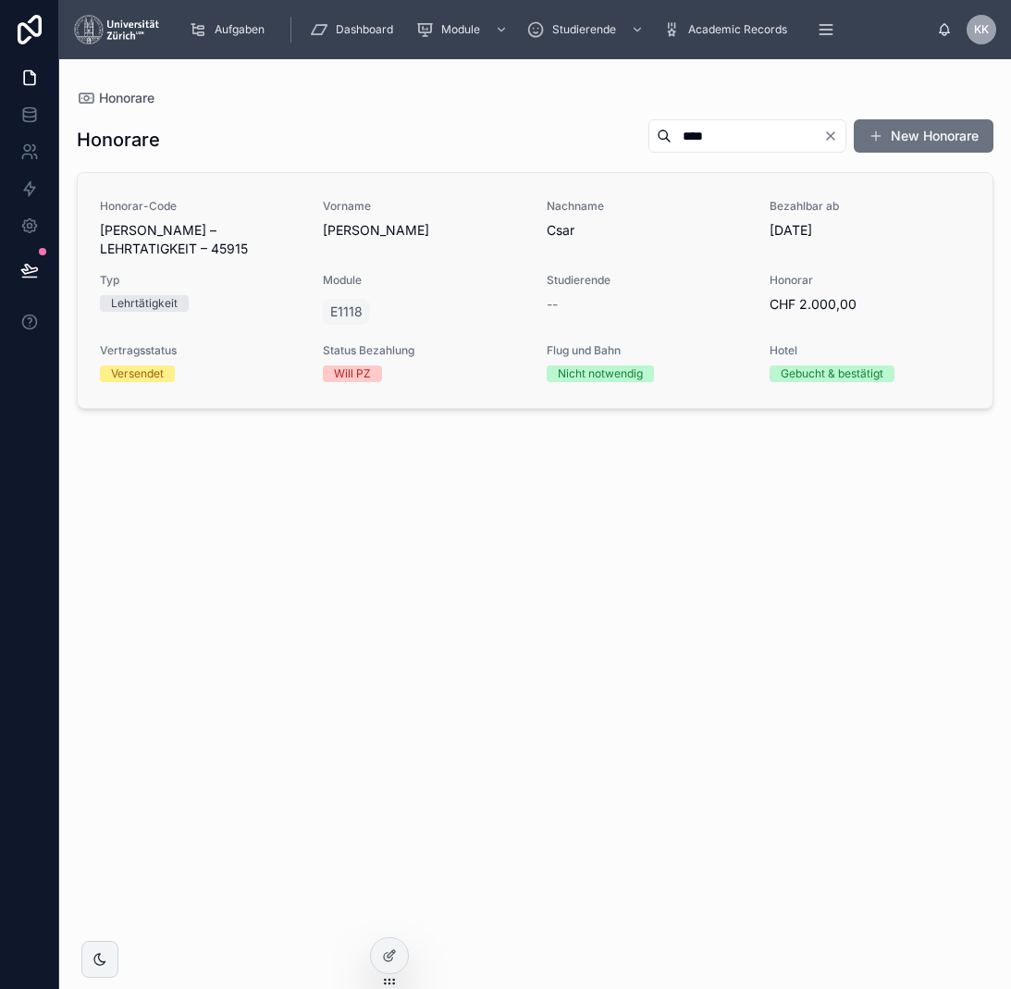
click at [415, 365] on div "Will PZ" at bounding box center [423, 373] width 201 height 17
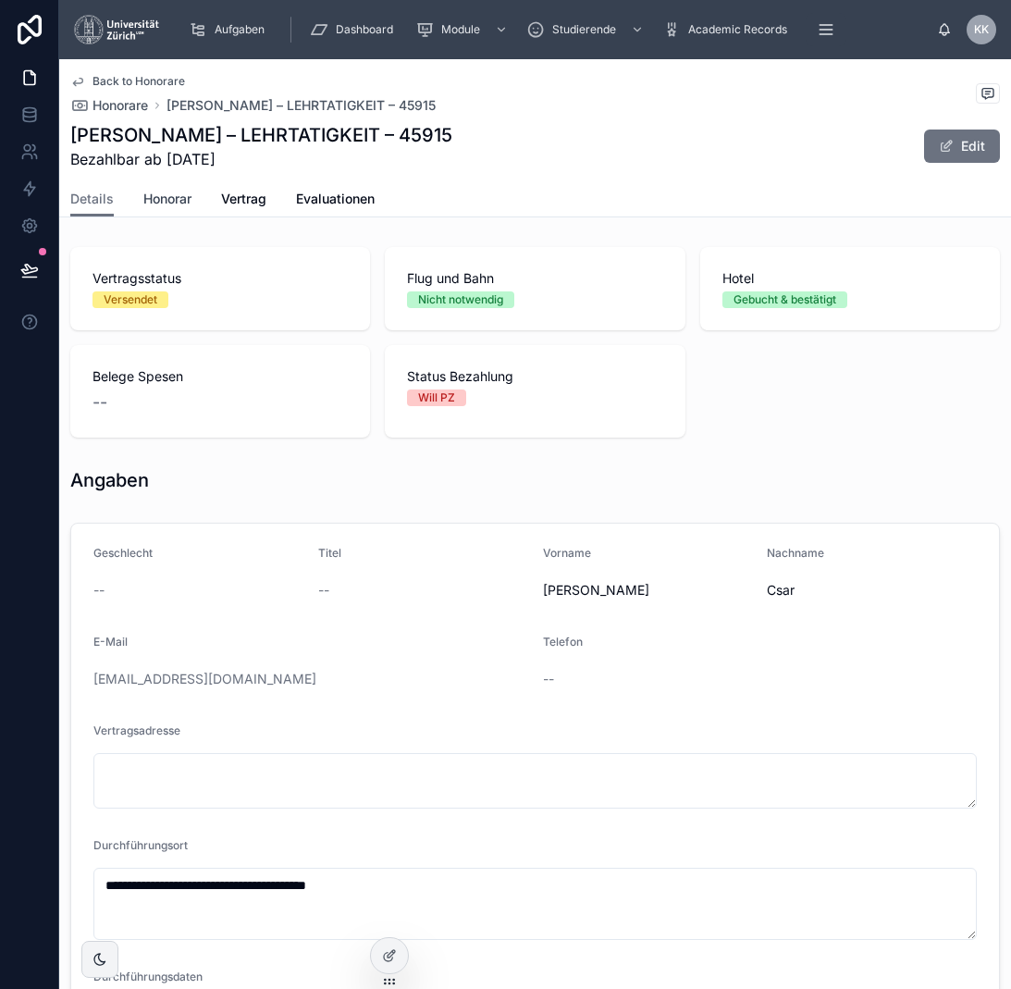
click at [149, 192] on span "Honorar" at bounding box center [167, 199] width 48 height 19
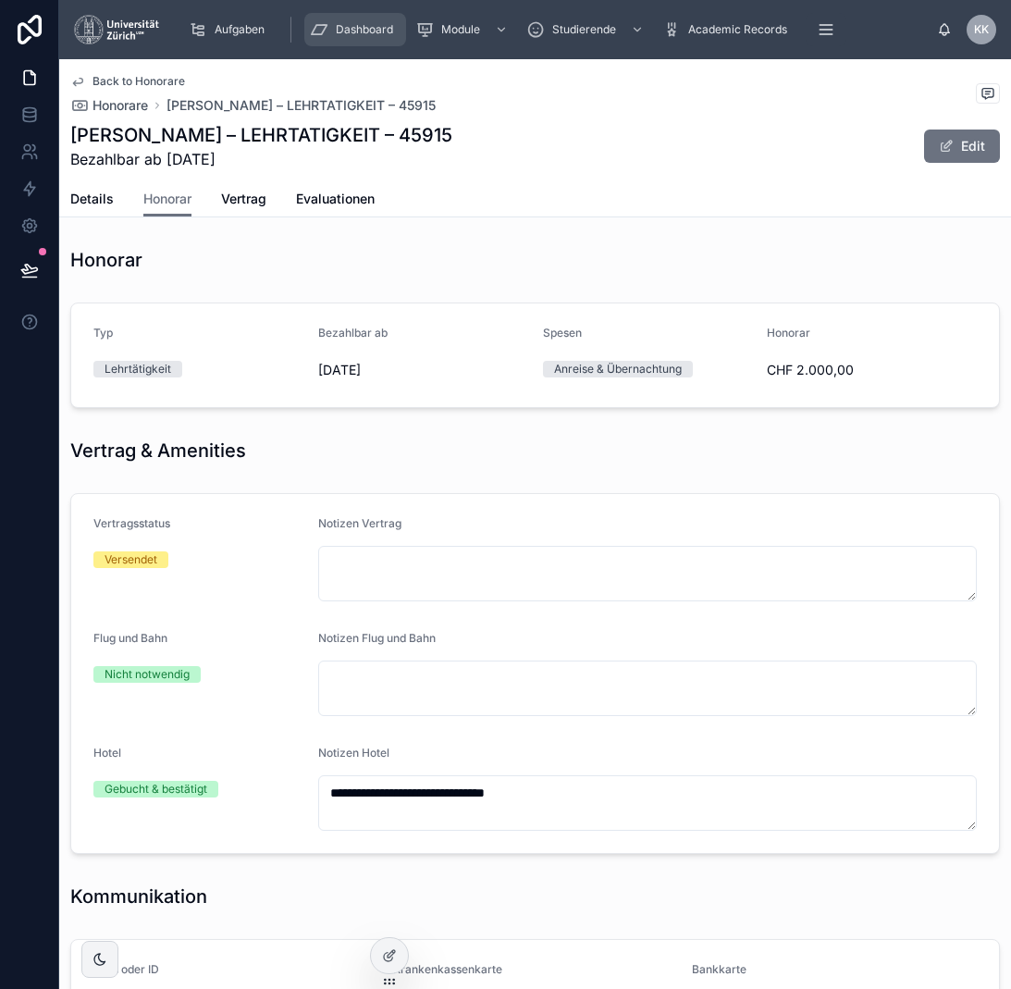
click at [353, 22] on span "Dashboard" at bounding box center [364, 29] width 57 height 15
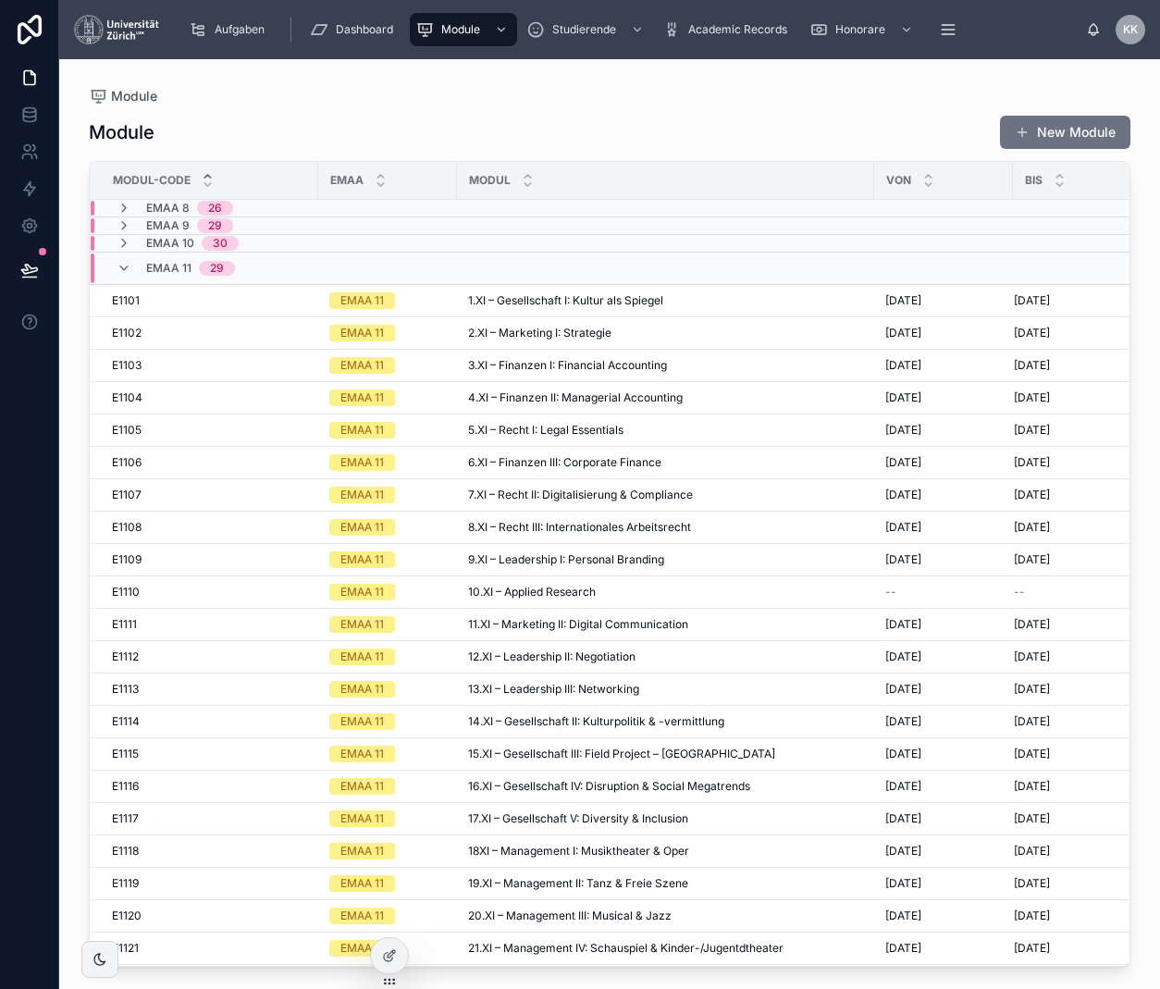
click at [183, 237] on span "EMAA 10" at bounding box center [170, 243] width 48 height 15
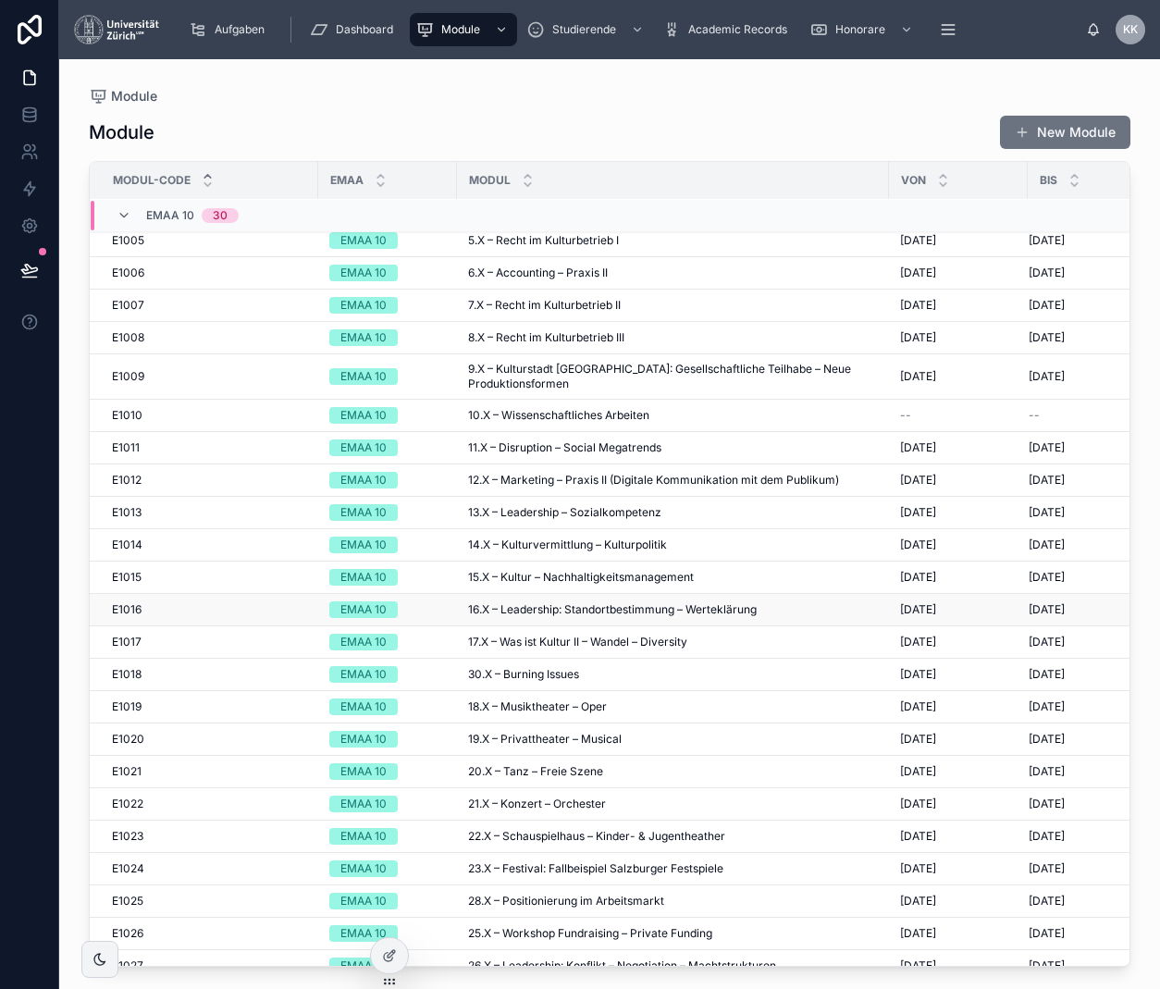
scroll to position [576, 0]
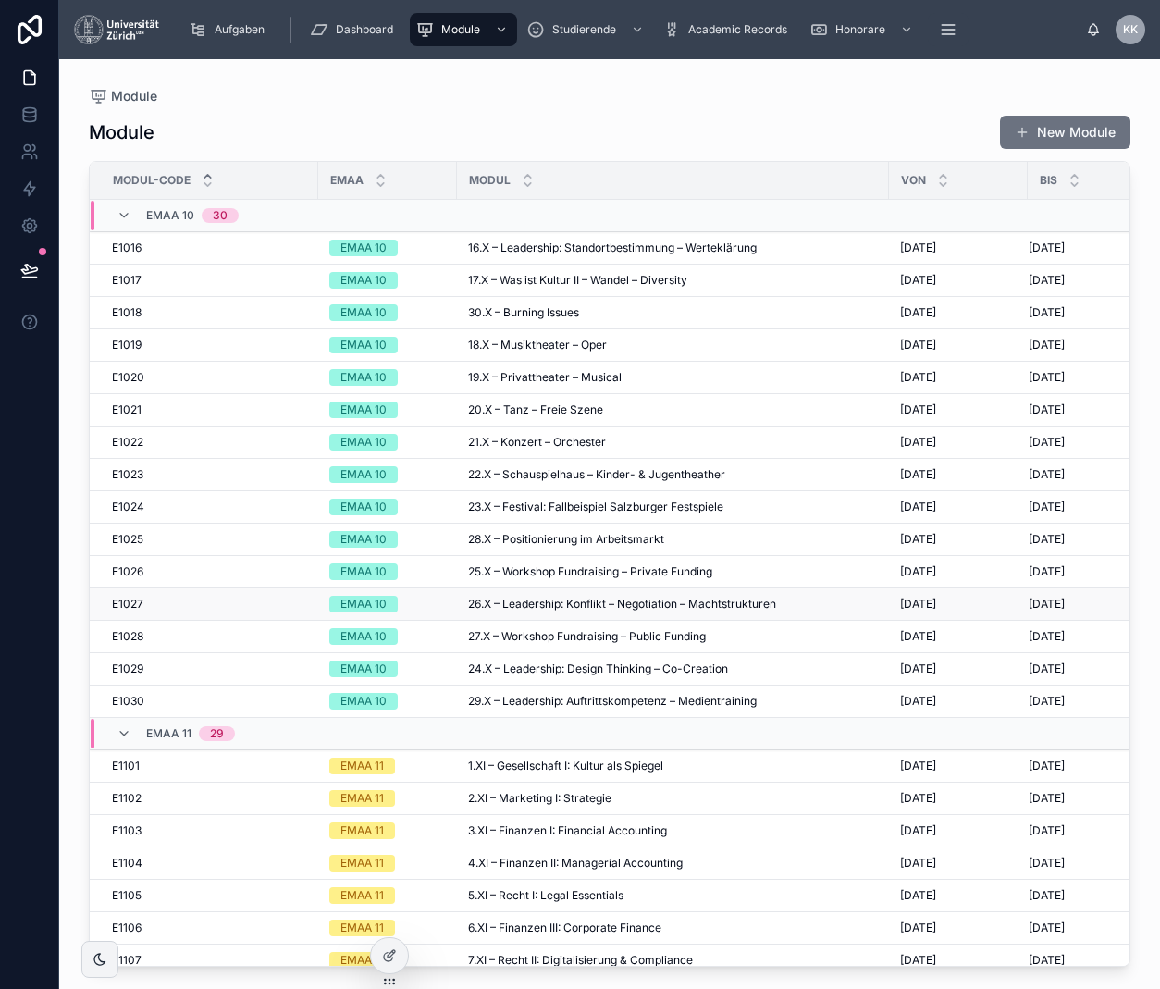
click at [645, 597] on span "26.X – Leadership: Konflikt – Negotiation – Machtstrukturen" at bounding box center [622, 604] width 308 height 15
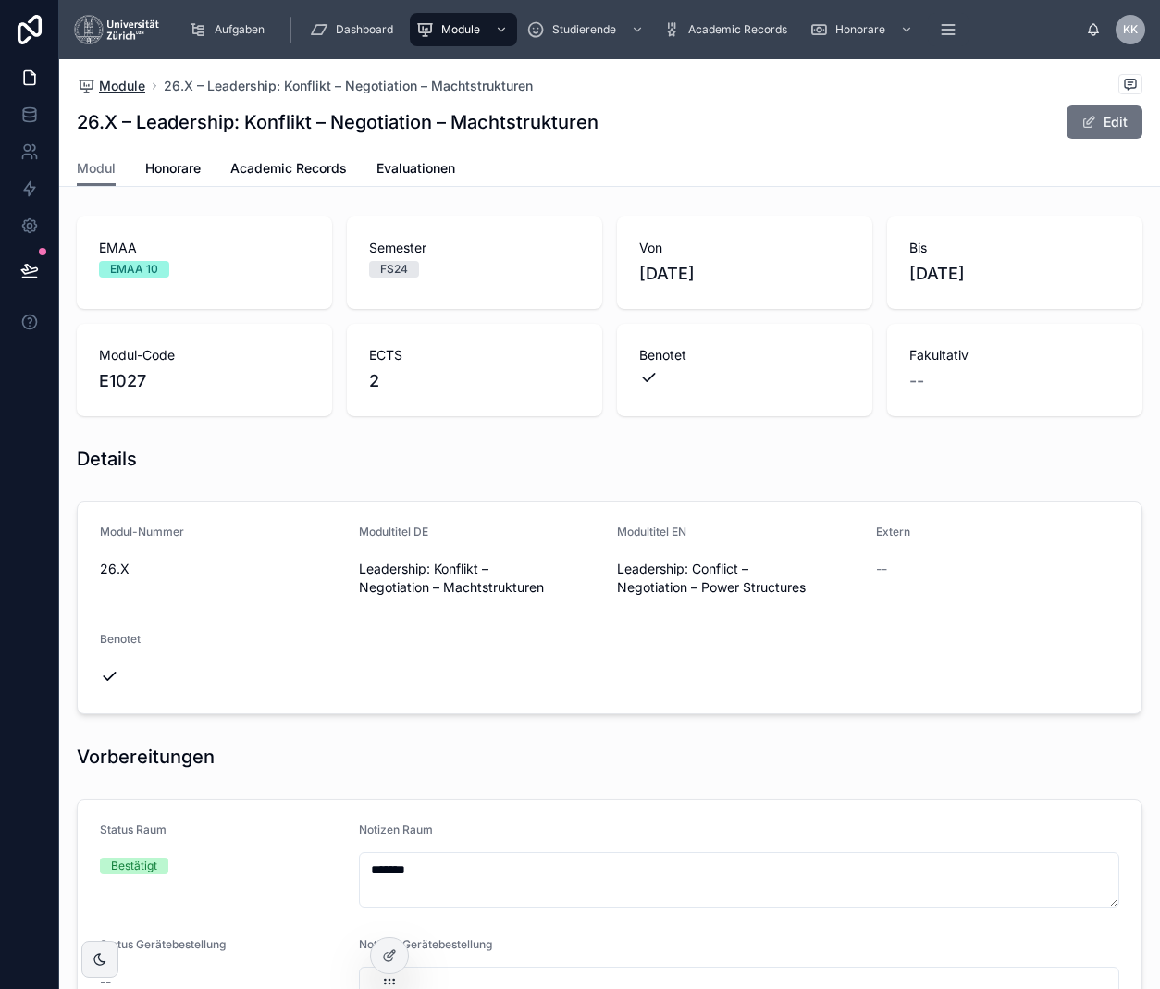
click at [138, 87] on span "Module" at bounding box center [122, 86] width 46 height 19
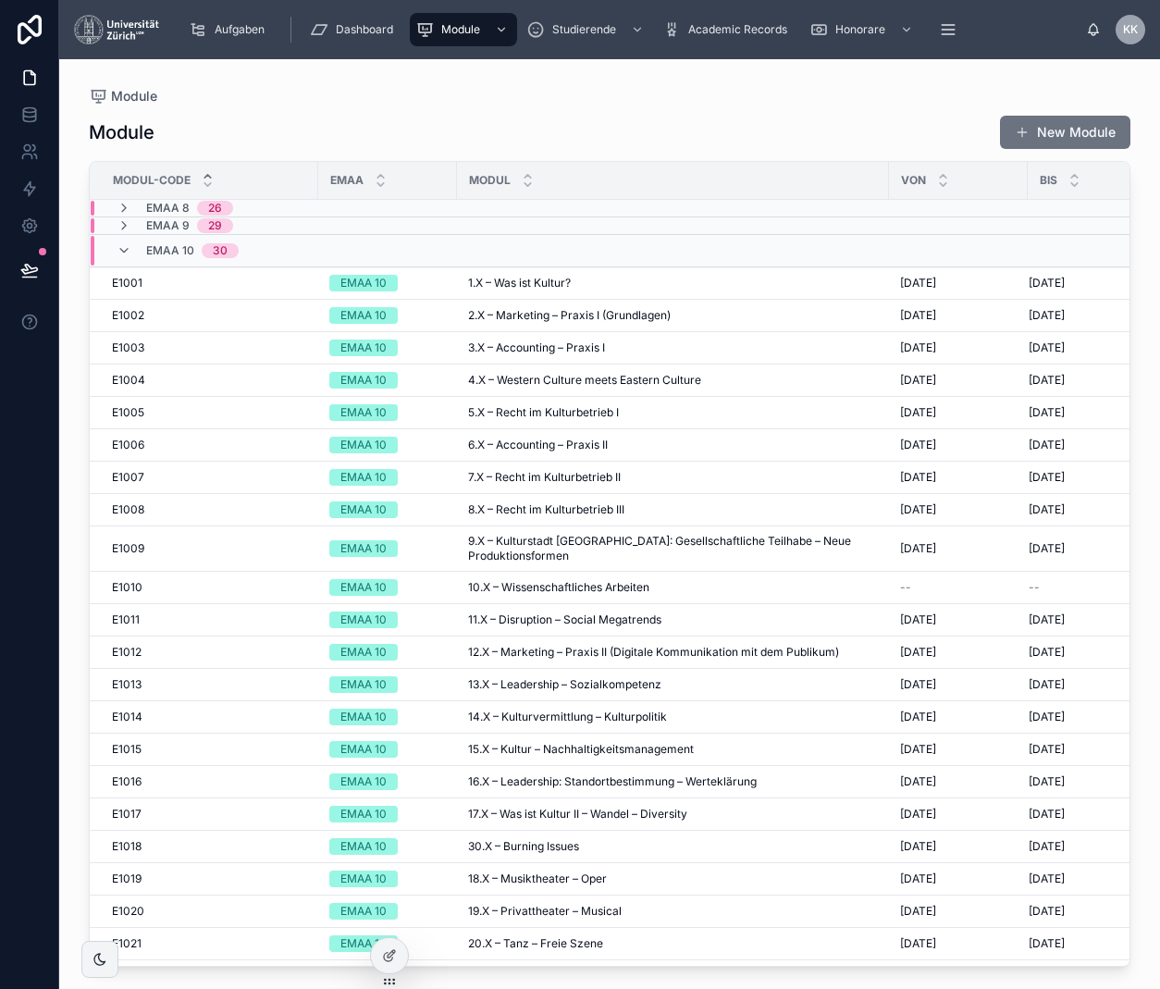
click at [375, 217] on td "EMAA 9 29" at bounding box center [489, 226] width 799 height 18
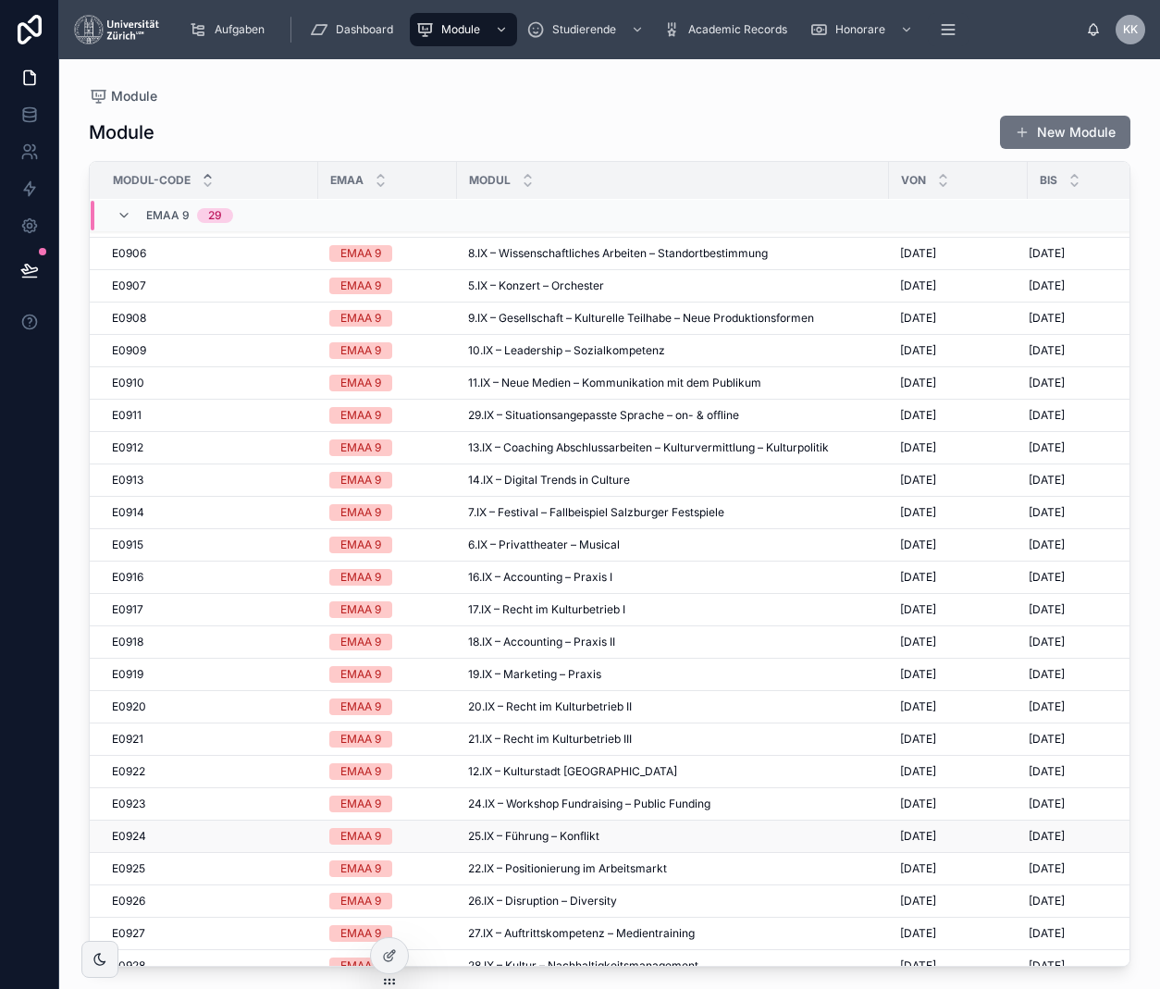
scroll to position [300, 0]
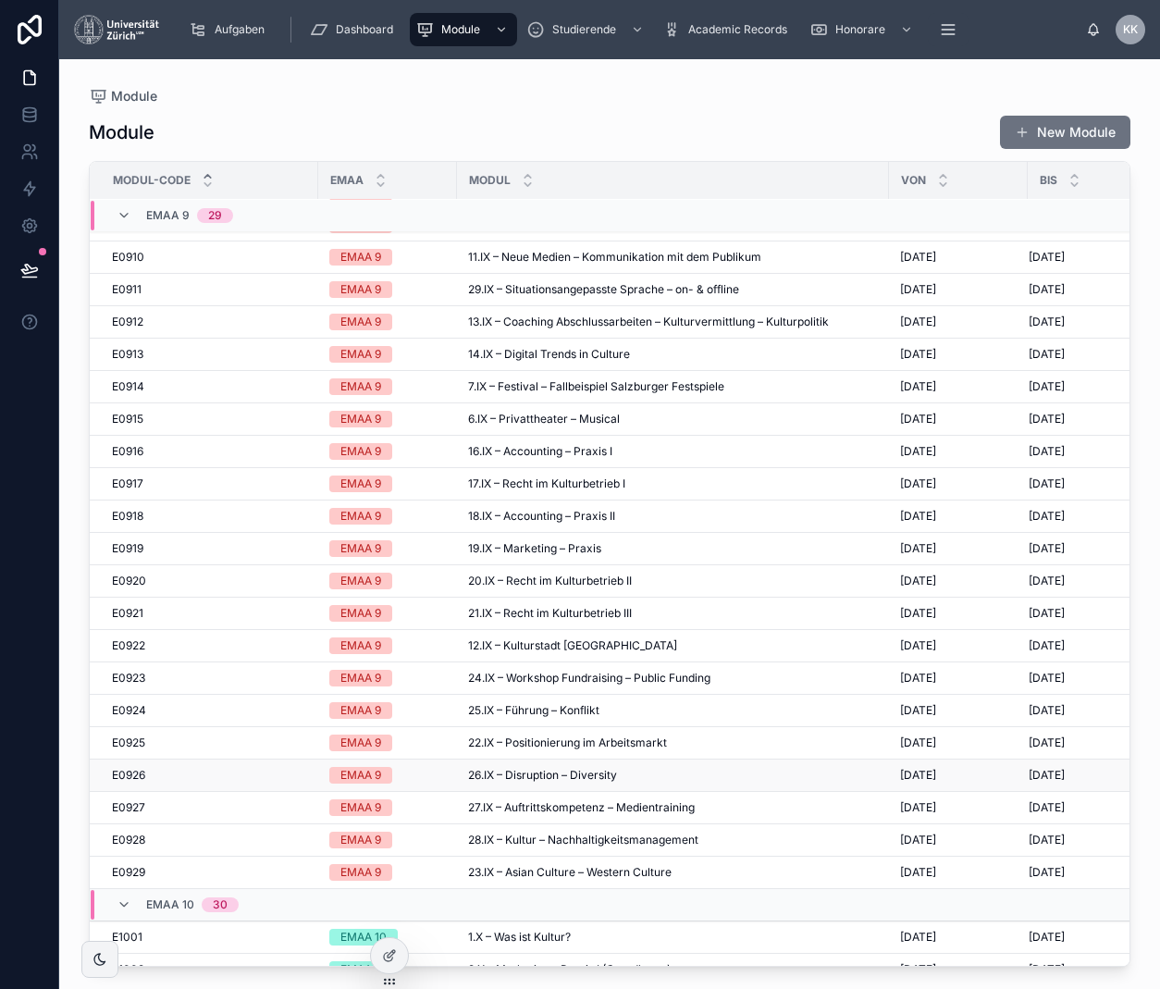
click at [653, 782] on div "26.IX – Disruption – Diversity 26.IX – Disruption – Diversity" at bounding box center [673, 775] width 410 height 15
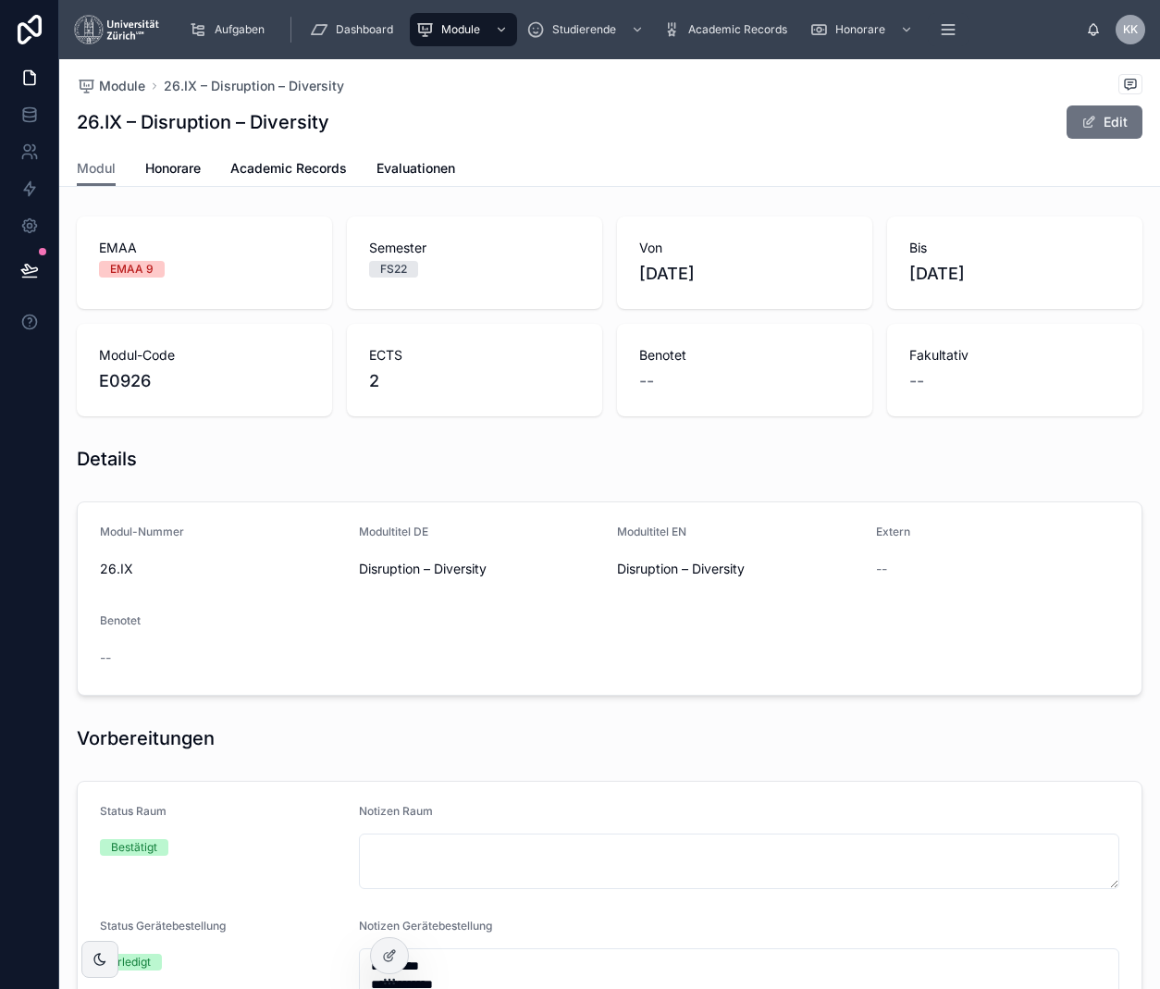
click at [661, 344] on div "Benotet --" at bounding box center [744, 370] width 255 height 93
click at [473, 29] on span "Module" at bounding box center [460, 29] width 39 height 15
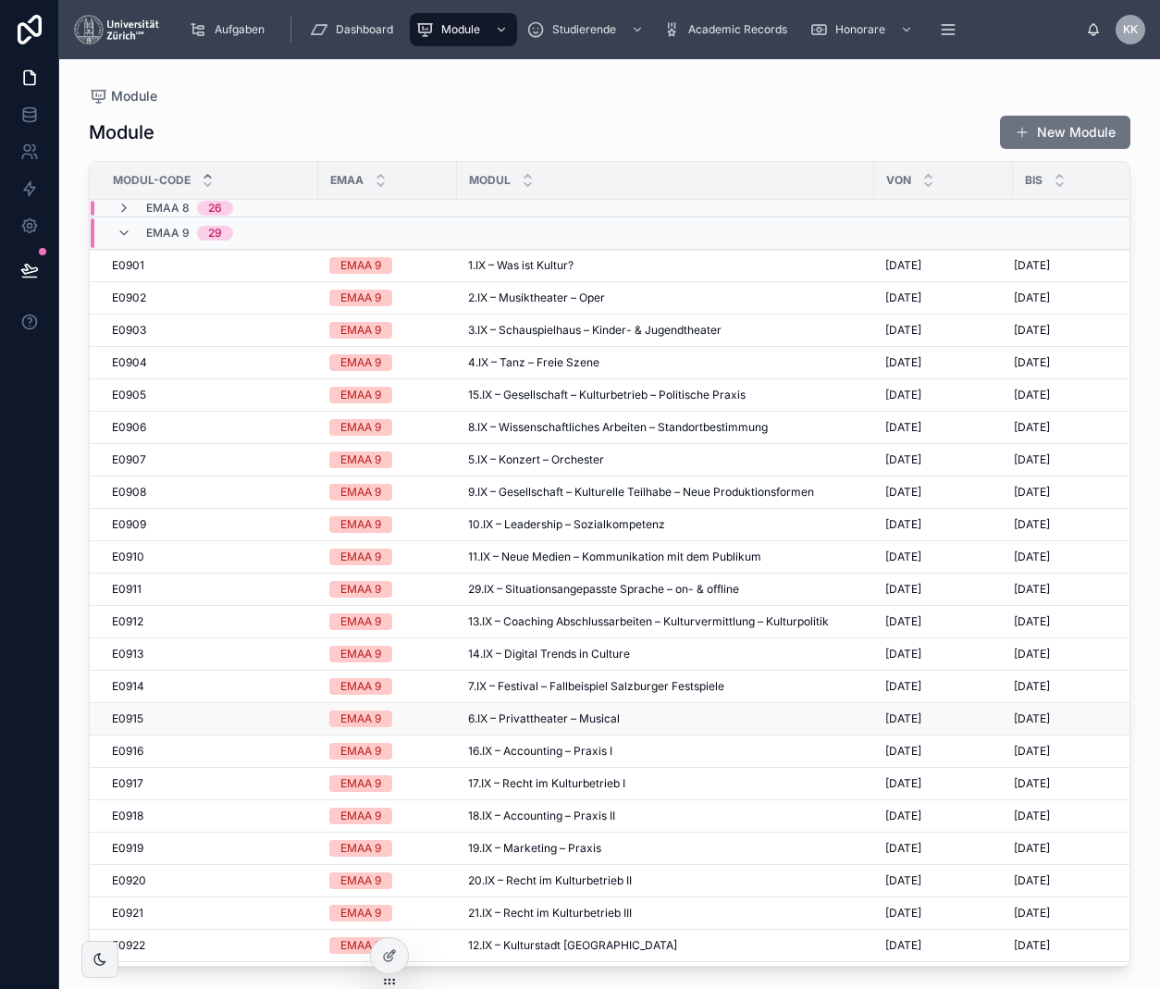
scroll to position [370, 0]
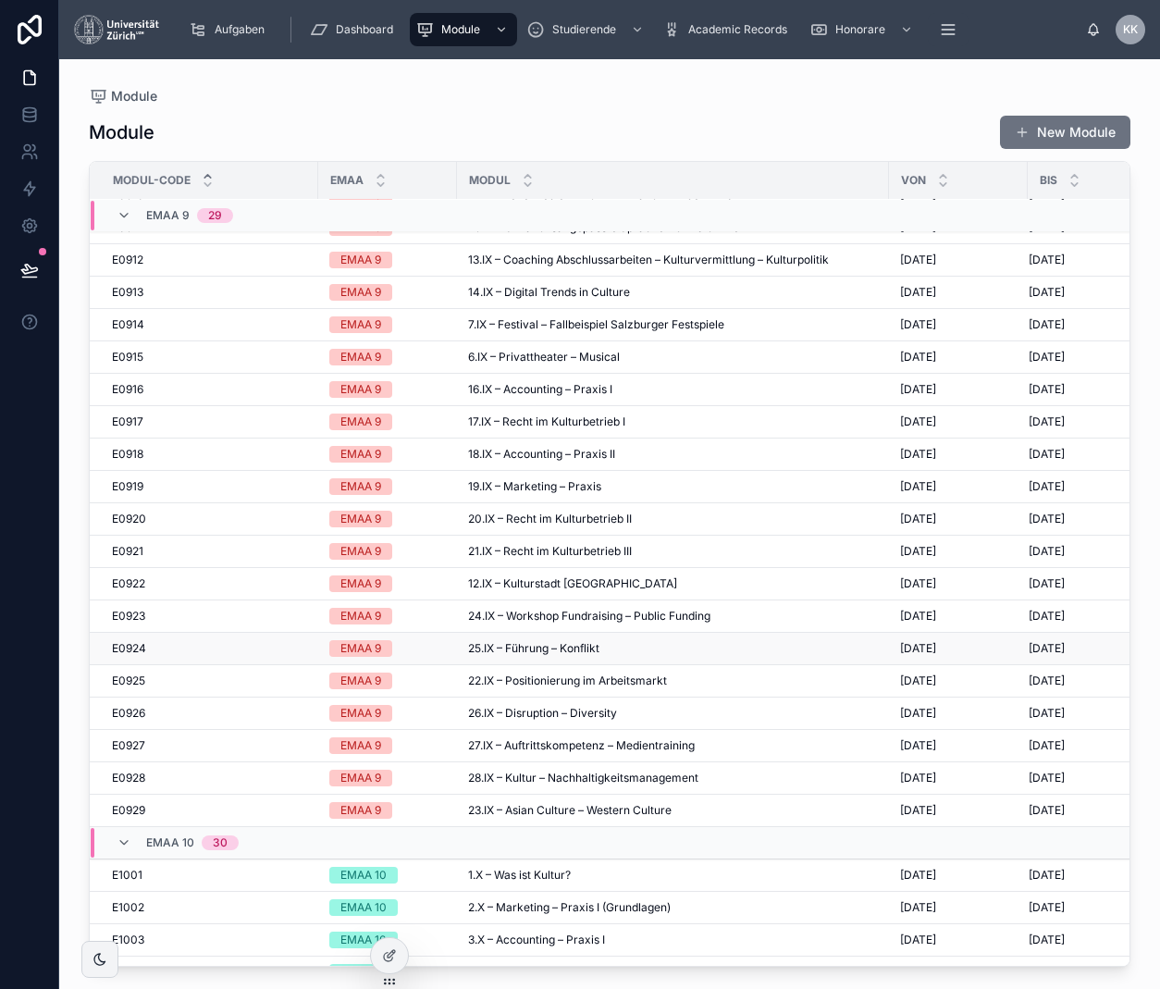
click at [599, 655] on span "25.IX – Führung – Konflikt" at bounding box center [533, 648] width 131 height 15
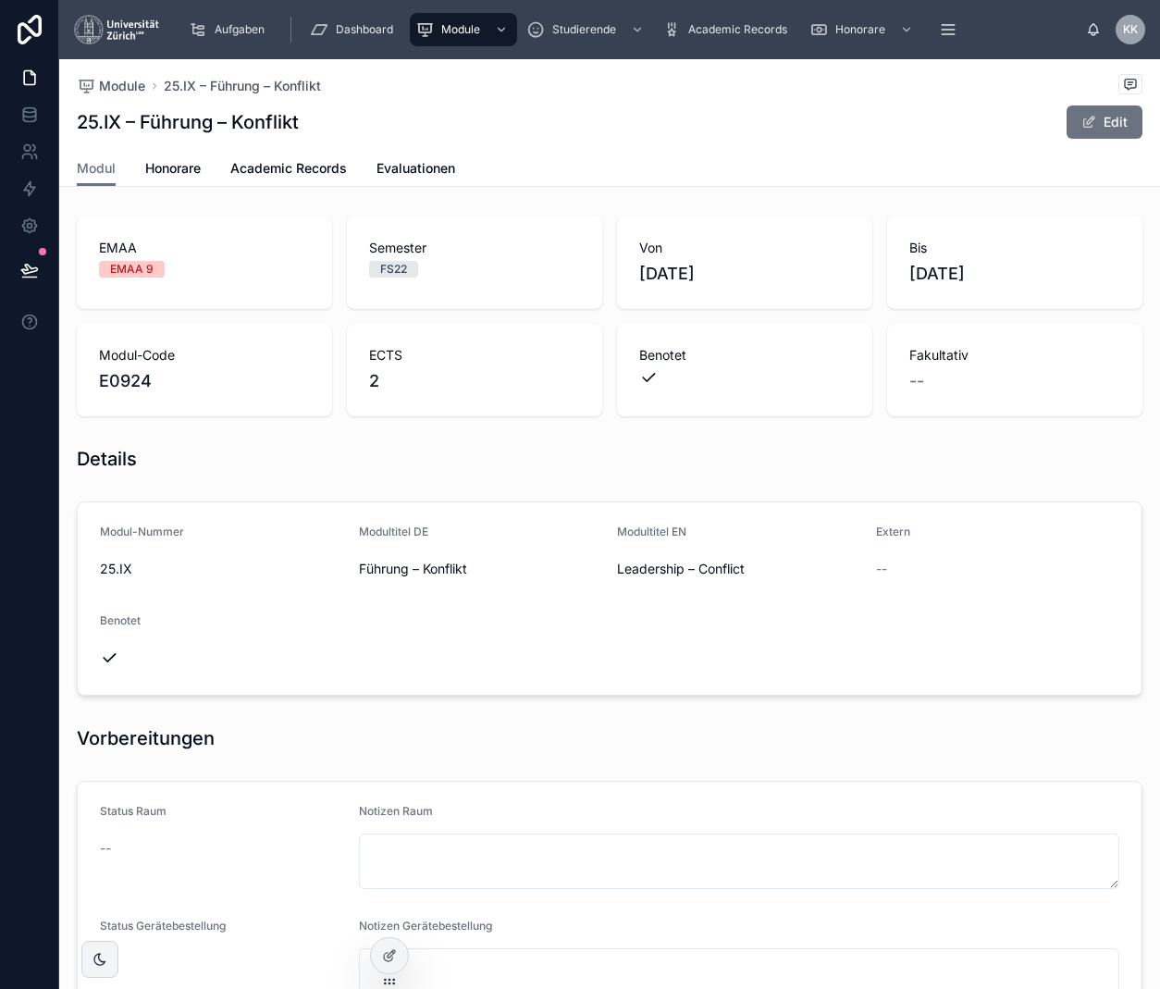
click at [229, 301] on div "EMAA EMAA 9" at bounding box center [204, 263] width 255 height 93
